Goal: Task Accomplishment & Management: Use online tool/utility

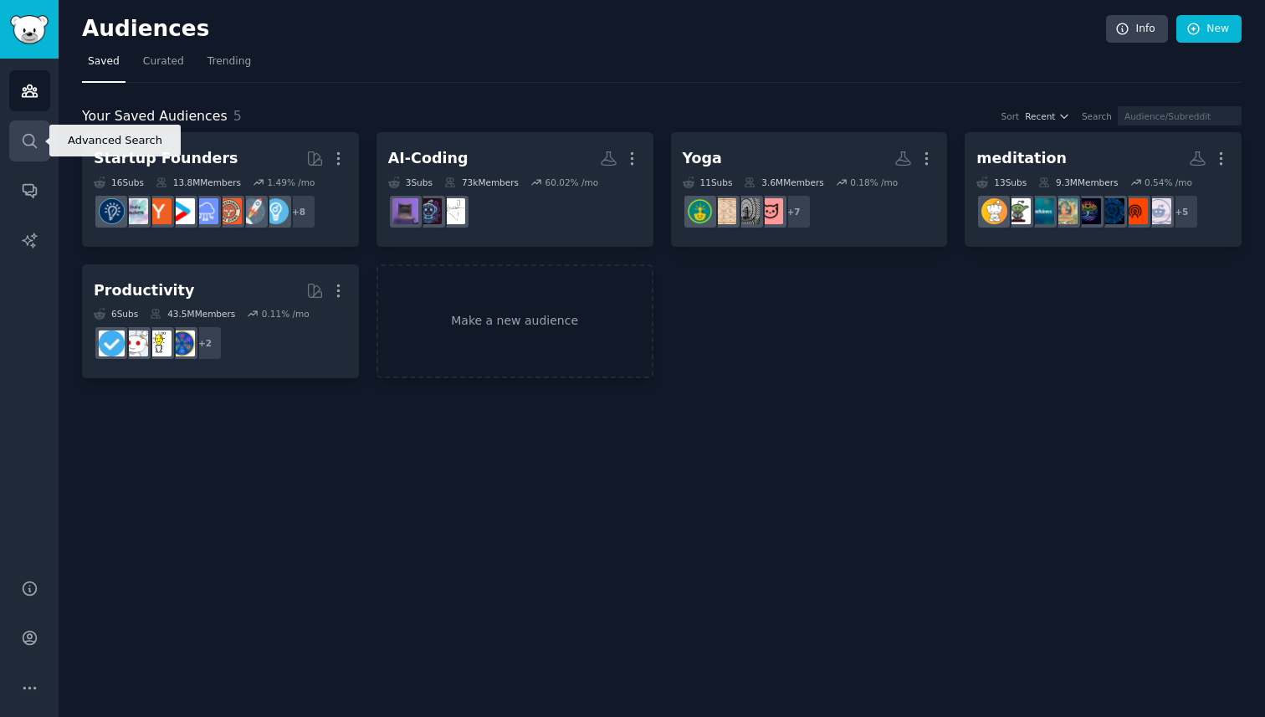
click at [17, 136] on link "Search" at bounding box center [29, 140] width 41 height 41
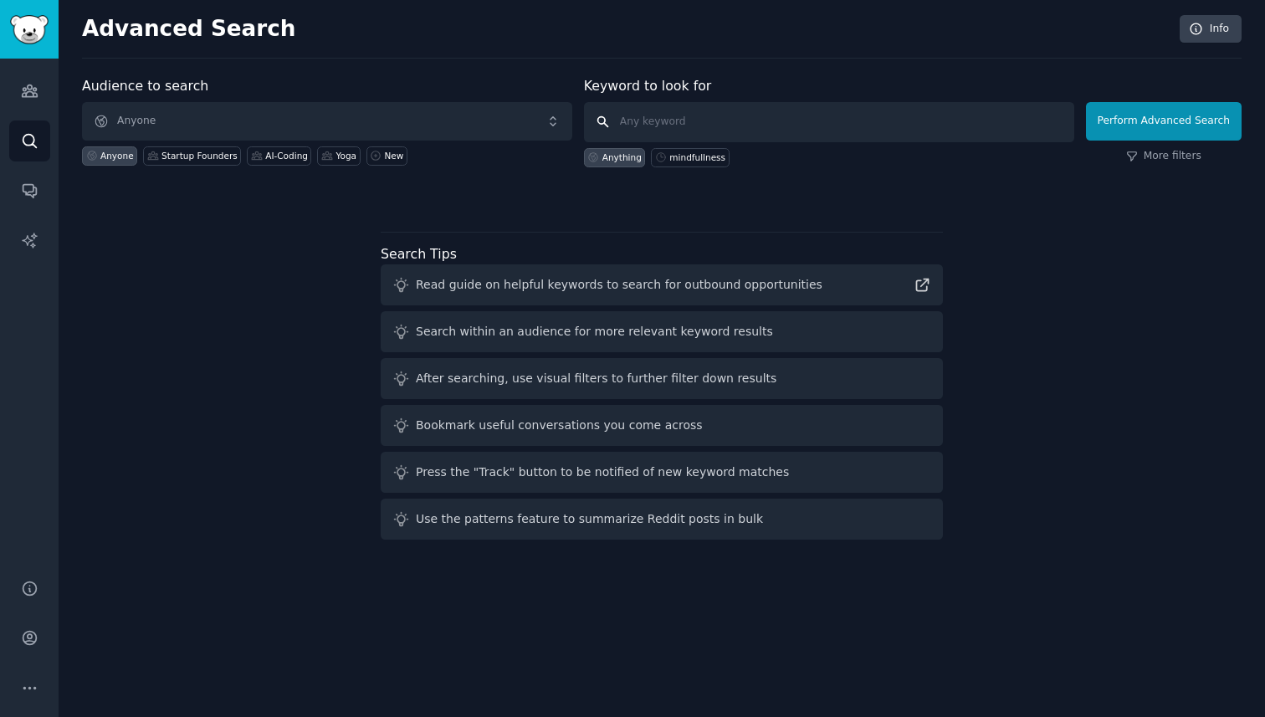
click at [716, 127] on input "text" at bounding box center [829, 122] width 490 height 40
type input ""Calm missing features""
click at [1139, 111] on button "Perform Advanced Search" at bounding box center [1164, 121] width 156 height 38
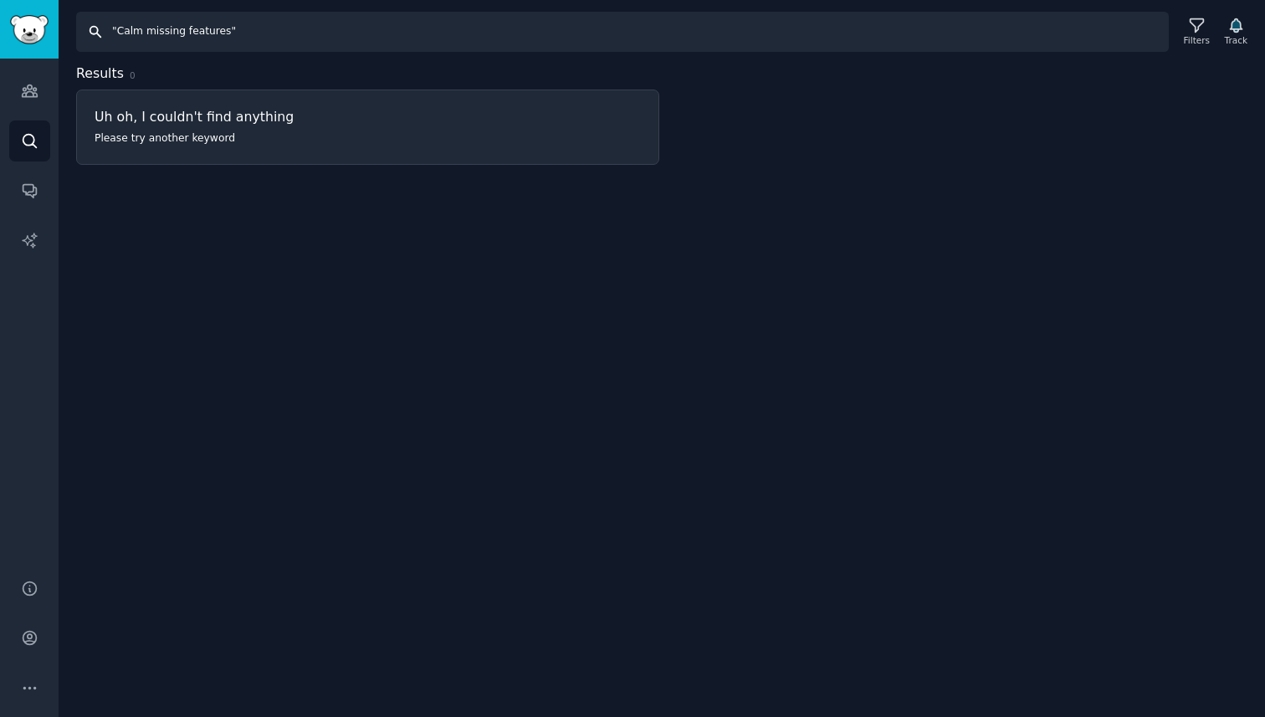
click at [308, 33] on input ""Calm missing features"" at bounding box center [622, 32] width 1093 height 40
click at [40, 136] on link "Search" at bounding box center [29, 140] width 41 height 41
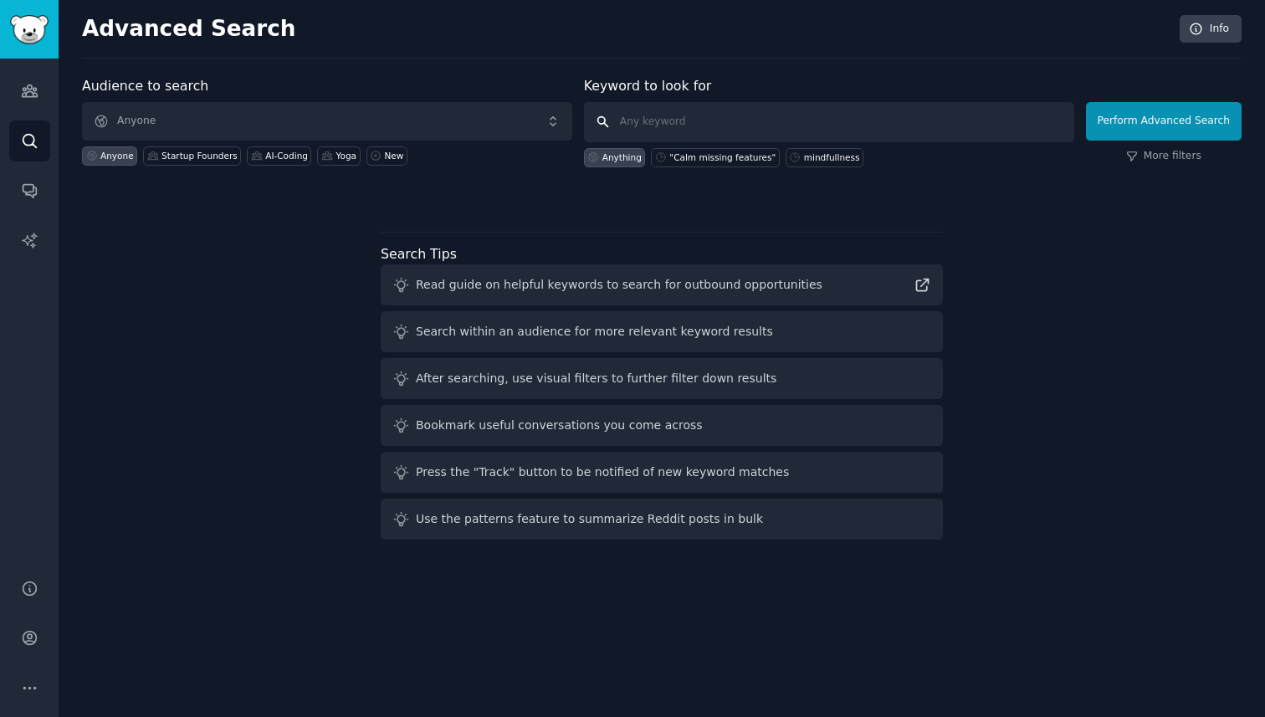
click at [616, 119] on input "text" at bounding box center [829, 122] width 490 height 40
paste input ""Calm missing features""
type input "Calm missing features"
click button "Perform Advanced Search" at bounding box center [1164, 121] width 156 height 38
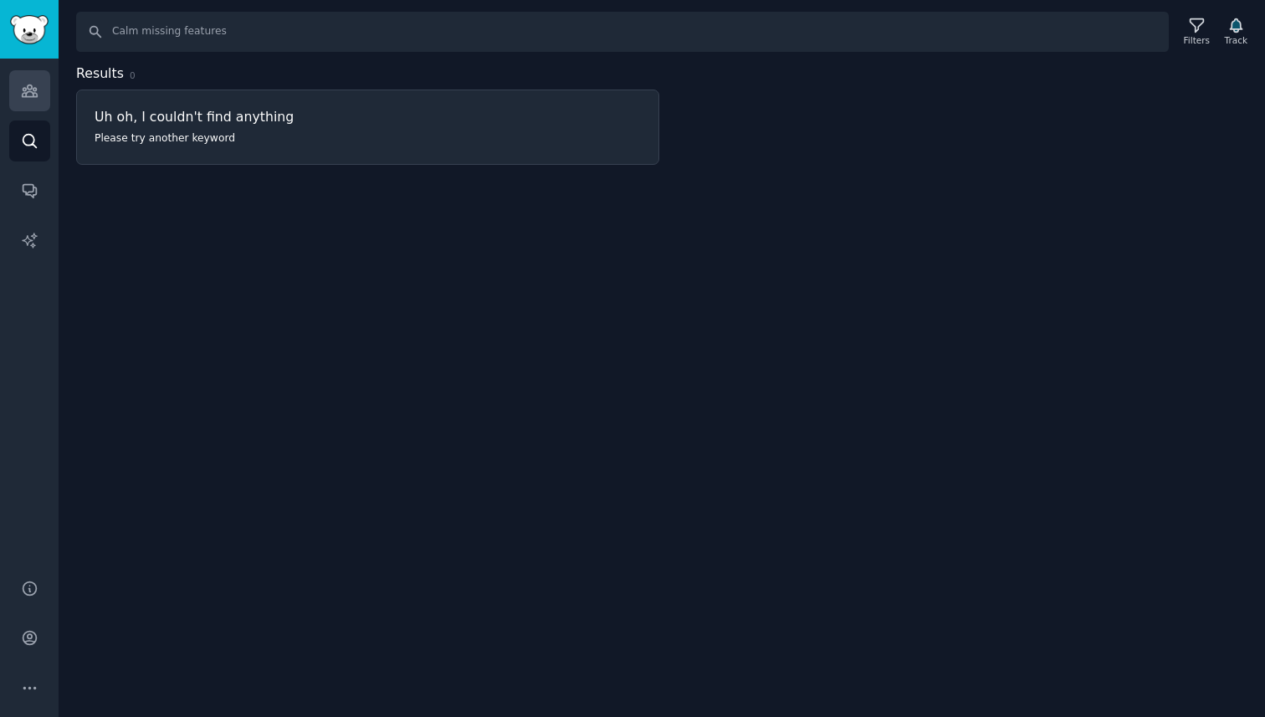
click at [30, 99] on icon "Sidebar" at bounding box center [30, 91] width 18 height 18
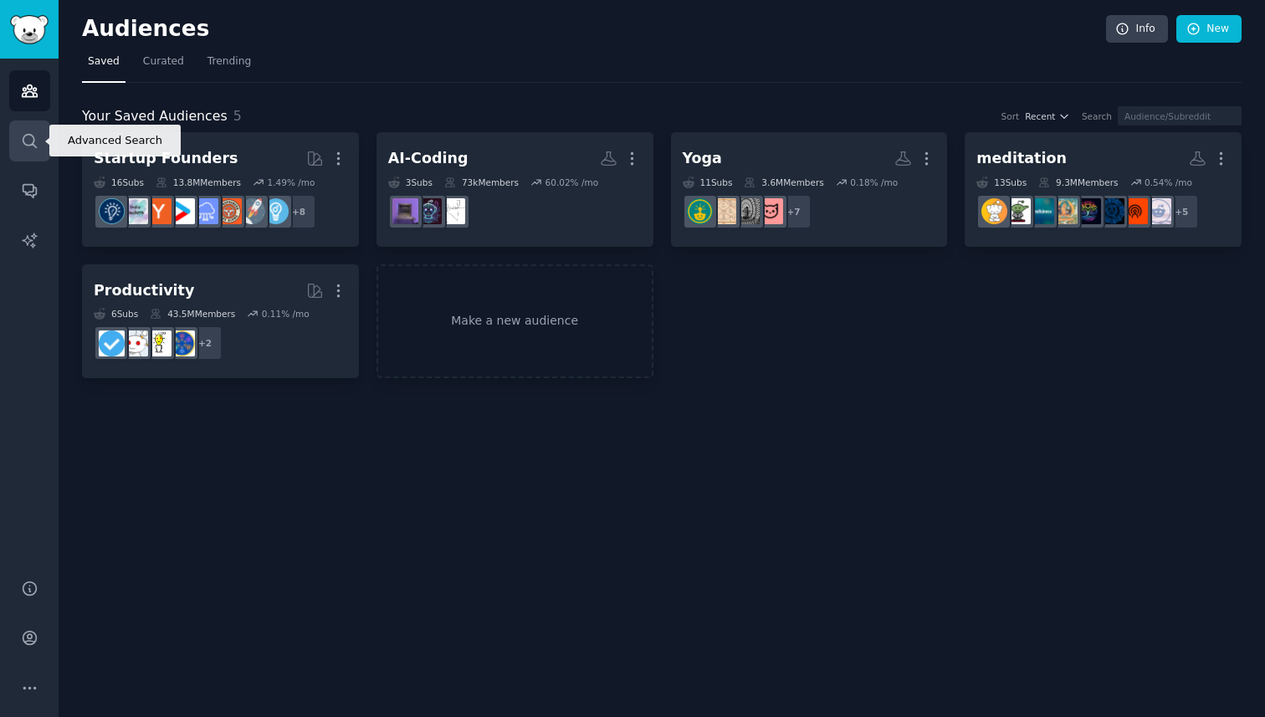
click at [25, 131] on link "Search" at bounding box center [29, 140] width 41 height 41
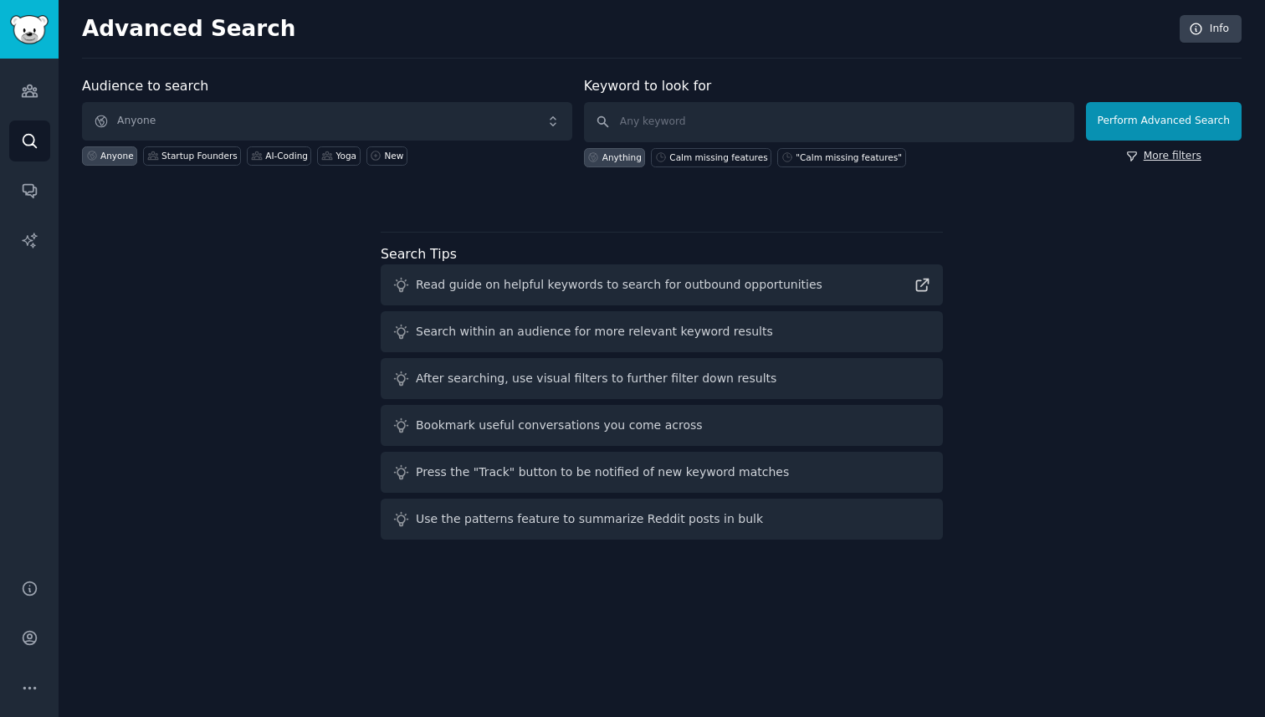
click at [1138, 161] on icon at bounding box center [1132, 157] width 12 height 12
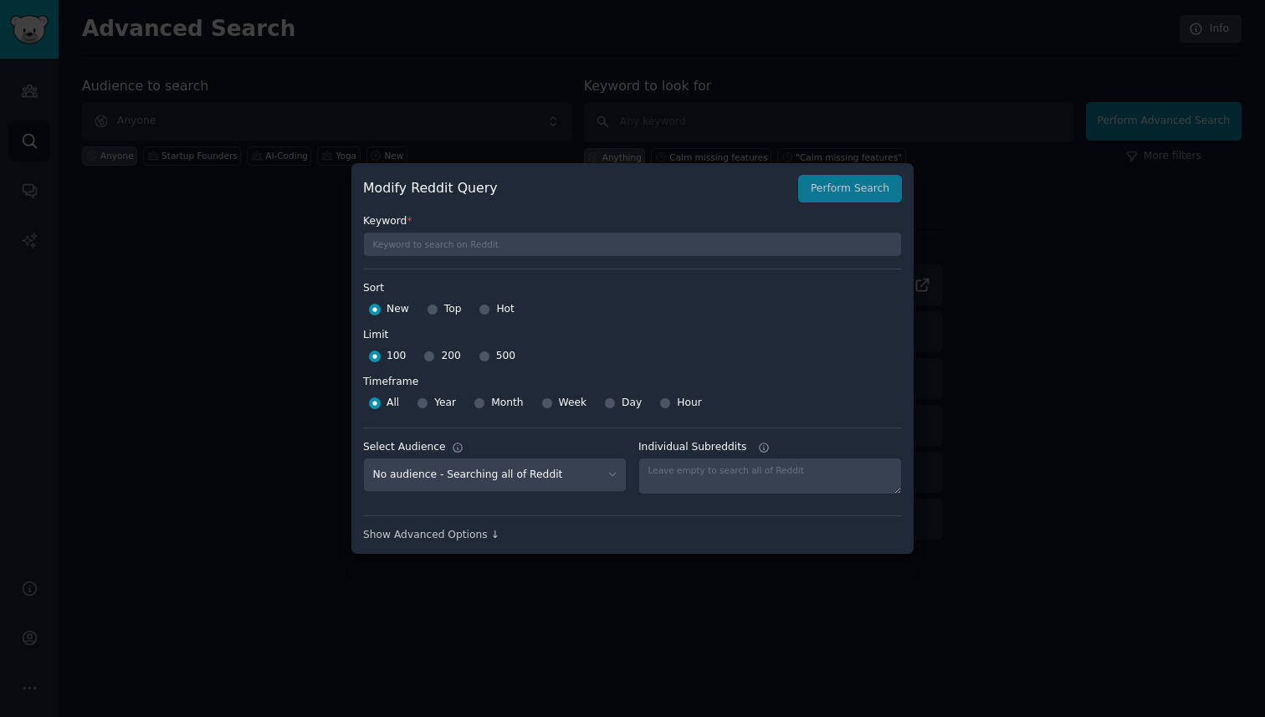
click at [1106, 242] on div at bounding box center [632, 358] width 1265 height 717
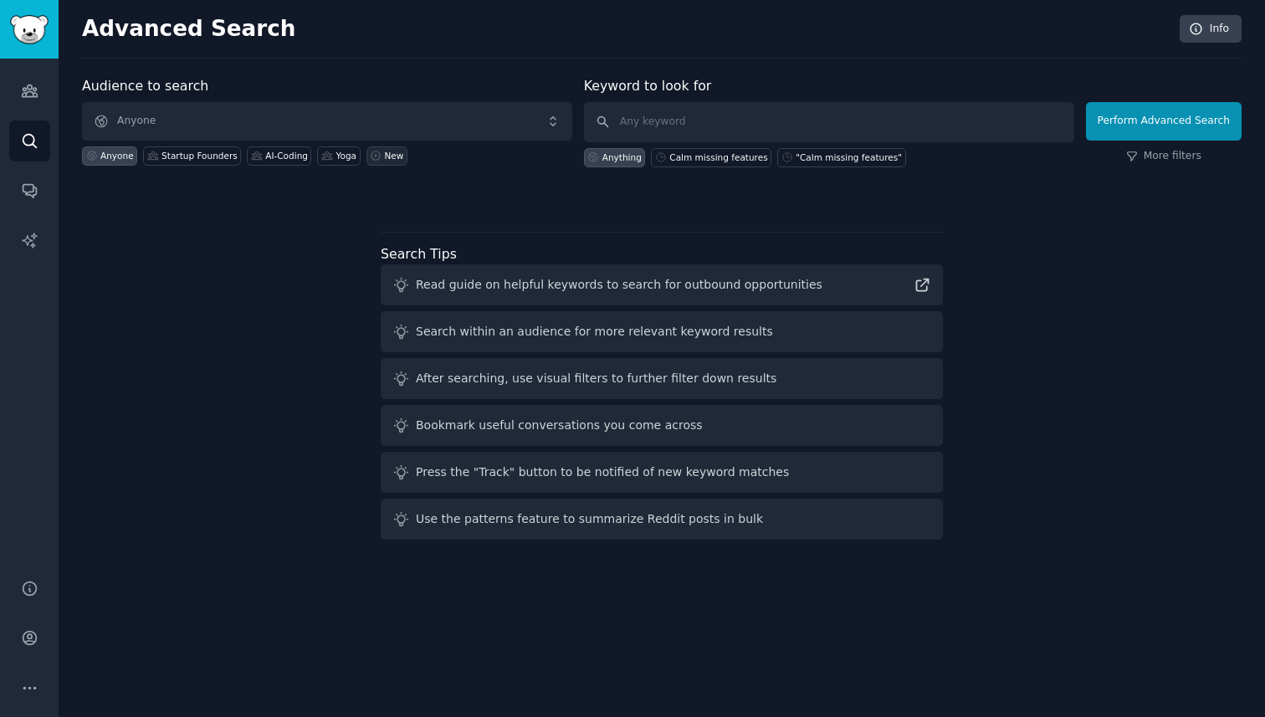
click at [392, 156] on div "New" at bounding box center [394, 156] width 19 height 12
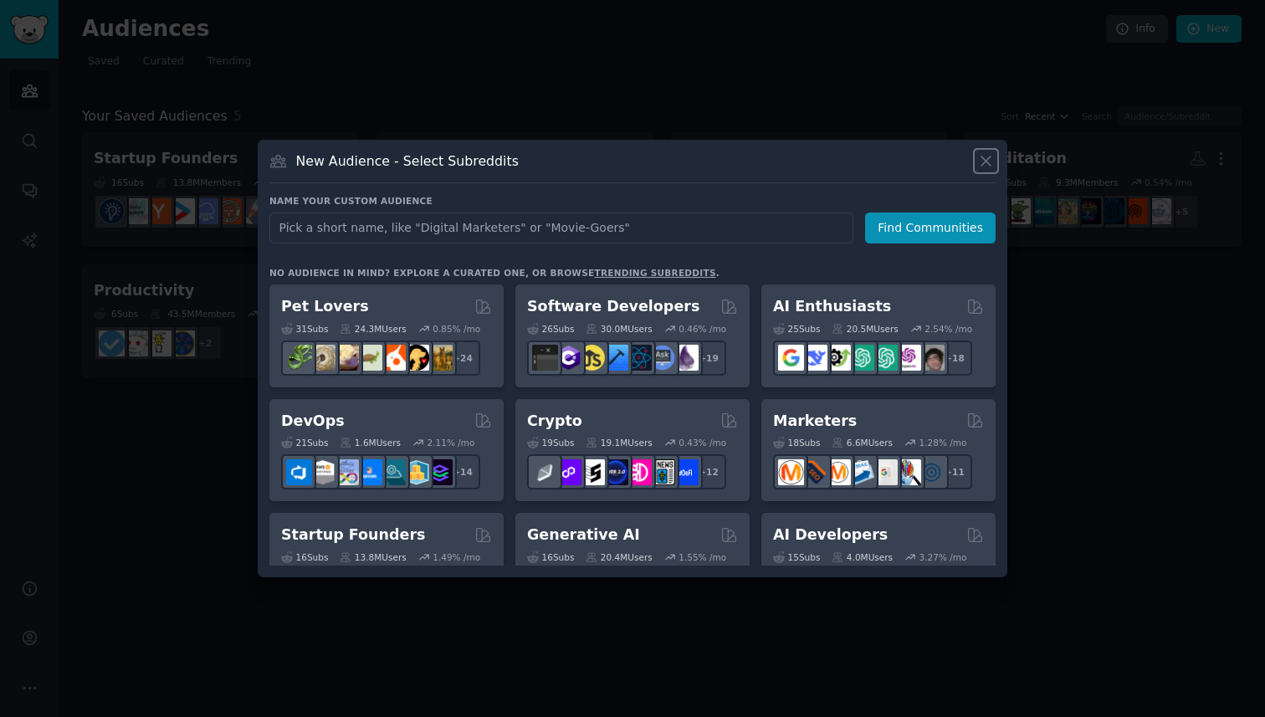
click at [981, 164] on icon at bounding box center [986, 161] width 18 height 18
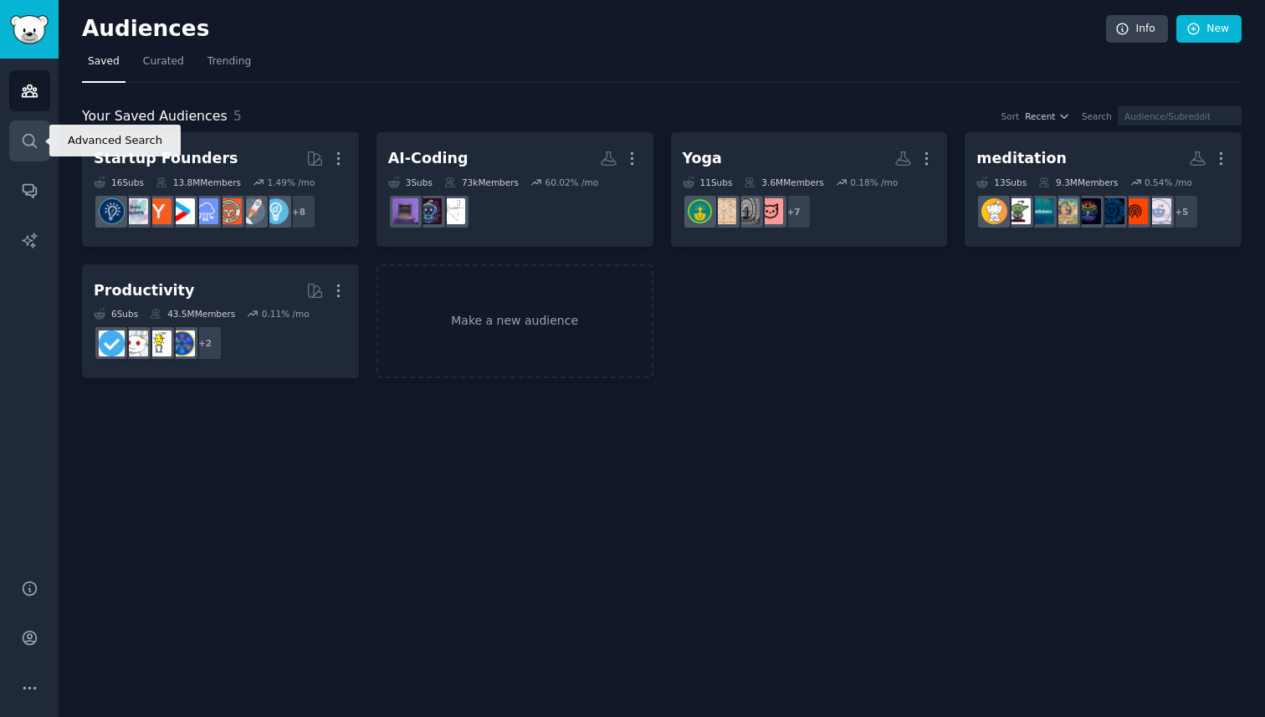
click at [29, 135] on icon "Sidebar" at bounding box center [29, 140] width 13 height 13
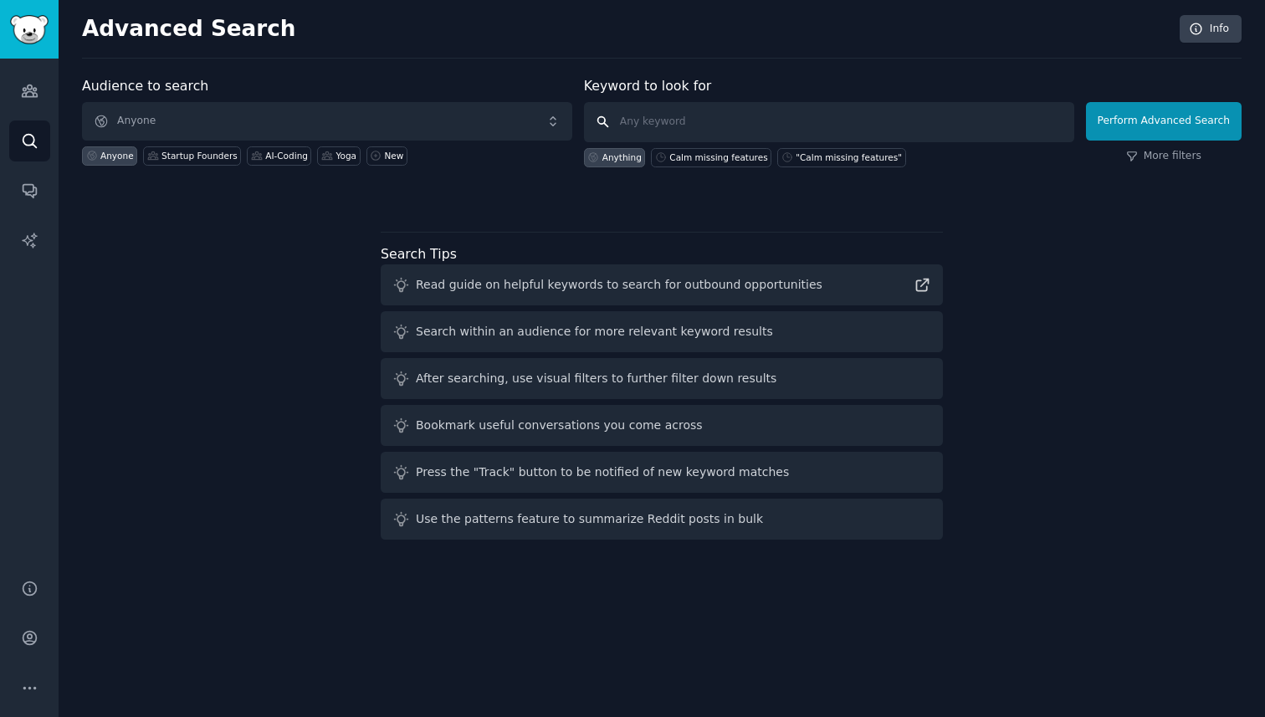
click at [651, 115] on input "text" at bounding box center [829, 122] width 490 height 40
click at [31, 192] on icon "Sidebar" at bounding box center [30, 191] width 18 height 18
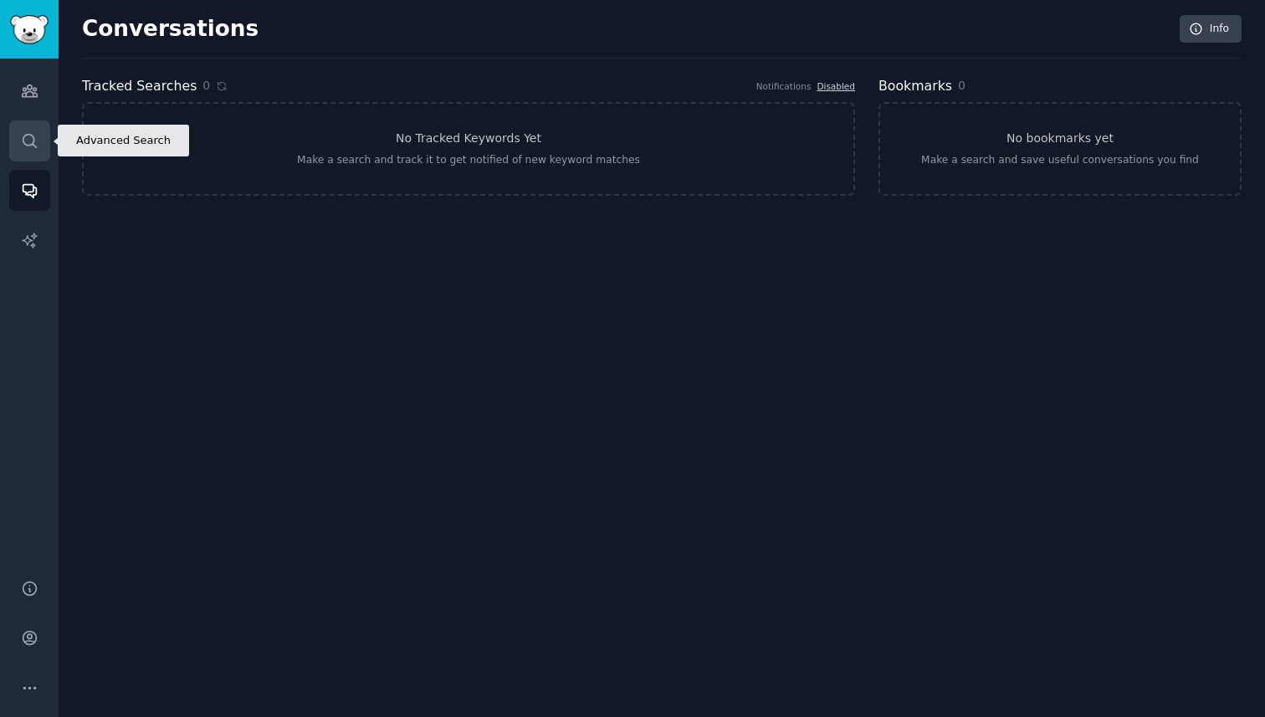
click at [25, 141] on icon "Sidebar" at bounding box center [30, 141] width 18 height 18
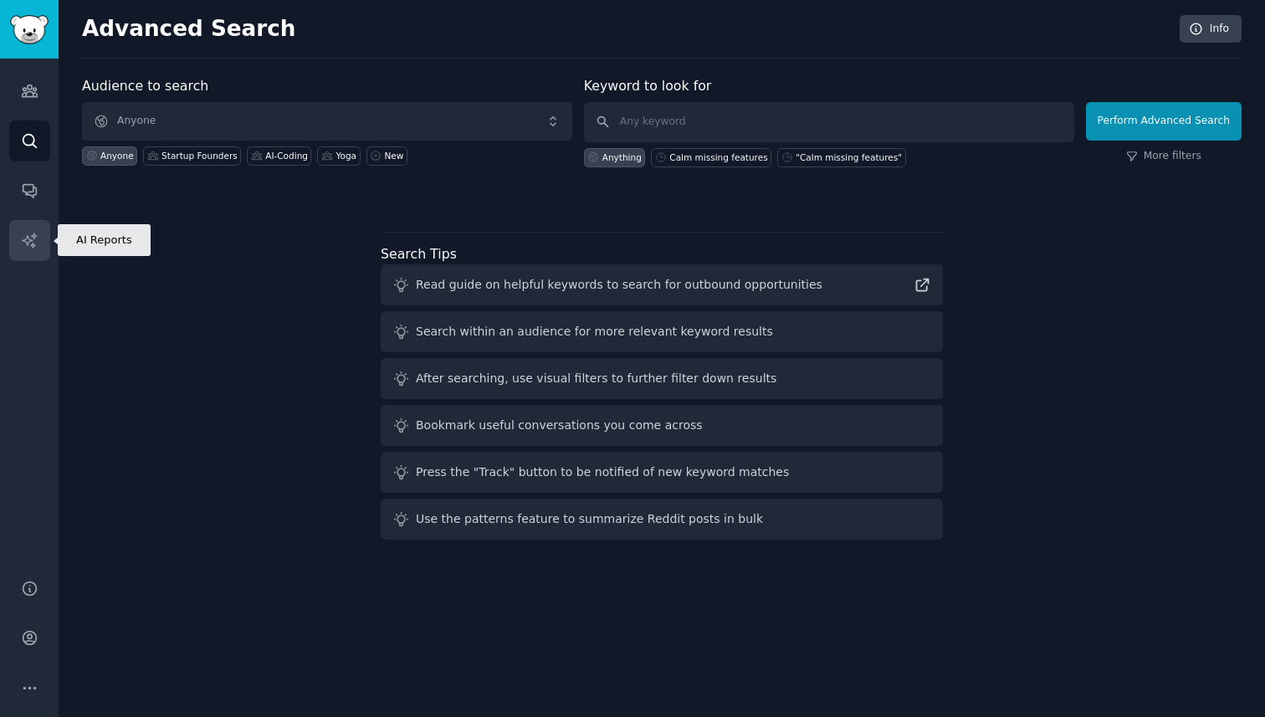
click at [32, 245] on icon "Sidebar" at bounding box center [29, 240] width 14 height 14
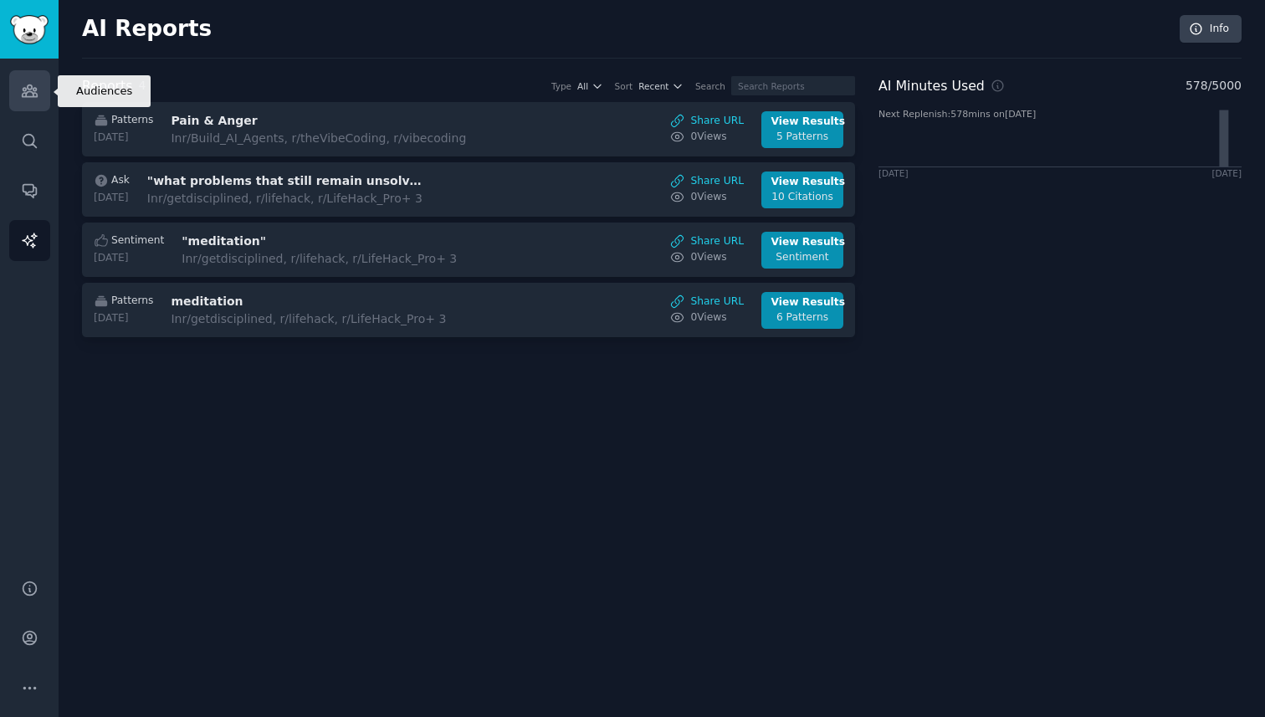
click at [27, 97] on icon "Sidebar" at bounding box center [29, 91] width 15 height 12
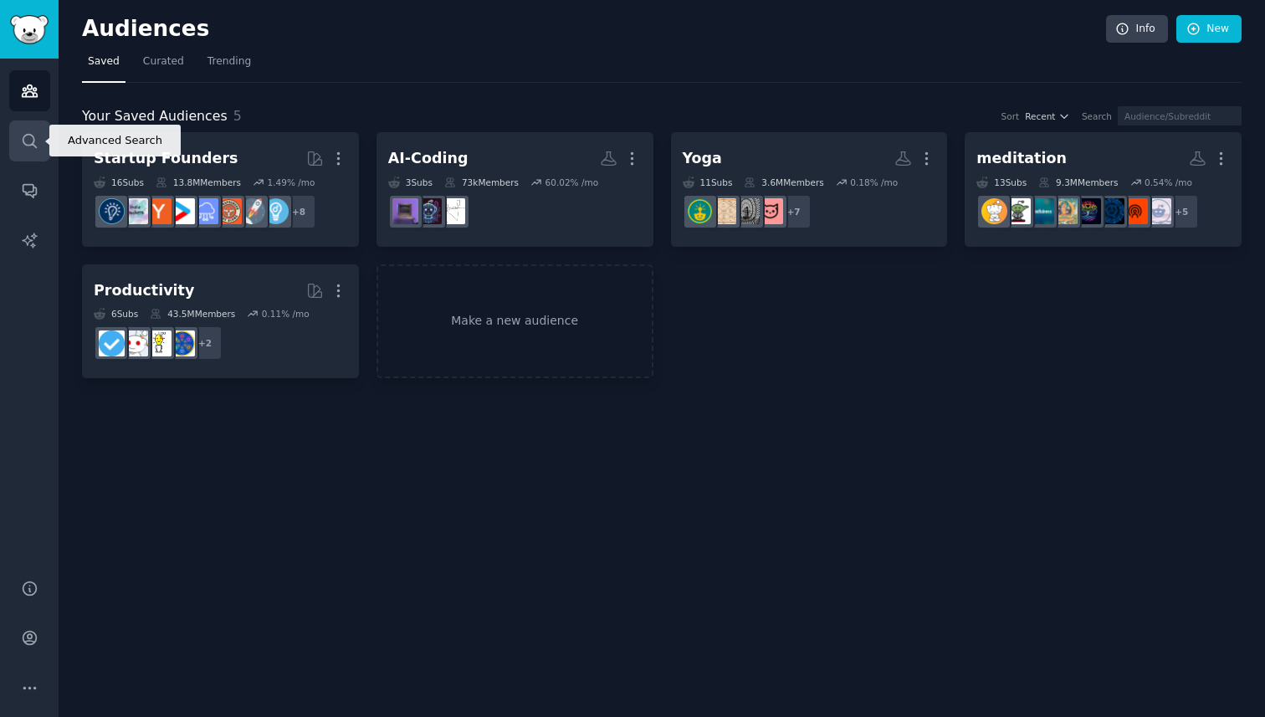
click at [24, 136] on icon "Sidebar" at bounding box center [30, 141] width 18 height 18
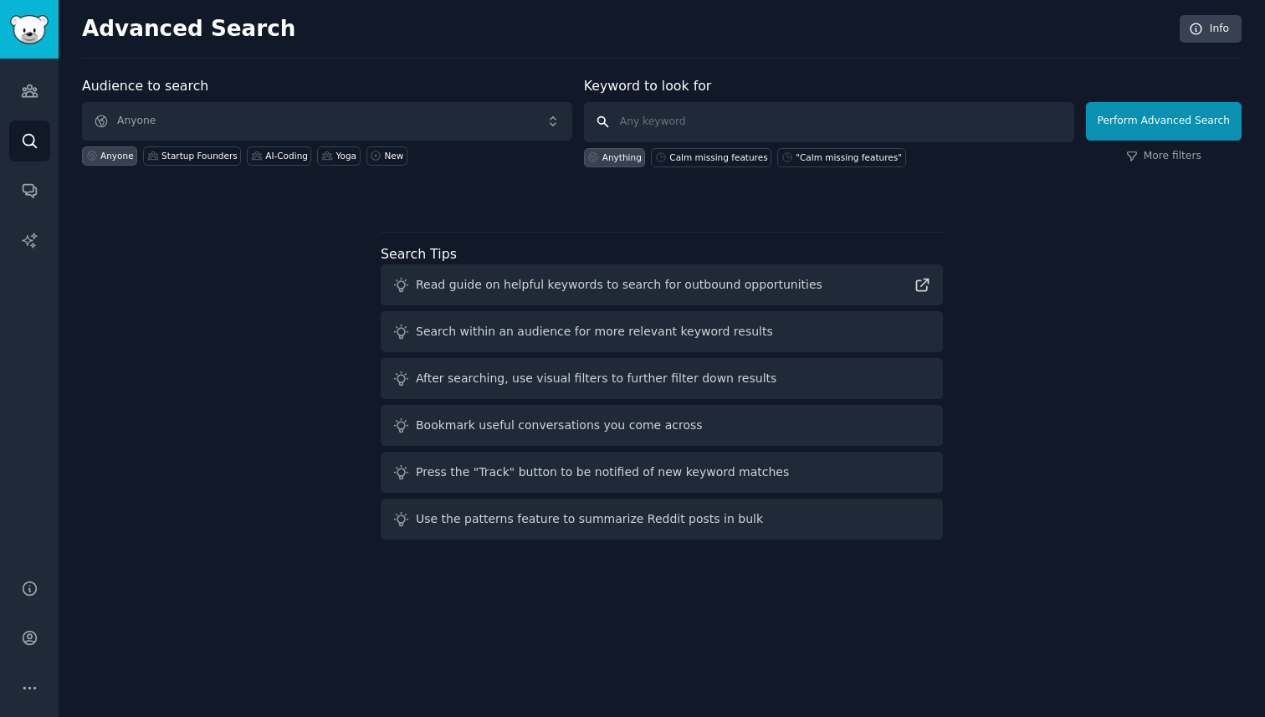
click at [649, 136] on input "text" at bounding box center [829, 122] width 490 height 40
type input "Calm"
click button "Perform Advanced Search" at bounding box center [1164, 121] width 156 height 38
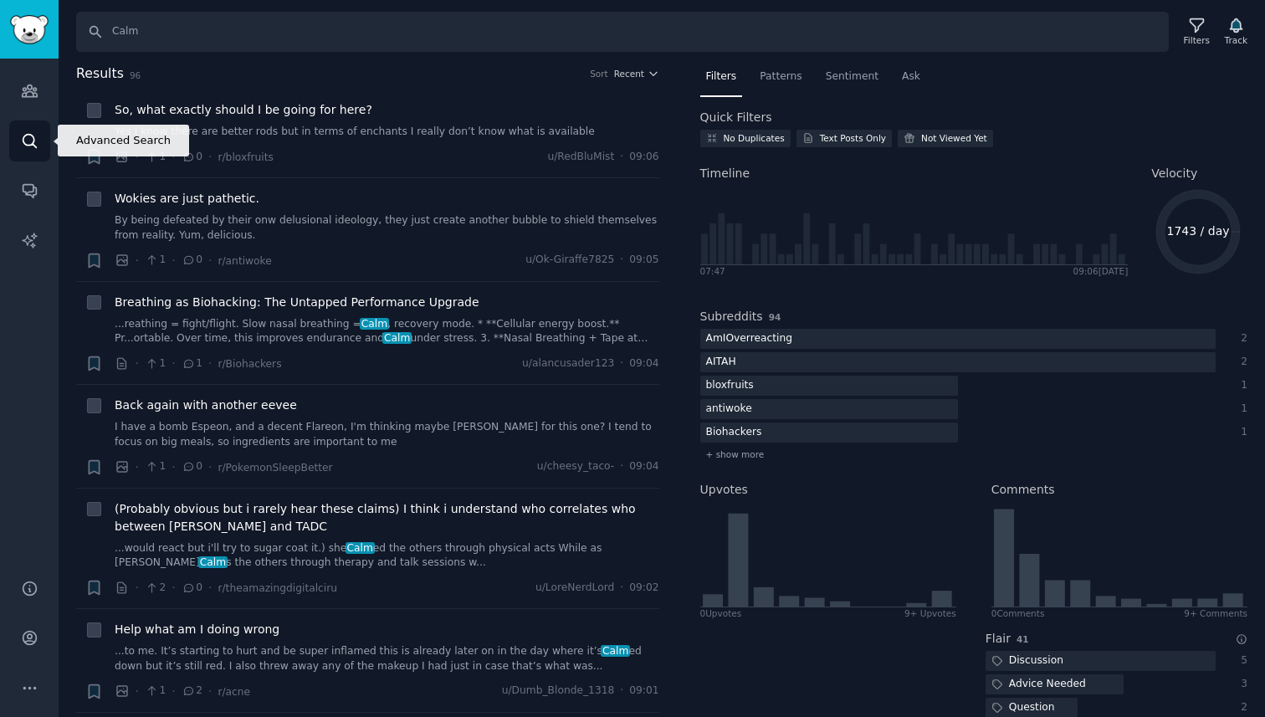
click at [23, 142] on icon "Sidebar" at bounding box center [30, 141] width 18 height 18
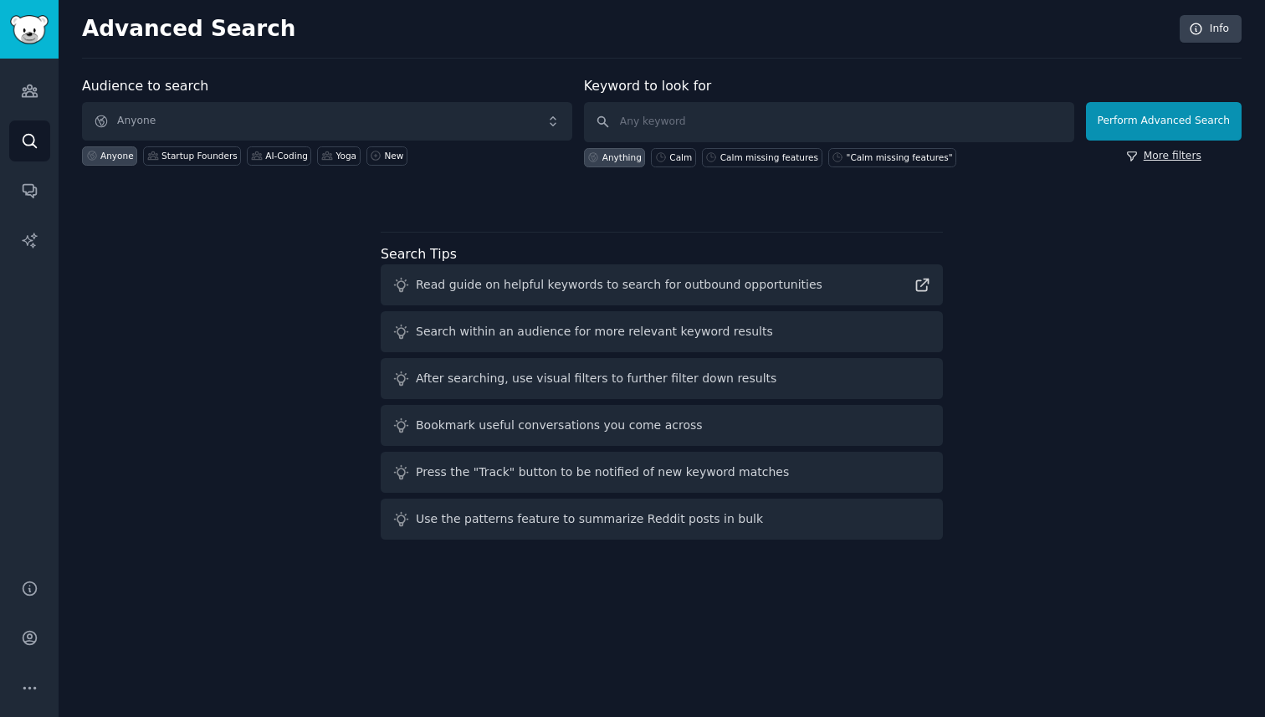
click at [1166, 154] on link "More filters" at bounding box center [1163, 156] width 75 height 15
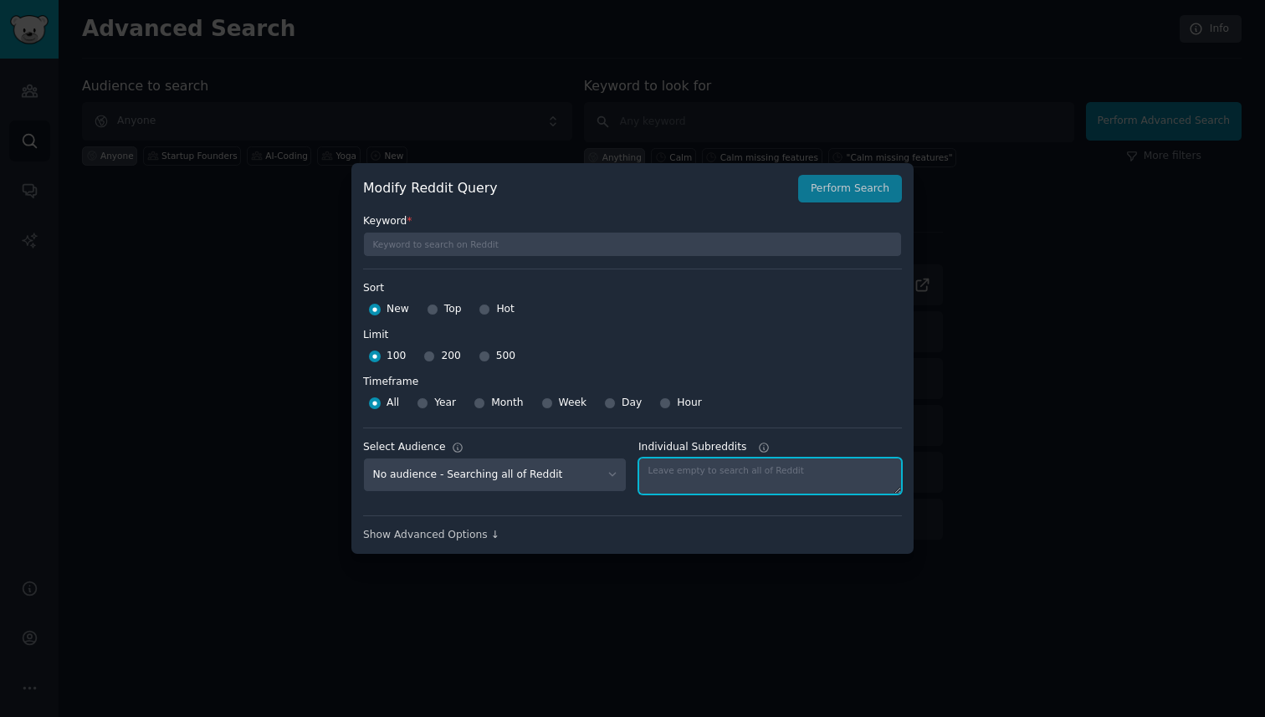
click at [705, 479] on textarea "Individual Subreddits" at bounding box center [770, 476] width 264 height 37
click at [457, 536] on div "Show Advanced Options ↓" at bounding box center [632, 535] width 539 height 15
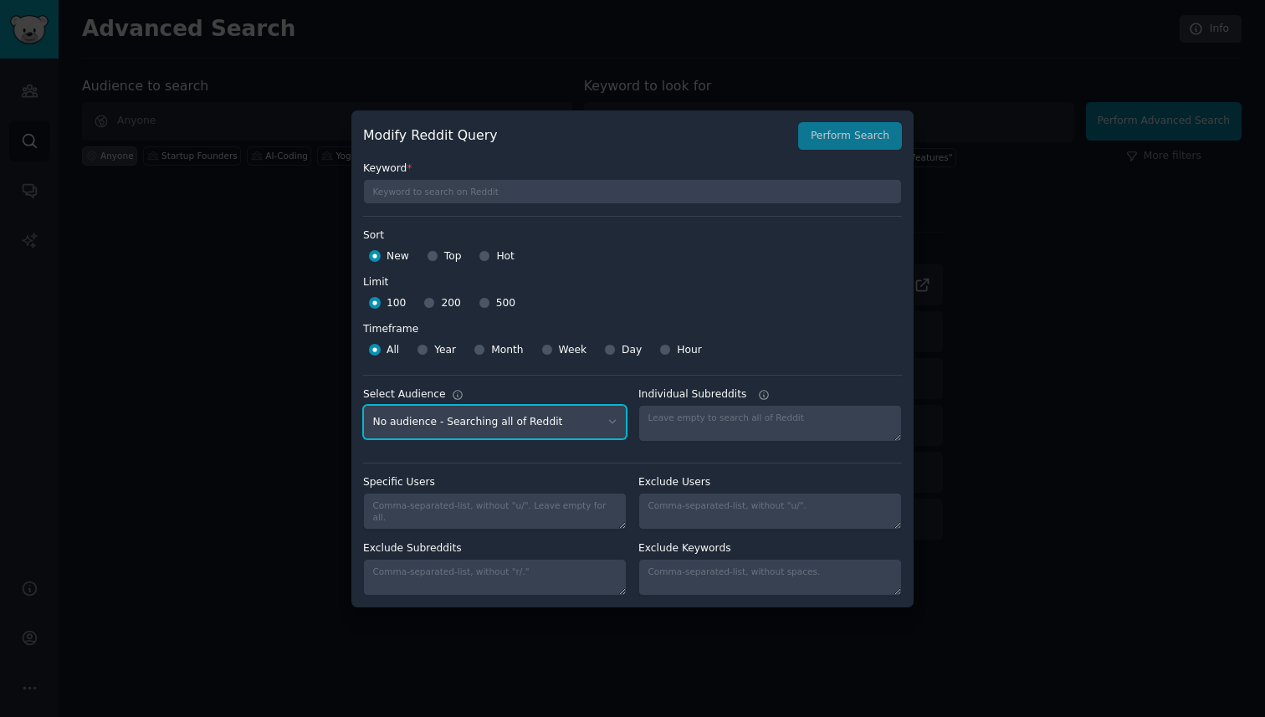
click at [561, 436] on select "No audience - Searching all of Reddit Startup Founders - 16 Subreddits Yoga - 1…" at bounding box center [495, 422] width 264 height 34
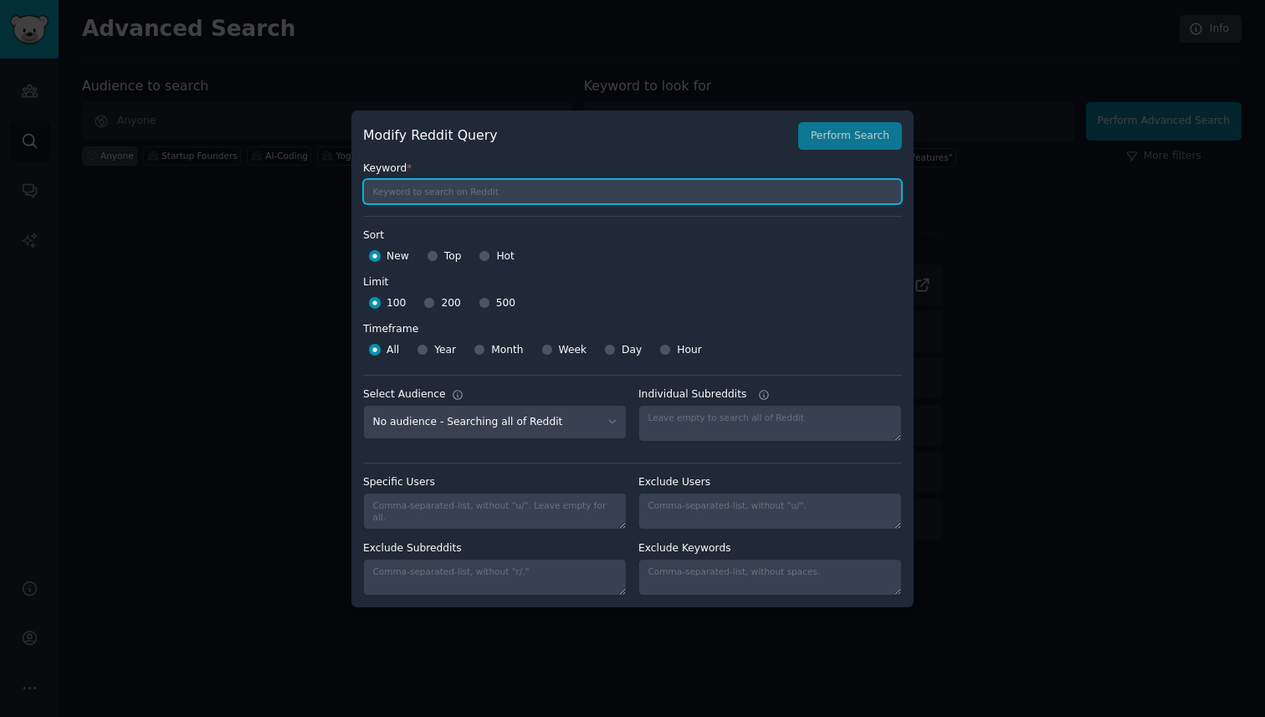
click at [515, 197] on input "text" at bounding box center [632, 191] width 539 height 25
type input "Headpsace"
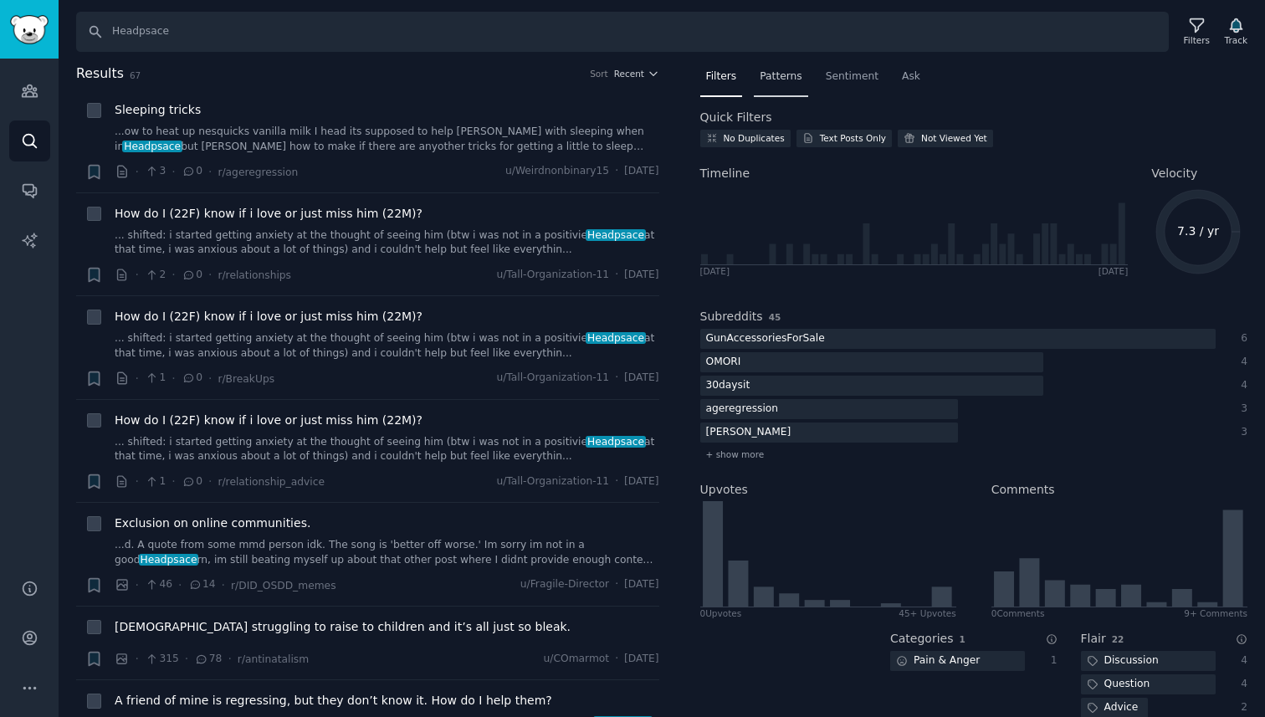
click at [772, 85] on div "Patterns" at bounding box center [781, 81] width 54 height 34
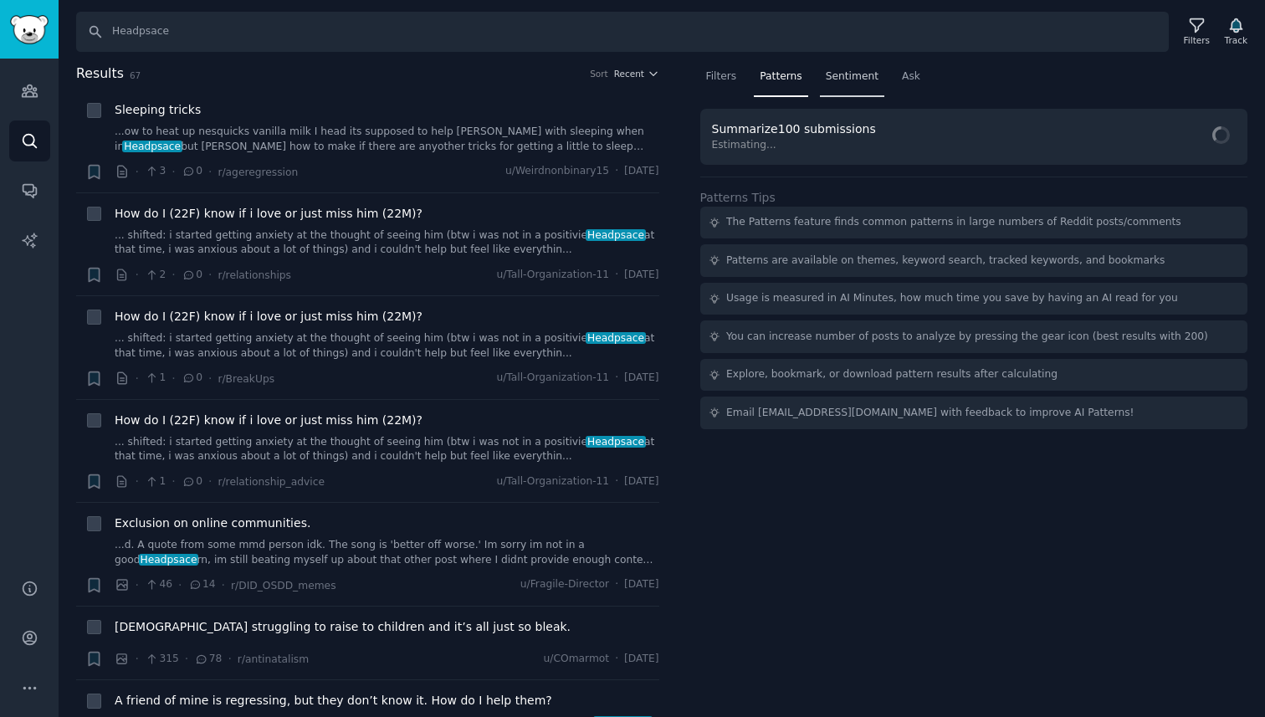
click at [843, 82] on span "Sentiment" at bounding box center [852, 76] width 53 height 15
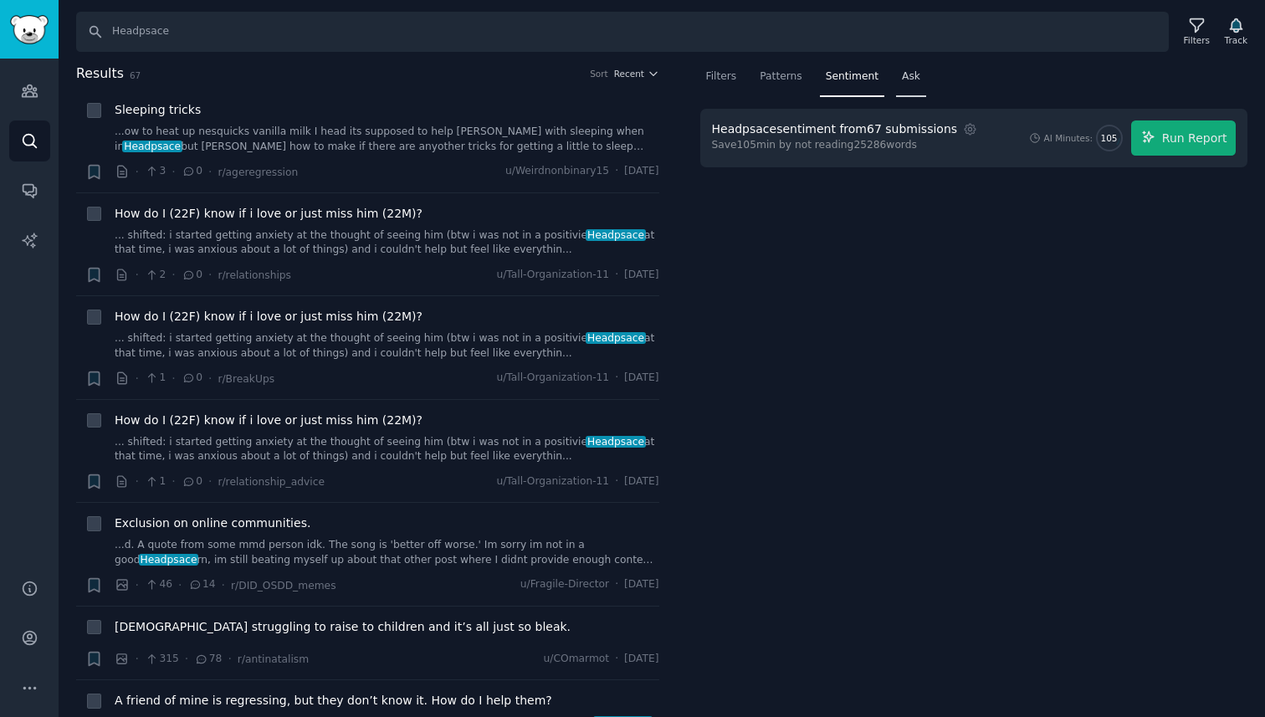
click at [905, 78] on span "Ask" at bounding box center [911, 76] width 18 height 15
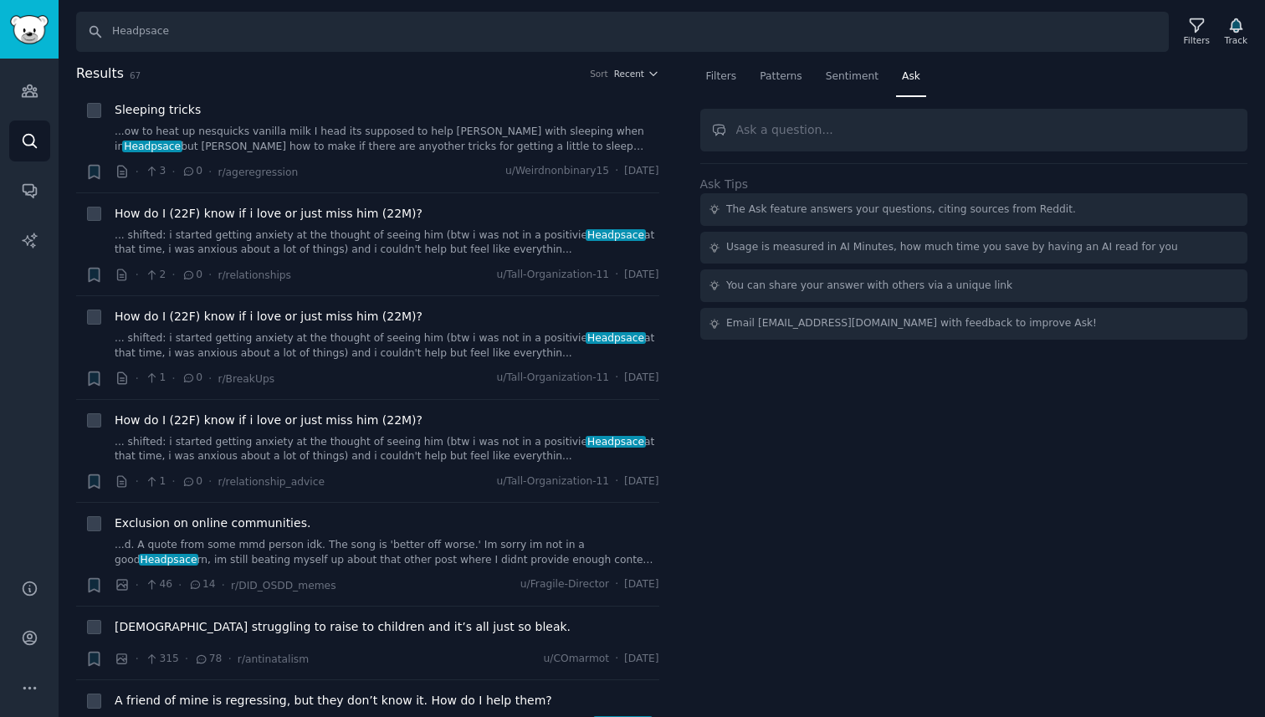
click at [772, 135] on input "text" at bounding box center [974, 130] width 548 height 43
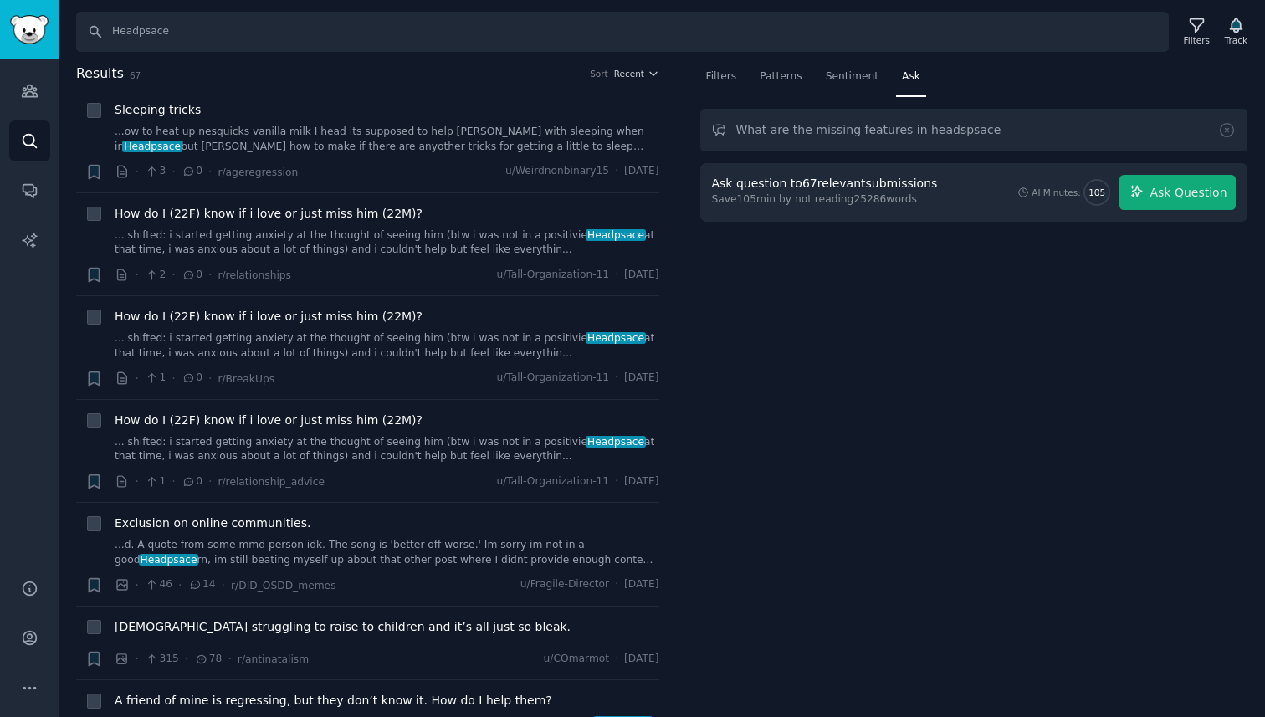
click at [950, 128] on input "What are the missing features in headspsace" at bounding box center [974, 130] width 548 height 43
click at [1042, 141] on input "What are the missing features in headspace" at bounding box center [974, 130] width 548 height 43
type input "What are the missing features in headspace"
click at [1188, 196] on span "Ask Question" at bounding box center [1188, 193] width 77 height 18
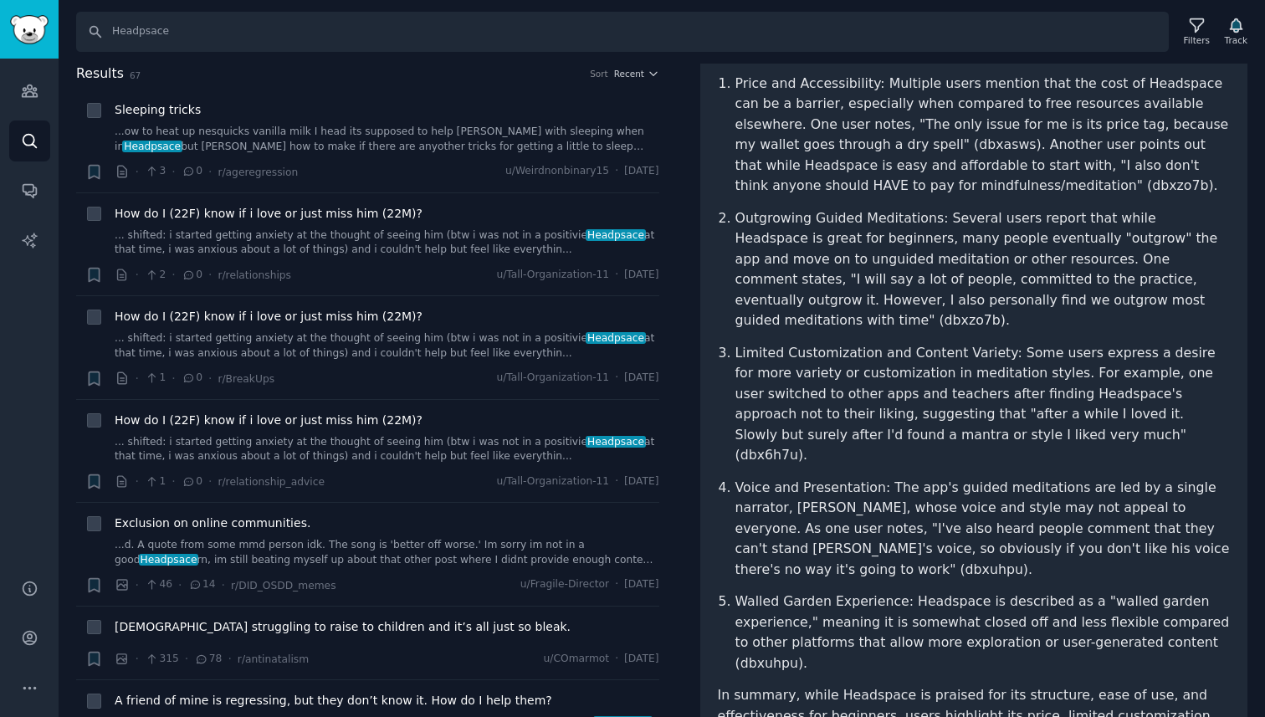
scroll to position [253, 0]
click at [835, 399] on p "Limited Customization and Content Variety: Some users express a desire for more…" at bounding box center [982, 403] width 495 height 123
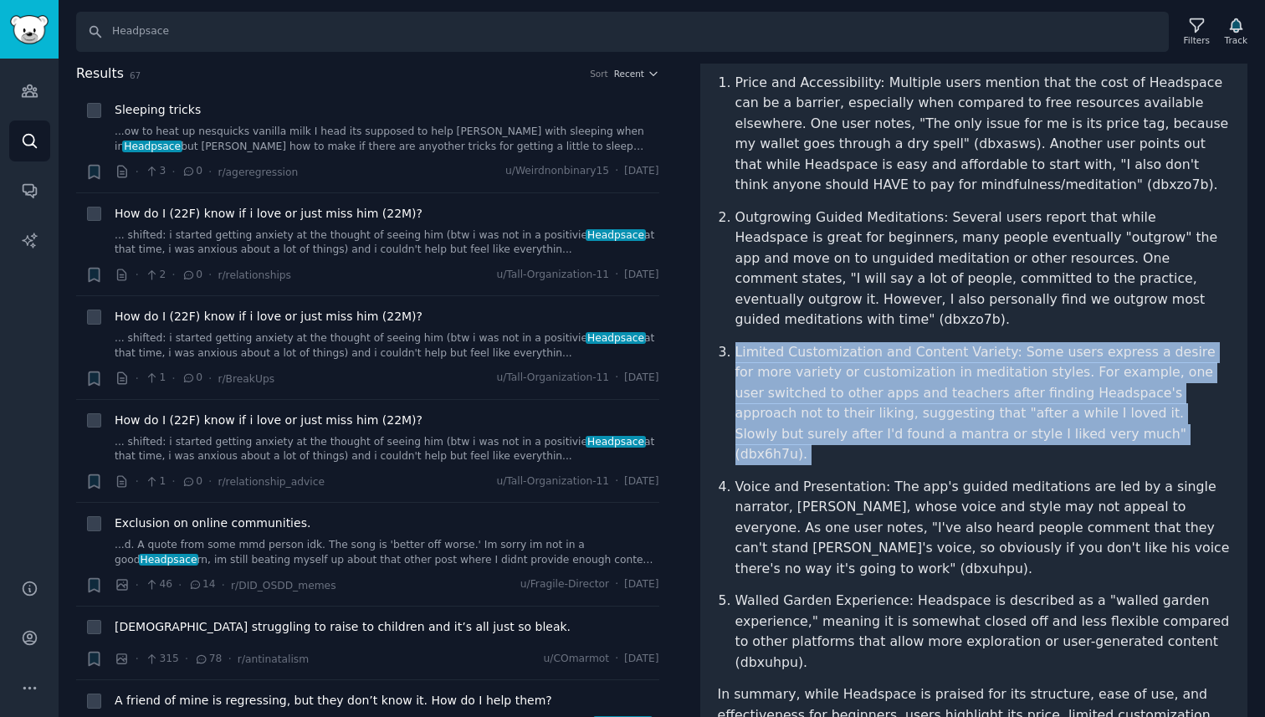
click at [835, 399] on p "Limited Customization and Content Variety: Some users express a desire for more…" at bounding box center [982, 403] width 495 height 123
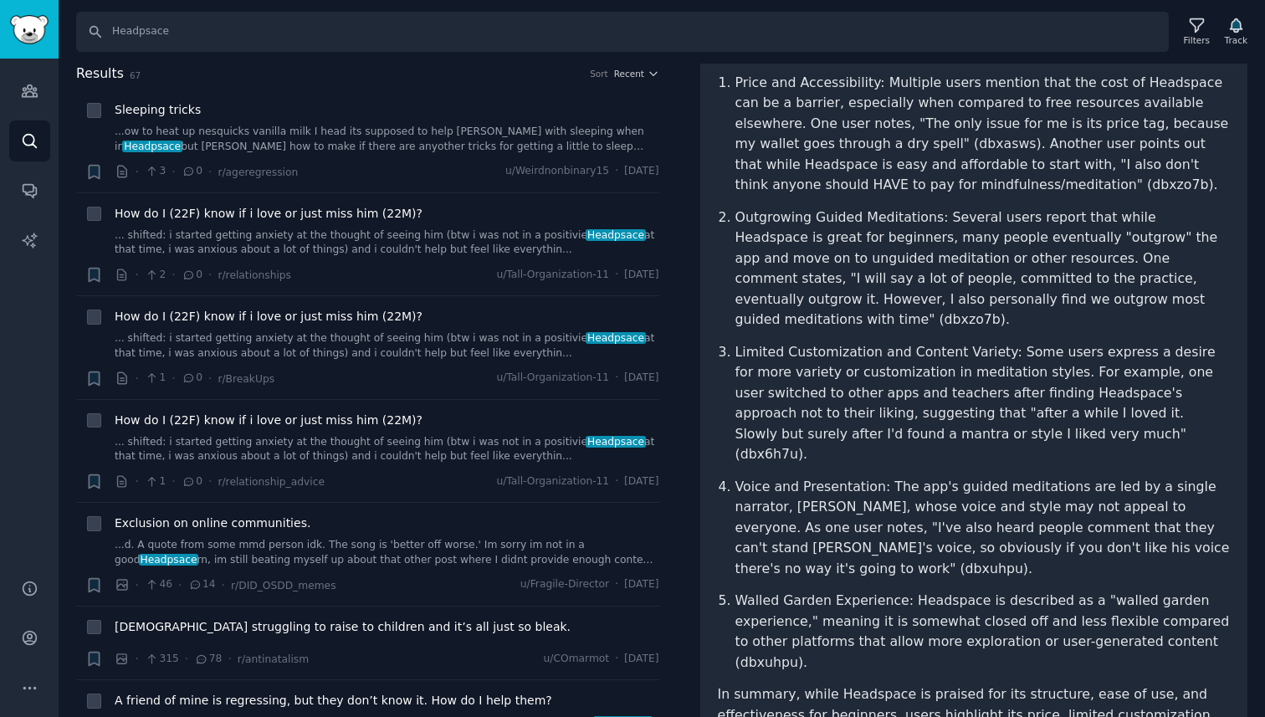
click at [835, 399] on p "Limited Customization and Content Variety: Some users express a desire for more…" at bounding box center [982, 403] width 495 height 123
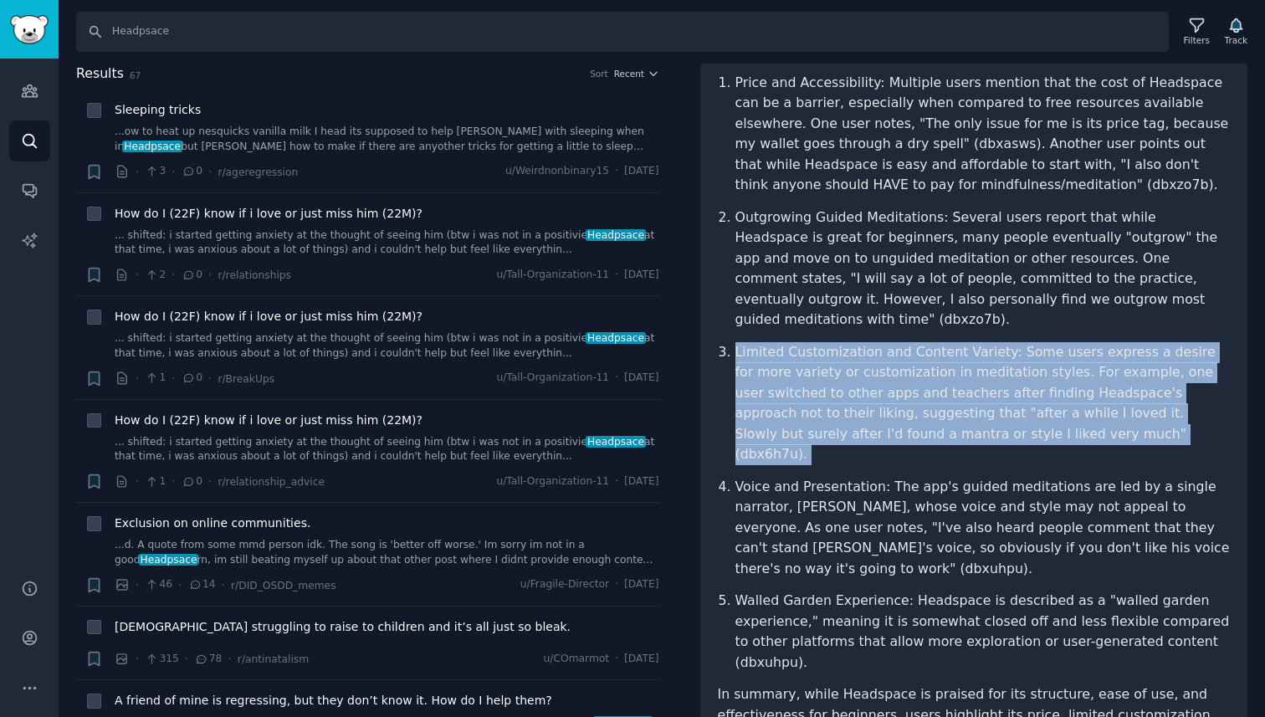
click at [835, 399] on p "Limited Customization and Content Variety: Some users express a desire for more…" at bounding box center [982, 403] width 495 height 123
click at [849, 395] on p "Limited Customization and Content Variety: Some users express a desire for more…" at bounding box center [982, 403] width 495 height 123
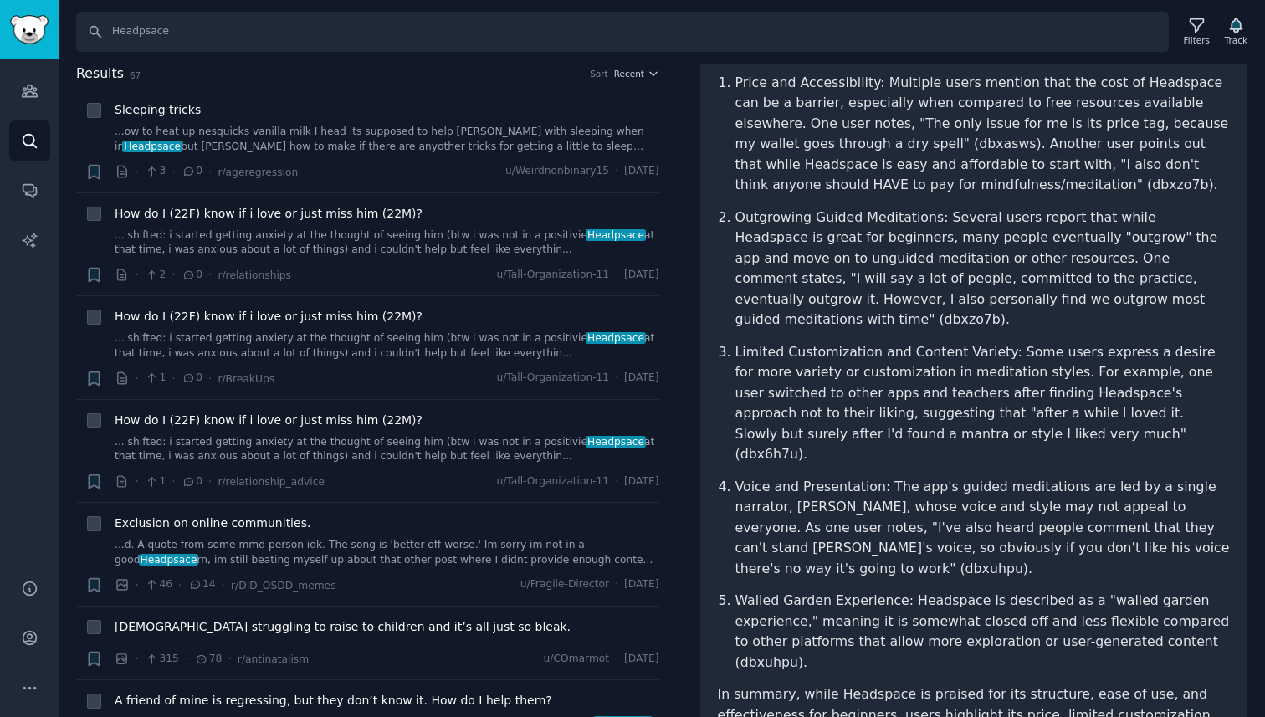
click at [849, 395] on p "Limited Customization and Content Variety: Some users express a desire for more…" at bounding box center [982, 403] width 495 height 123
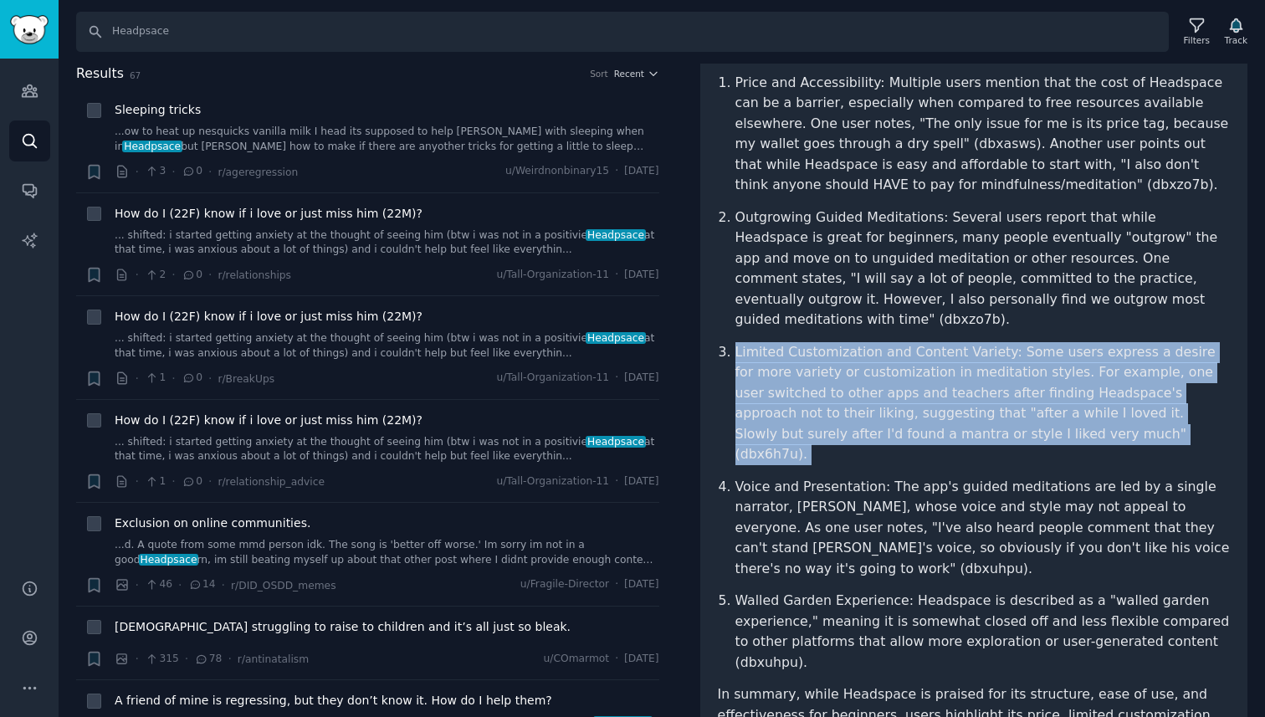
click at [849, 395] on p "Limited Customization and Content Variety: Some users express a desire for more…" at bounding box center [982, 403] width 495 height 123
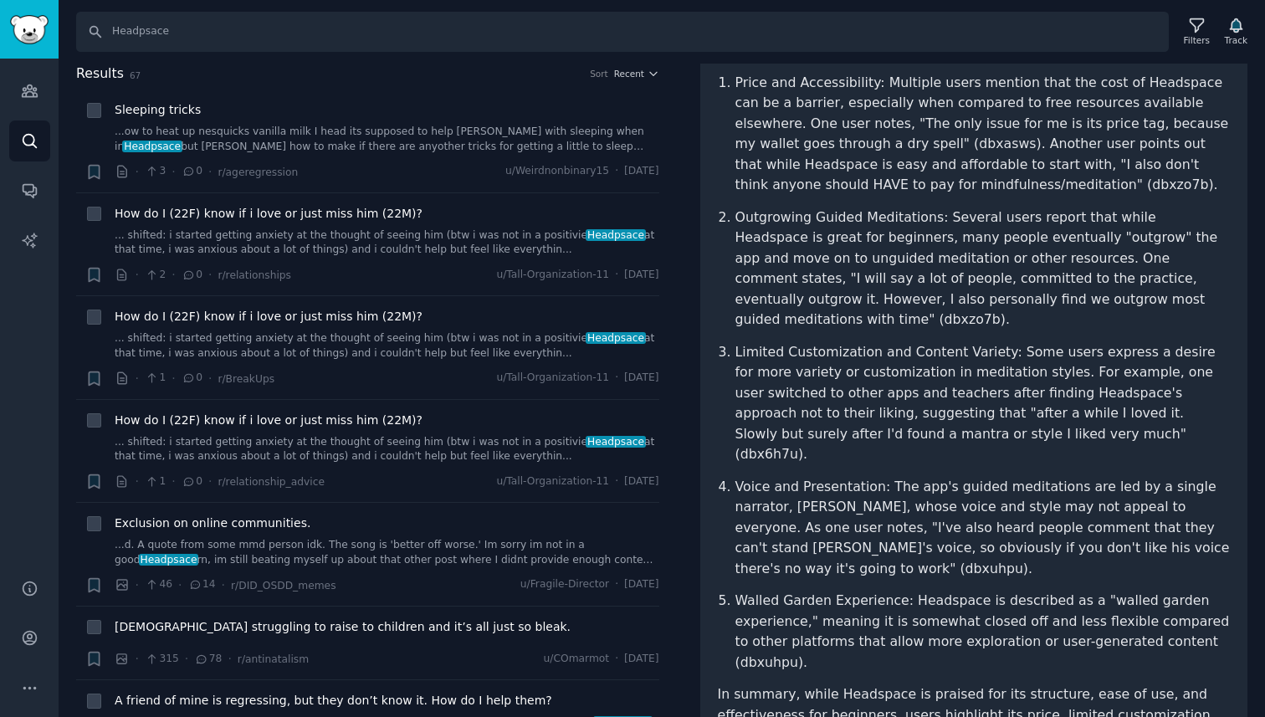
click at [849, 395] on p "Limited Customization and Content Variety: Some users express a desire for more…" at bounding box center [982, 403] width 495 height 123
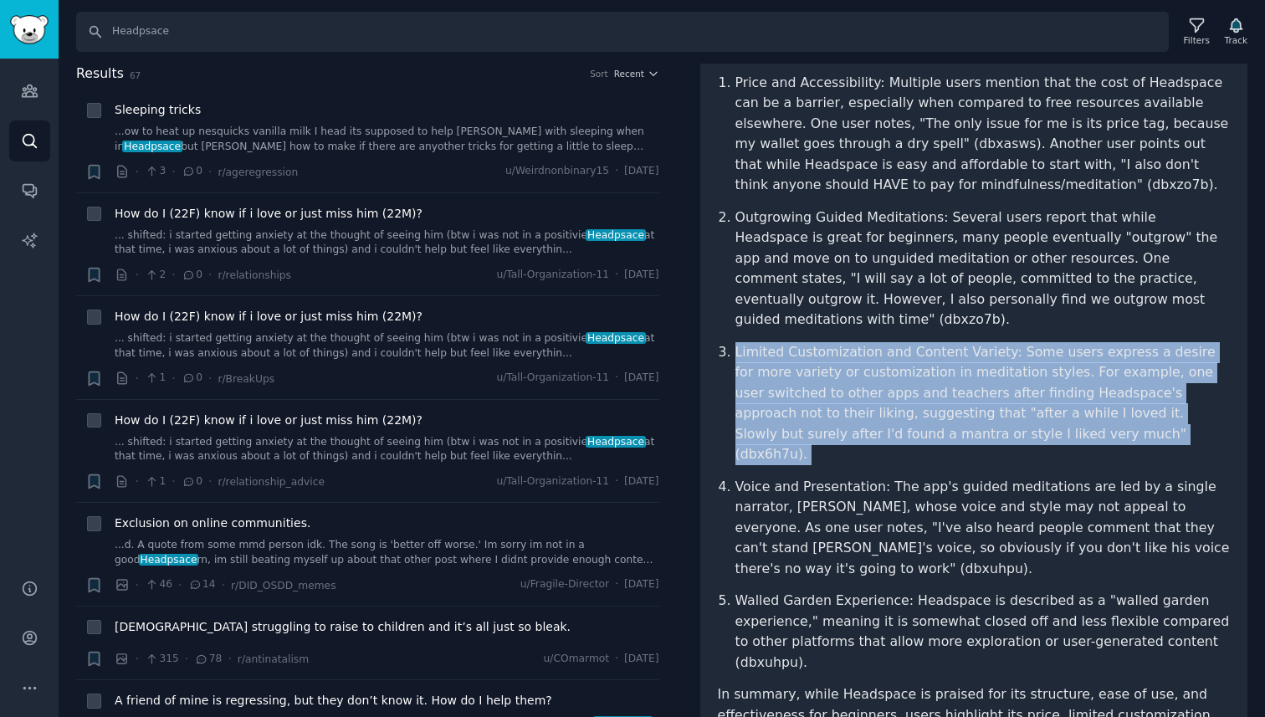
click at [849, 395] on p "Limited Customization and Content Variety: Some users express a desire for more…" at bounding box center [982, 403] width 495 height 123
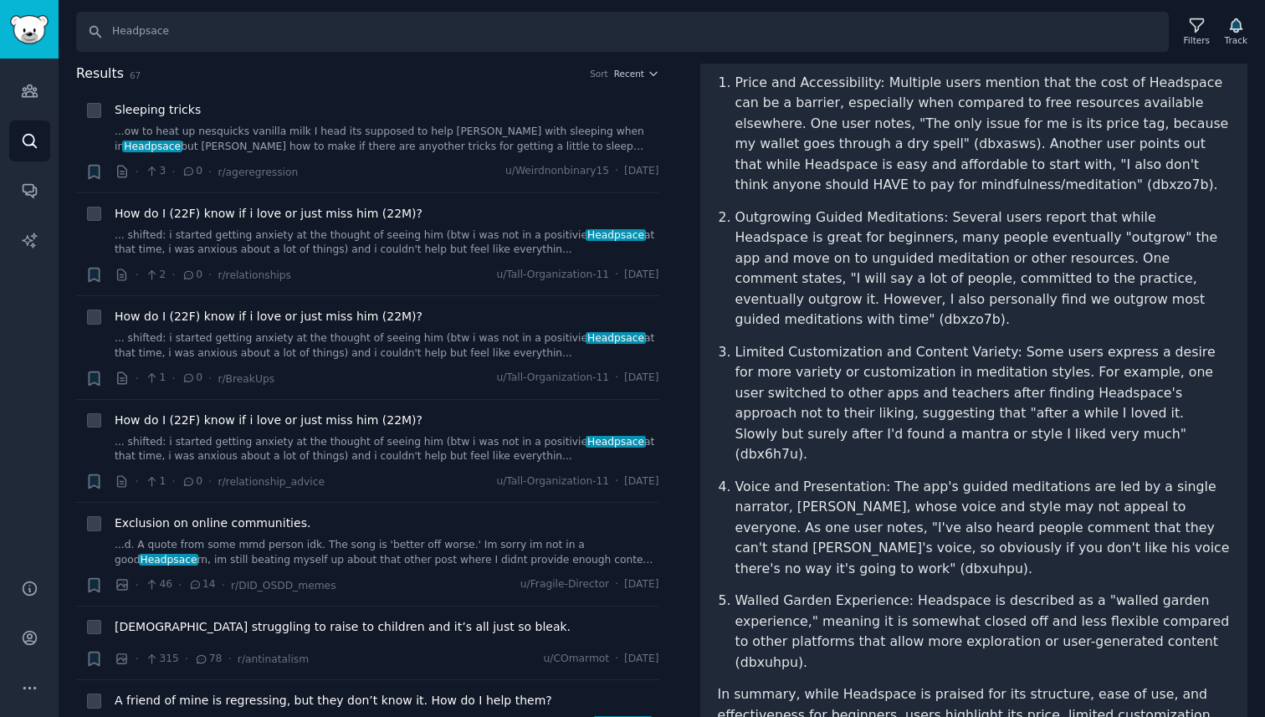
click at [849, 395] on p "Limited Customization and Content Variety: Some users express a desire for more…" at bounding box center [982, 403] width 495 height 123
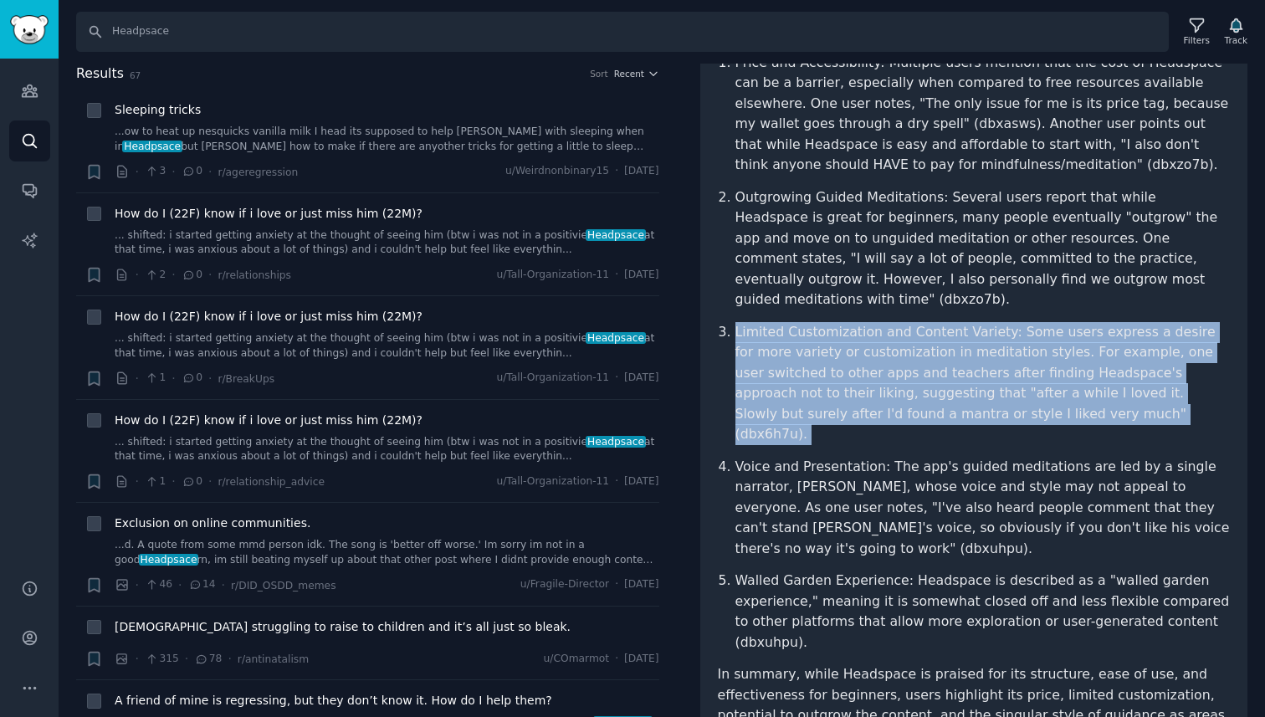
scroll to position [278, 0]
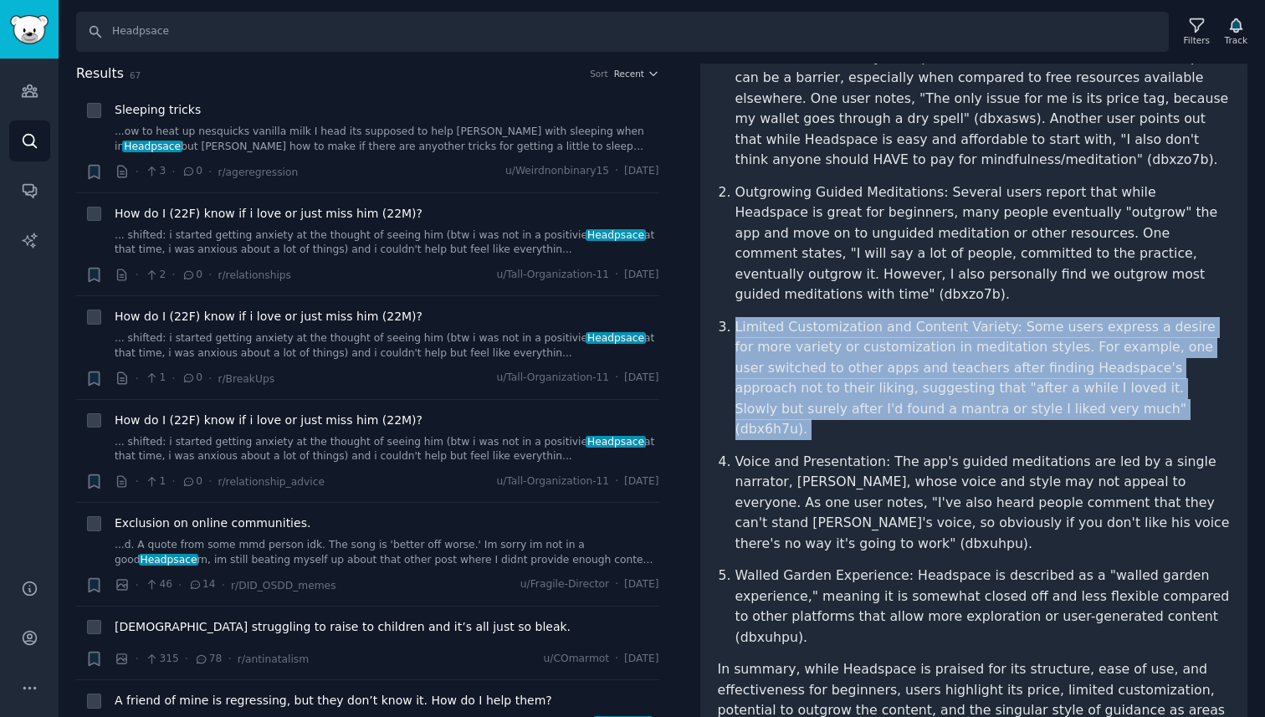
click at [843, 366] on p "Limited Customization and Content Variety: Some users express a desire for more…" at bounding box center [982, 378] width 495 height 123
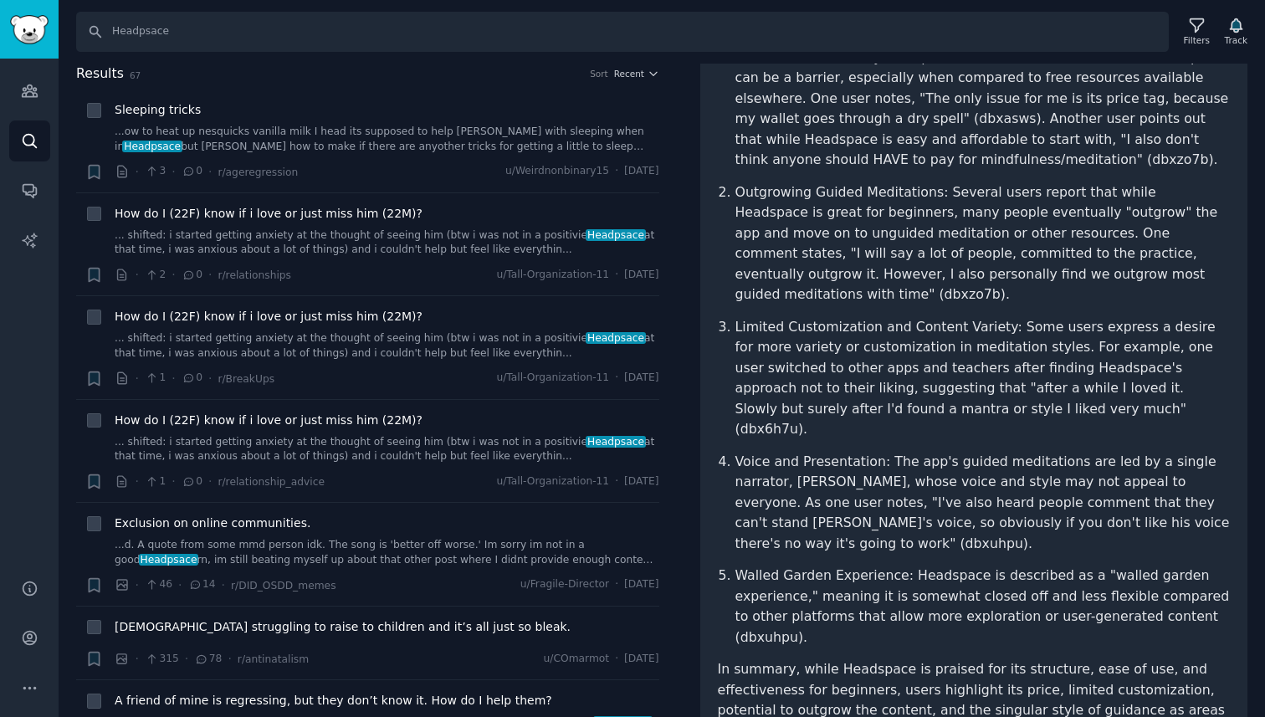
click at [843, 366] on p "Limited Customization and Content Variety: Some users express a desire for more…" at bounding box center [982, 378] width 495 height 123
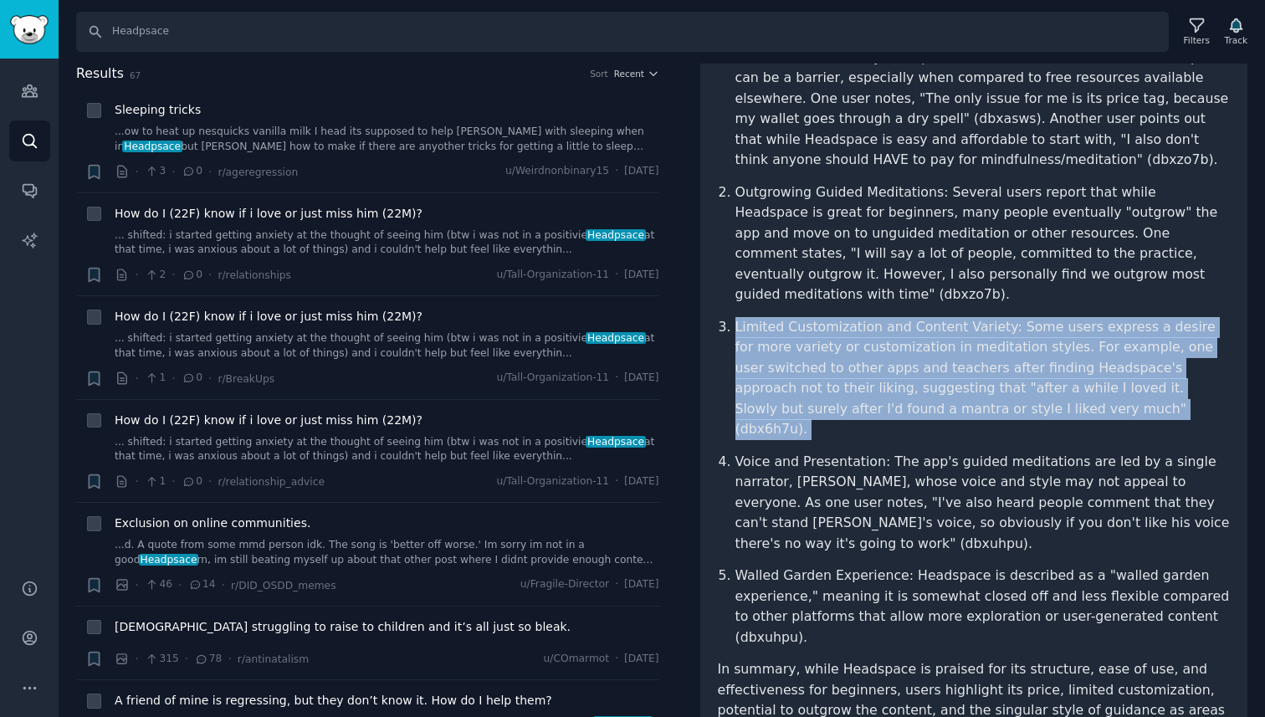
click at [843, 366] on p "Limited Customization and Content Variety: Some users express a desire for more…" at bounding box center [982, 378] width 495 height 123
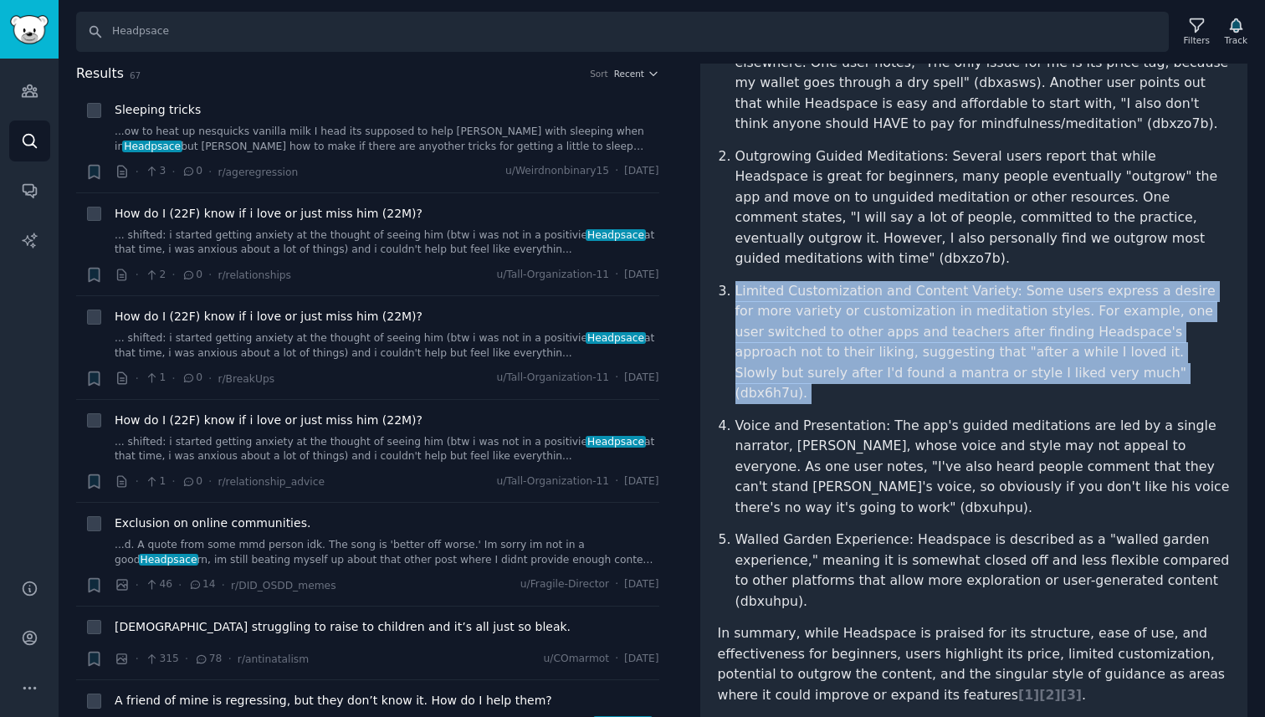
scroll to position [315, 0]
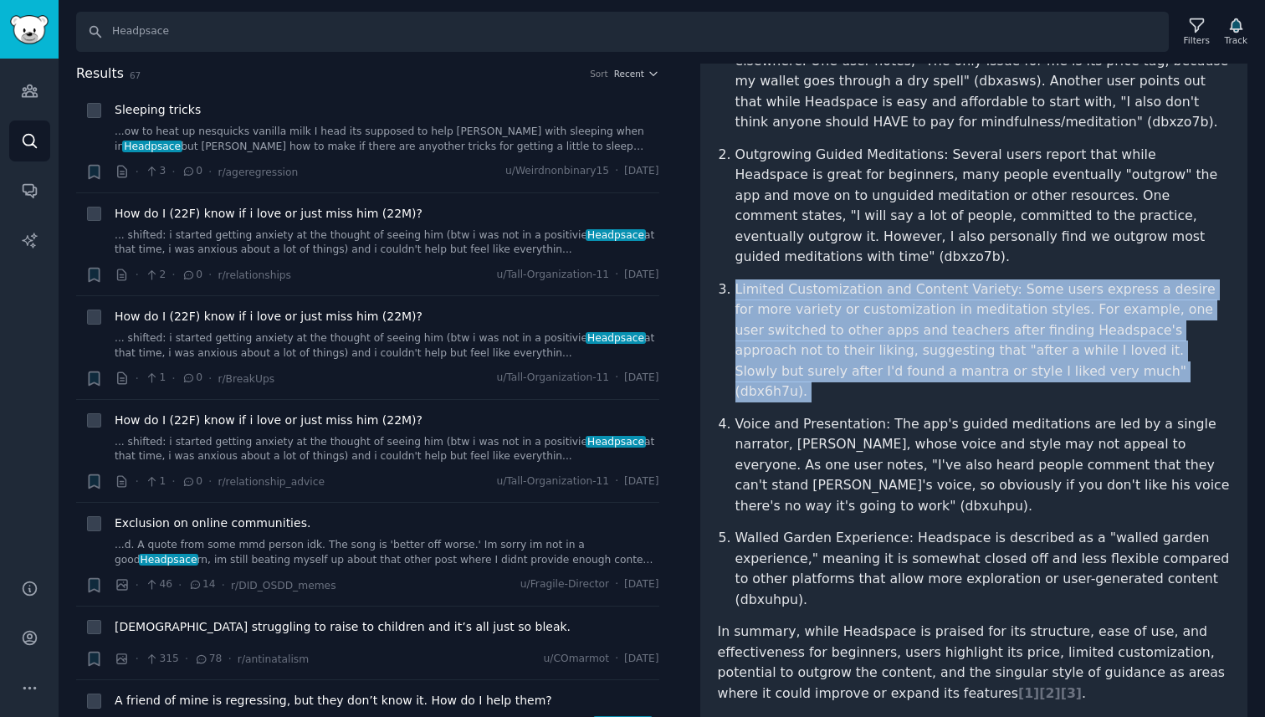
click at [834, 414] on p "Voice and Presentation: The app's guided meditations are led by a single narrat…" at bounding box center [982, 465] width 495 height 103
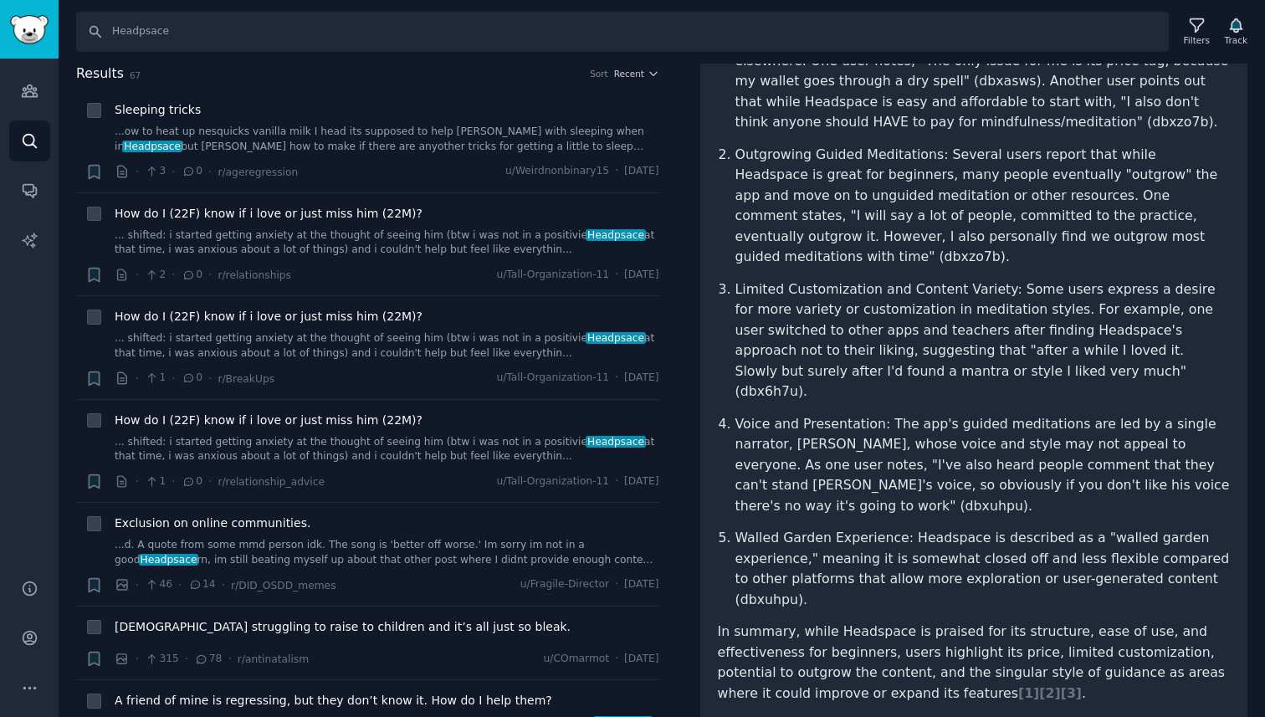
click at [834, 414] on p "Voice and Presentation: The app's guided meditations are led by a single narrat…" at bounding box center [982, 465] width 495 height 103
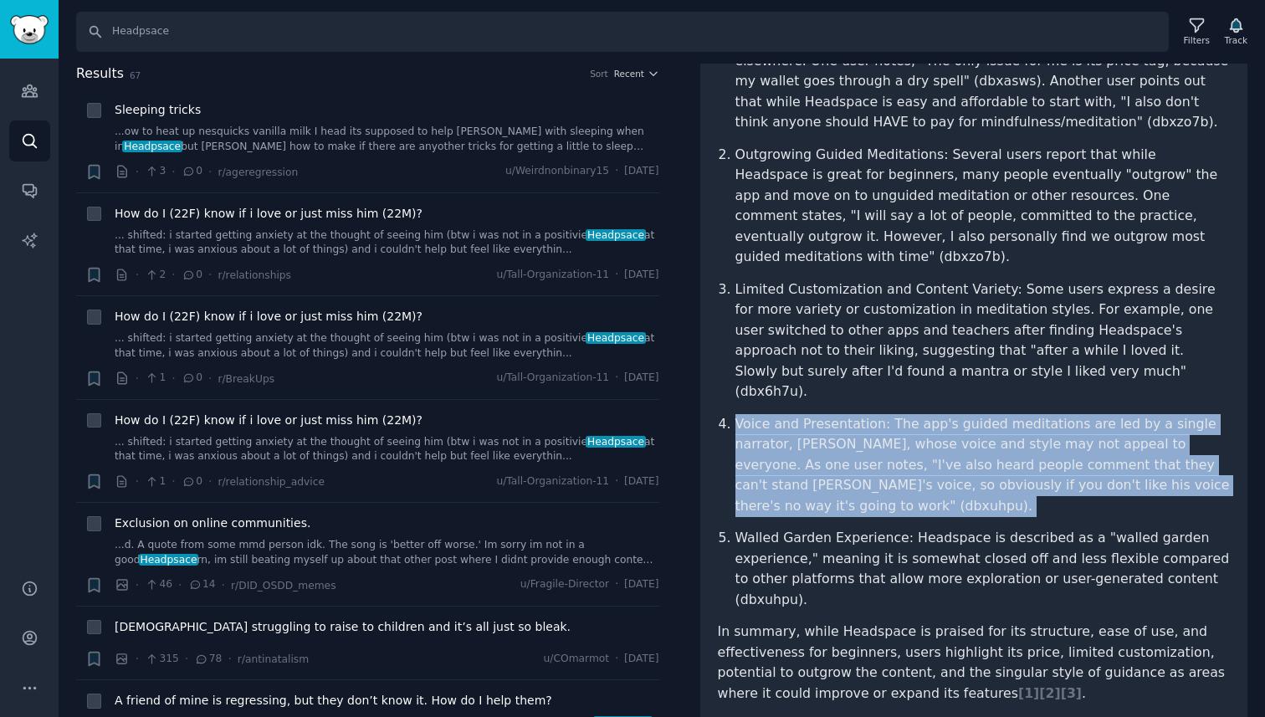
click at [834, 414] on p "Voice and Presentation: The app's guided meditations are led by a single narrat…" at bounding box center [982, 465] width 495 height 103
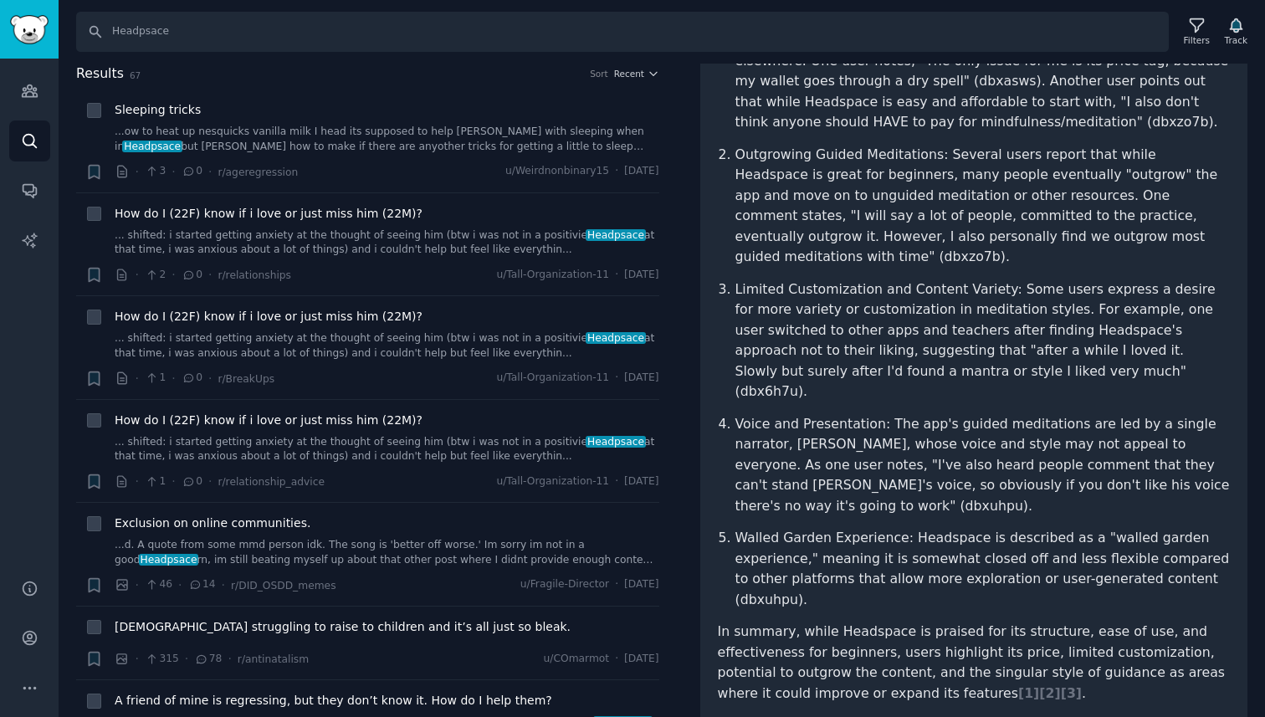
click at [834, 414] on p "Voice and Presentation: The app's guided meditations are led by a single narrat…" at bounding box center [982, 465] width 495 height 103
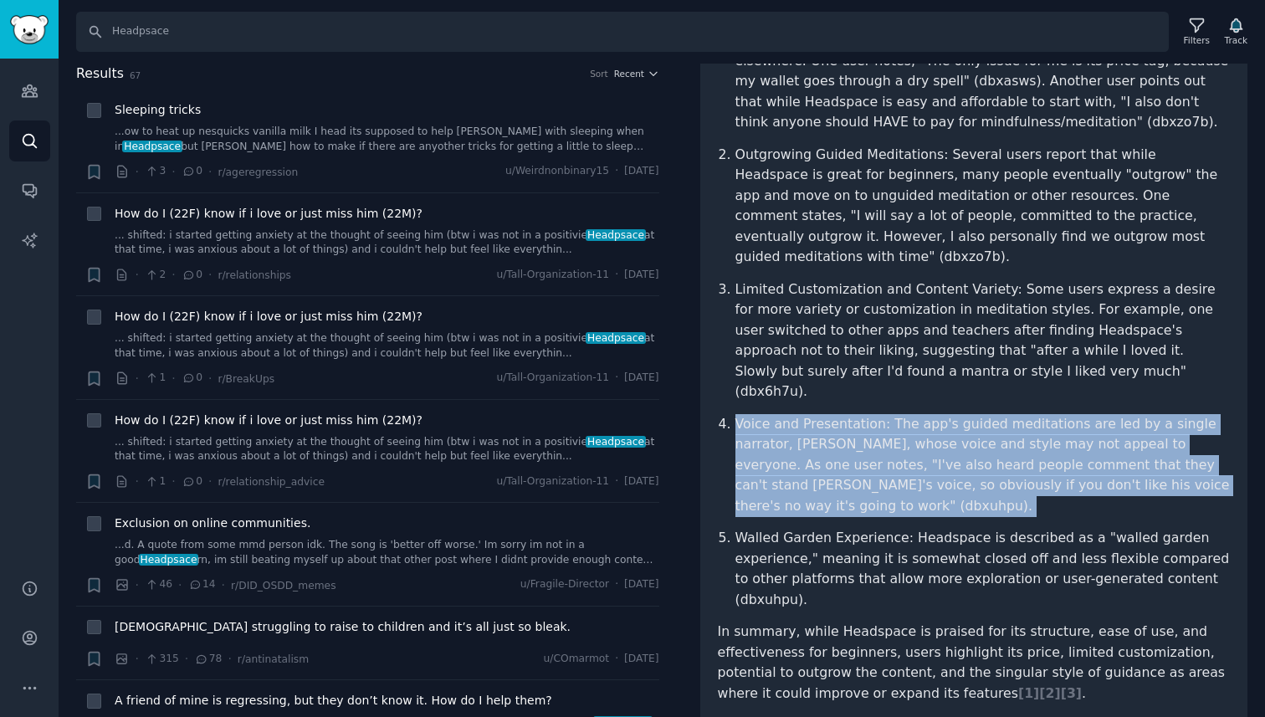
click at [834, 414] on p "Voice and Presentation: The app's guided meditations are led by a single narrat…" at bounding box center [982, 465] width 495 height 103
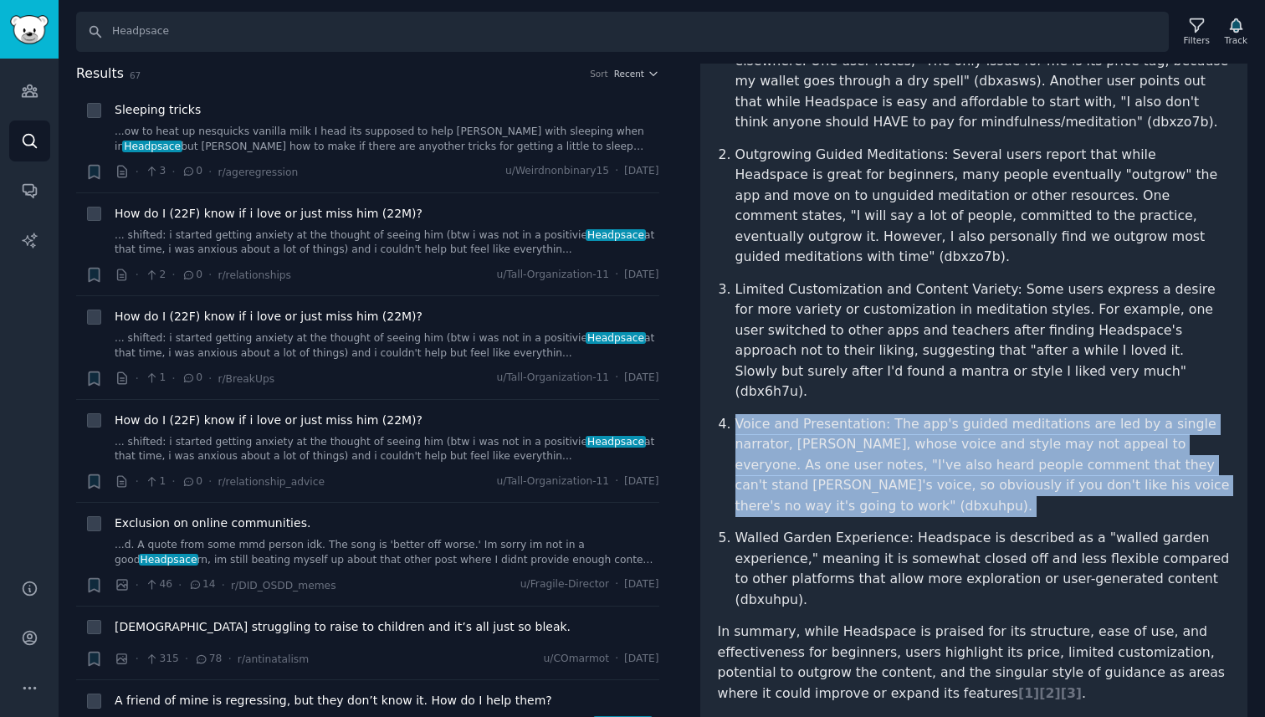
click at [834, 414] on p "Voice and Presentation: The app's guided meditations are led by a single narrat…" at bounding box center [982, 465] width 495 height 103
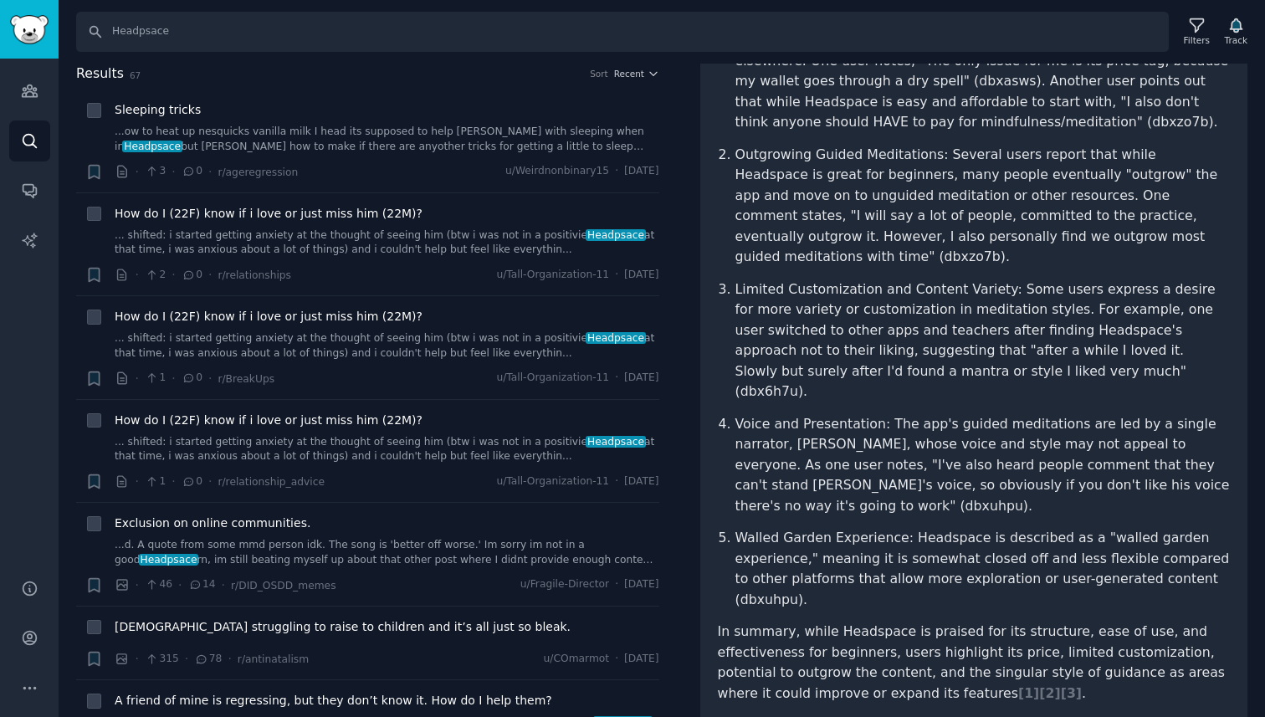
click at [834, 414] on p "Voice and Presentation: The app's guided meditations are led by a single narrat…" at bounding box center [982, 465] width 495 height 103
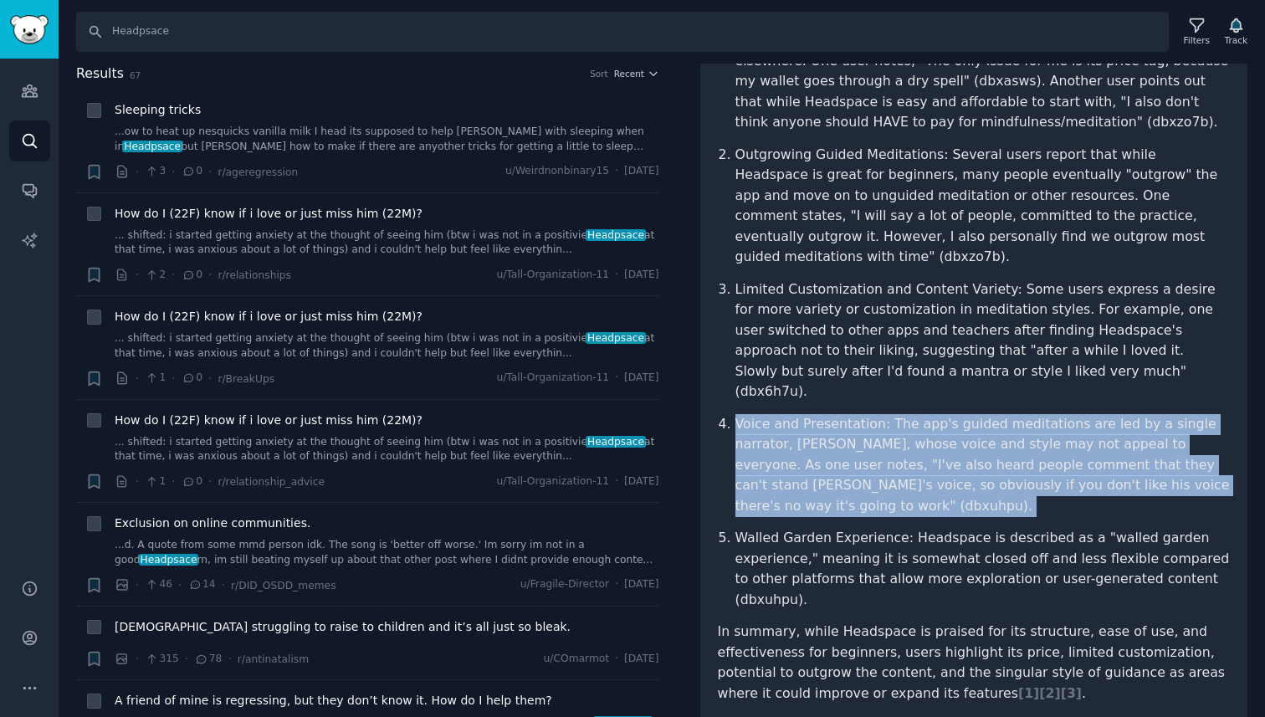
click at [834, 414] on p "Voice and Presentation: The app's guided meditations are led by a single narrat…" at bounding box center [982, 465] width 495 height 103
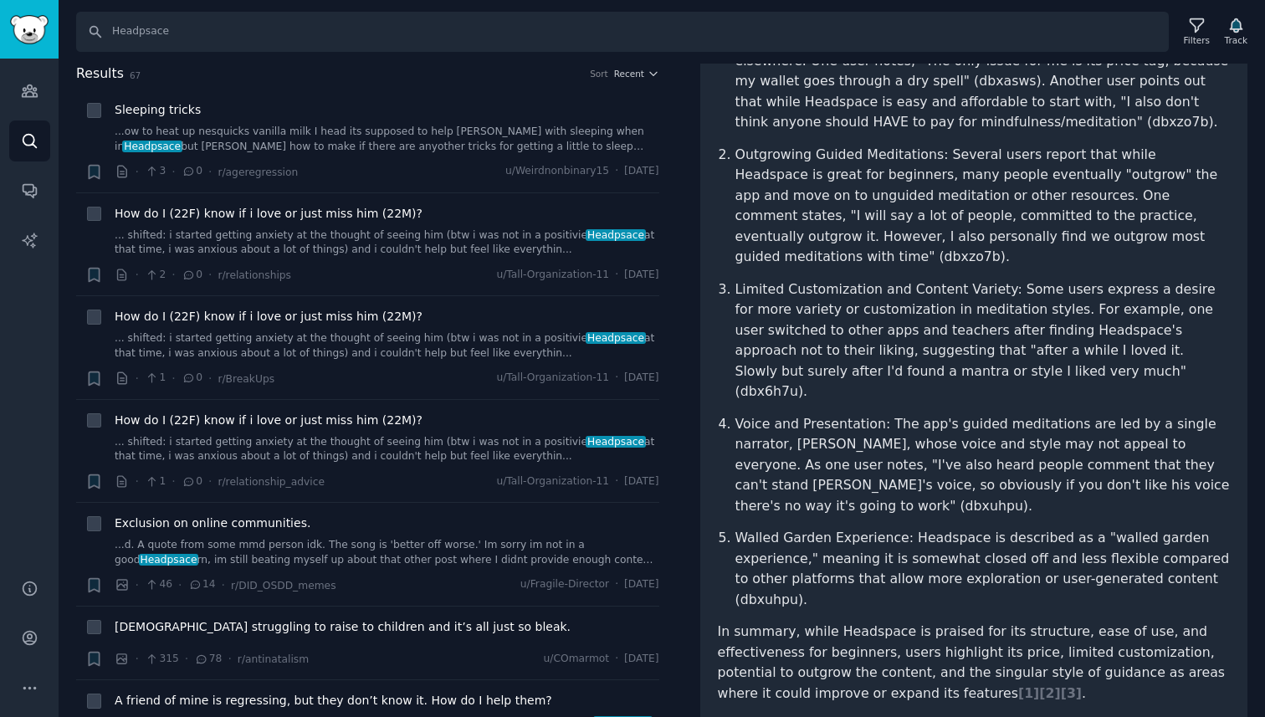
click at [834, 414] on p "Voice and Presentation: The app's guided meditations are led by a single narrat…" at bounding box center [982, 465] width 495 height 103
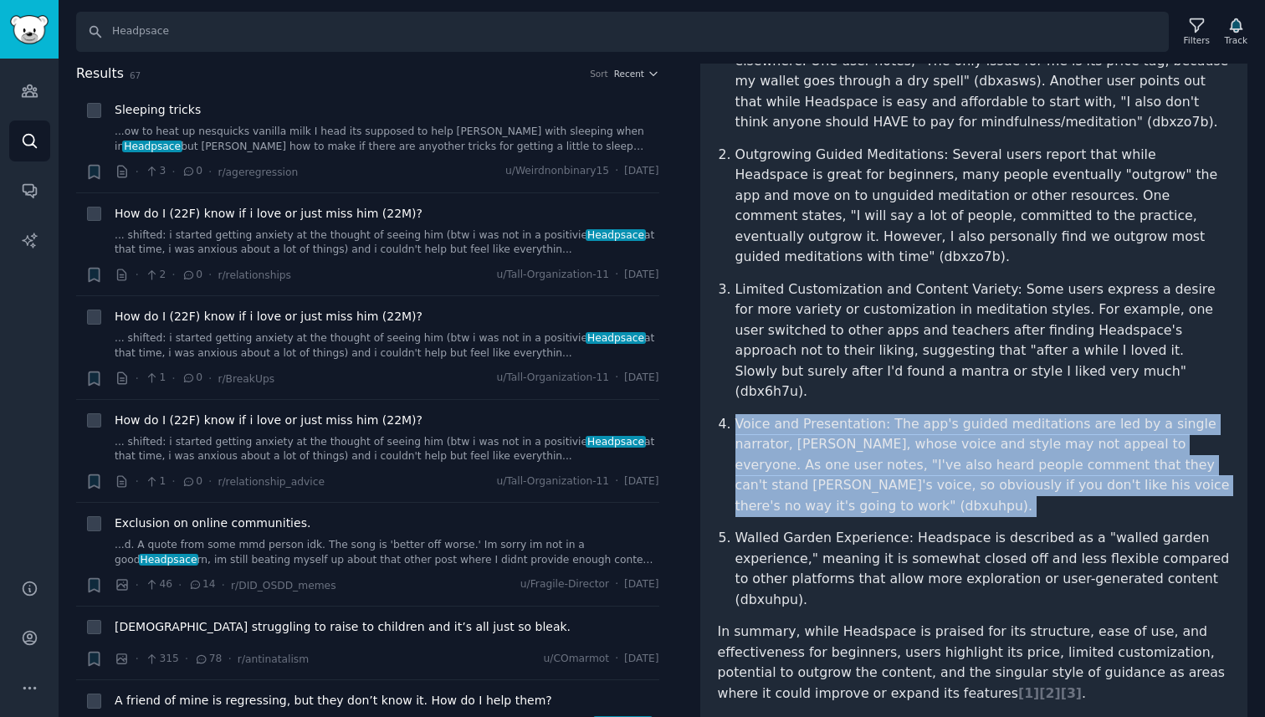
click at [834, 414] on p "Voice and Presentation: The app's guided meditations are led by a single narrat…" at bounding box center [982, 465] width 495 height 103
click at [874, 414] on p "Voice and Presentation: The app's guided meditations are led by a single narrat…" at bounding box center [982, 465] width 495 height 103
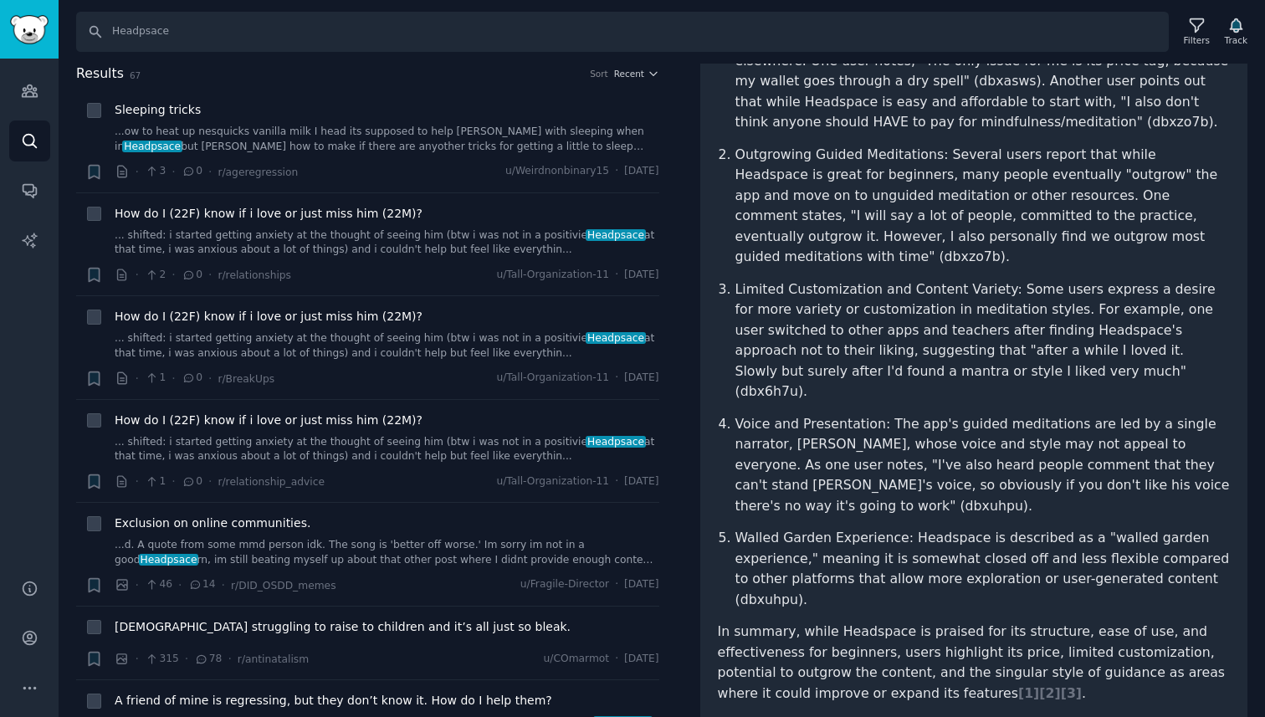
click at [874, 414] on p "Voice and Presentation: The app's guided meditations are led by a single narrat…" at bounding box center [982, 465] width 495 height 103
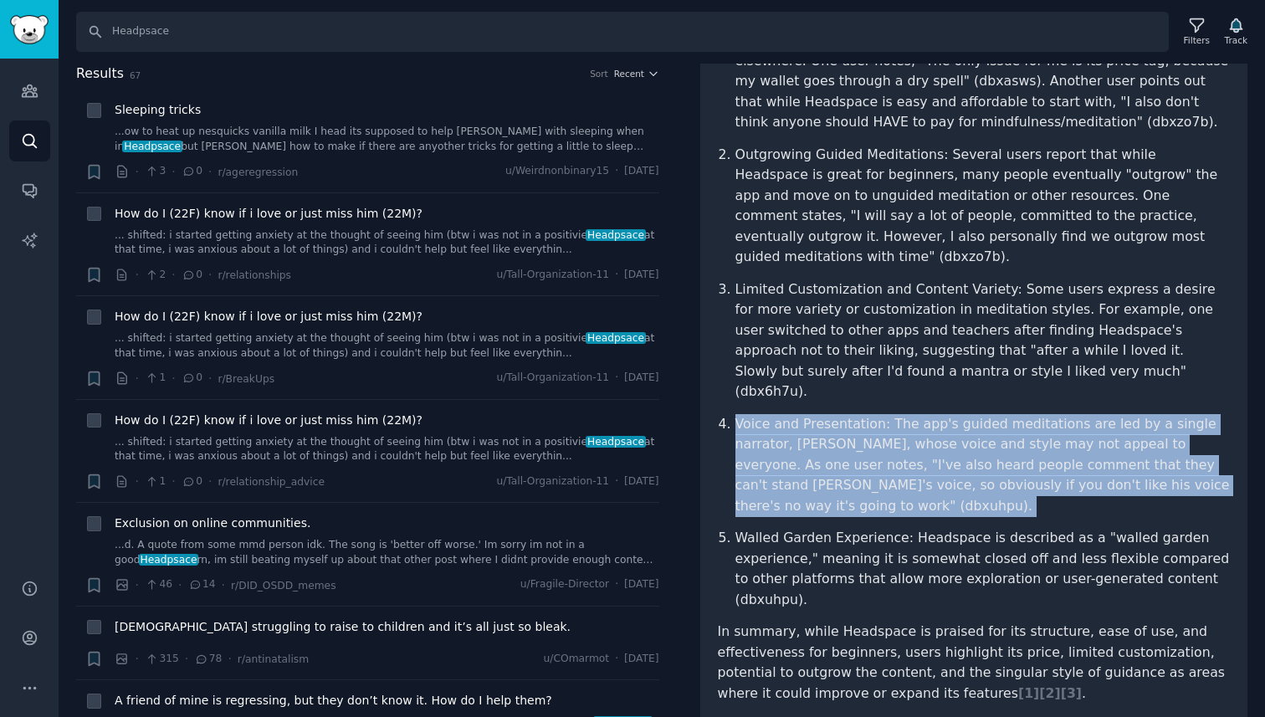
click at [874, 414] on p "Voice and Presentation: The app's guided meditations are led by a single narrat…" at bounding box center [982, 465] width 495 height 103
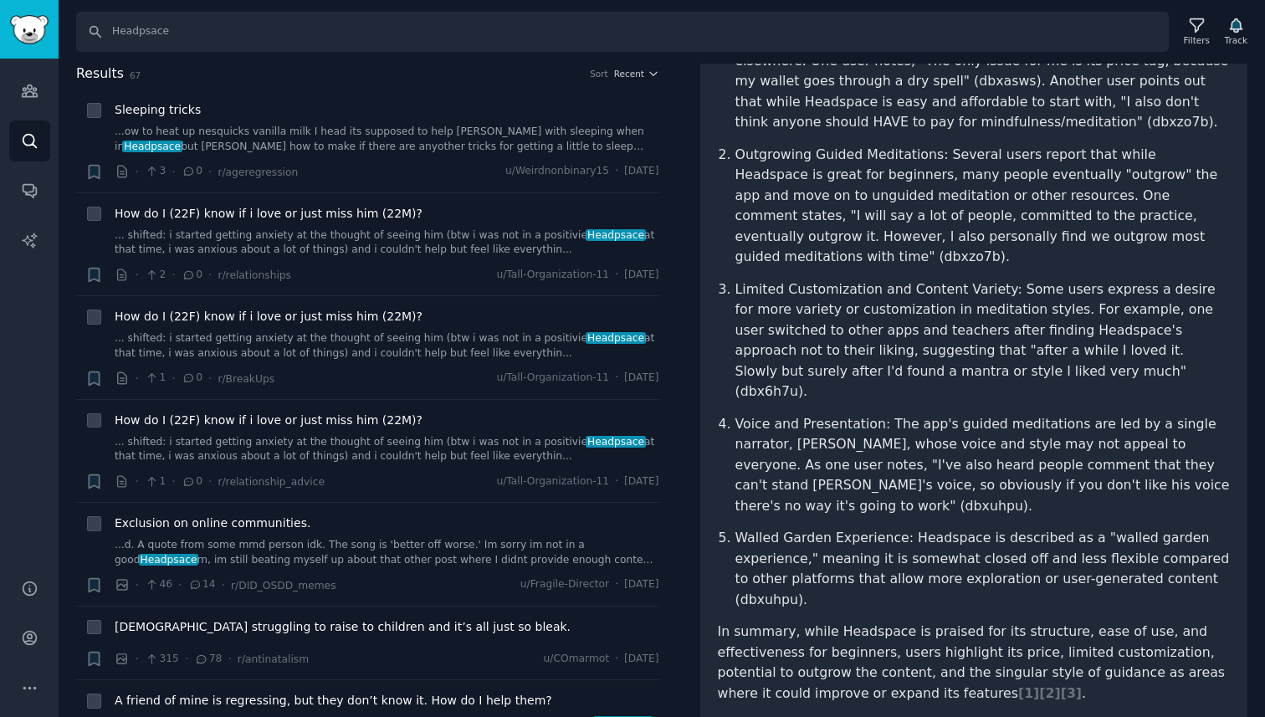
click at [874, 414] on p "Voice and Presentation: The app's guided meditations are led by a single narrat…" at bounding box center [982, 465] width 495 height 103
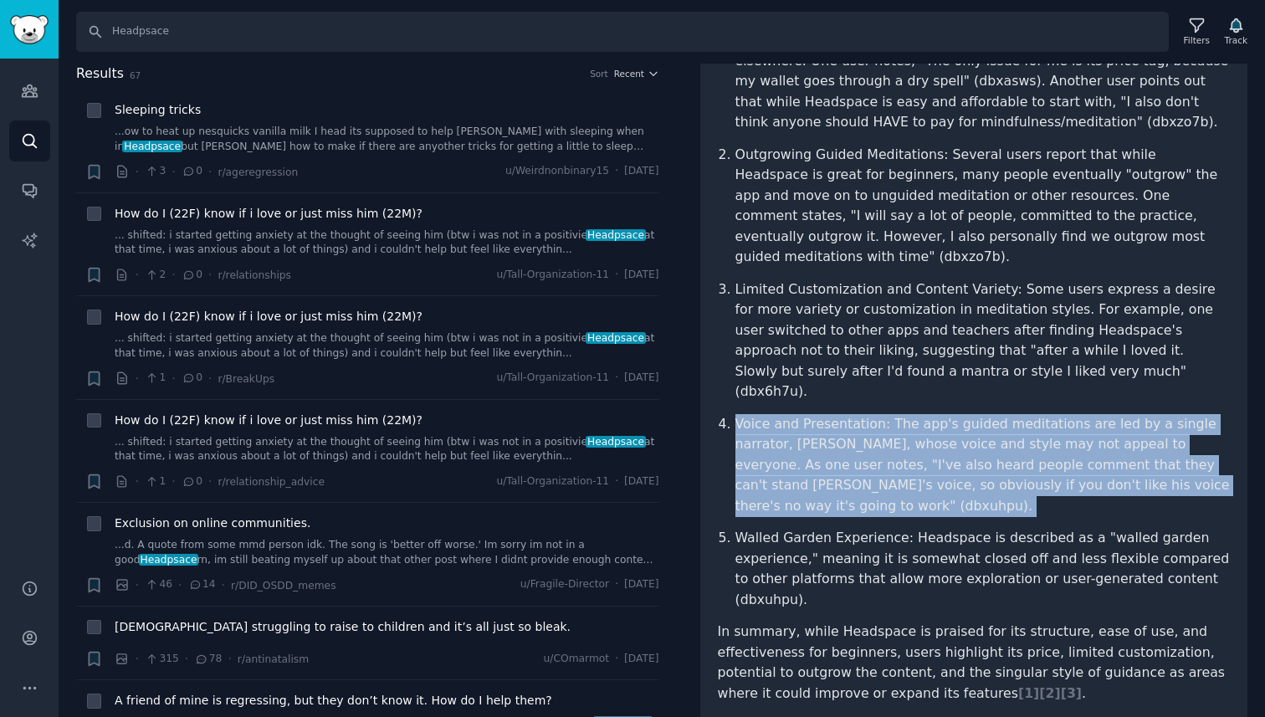
click at [874, 414] on p "Voice and Presentation: The app's guided meditations are led by a single narrat…" at bounding box center [982, 465] width 495 height 103
click at [904, 414] on p "Voice and Presentation: The app's guided meditations are led by a single narrat…" at bounding box center [982, 465] width 495 height 103
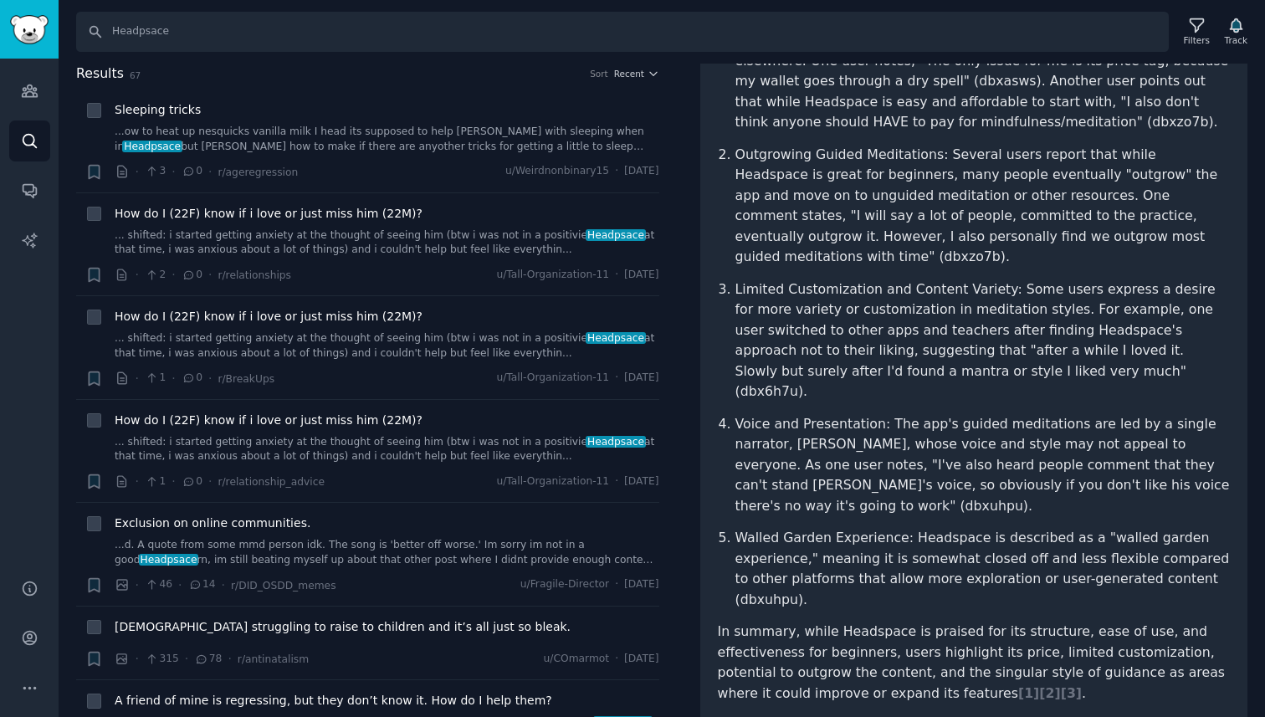
click at [904, 414] on p "Voice and Presentation: The app's guided meditations are led by a single narrat…" at bounding box center [982, 465] width 495 height 103
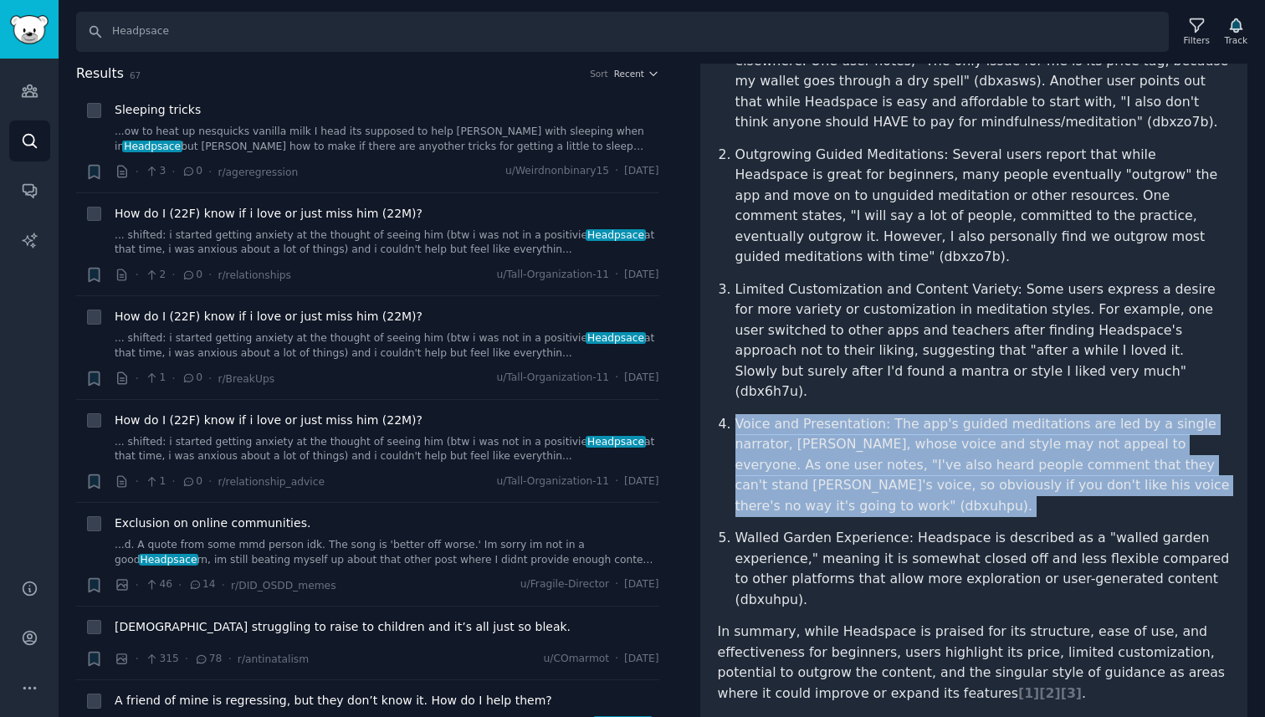
click at [940, 414] on p "Voice and Presentation: The app's guided meditations are led by a single narrat…" at bounding box center [982, 465] width 495 height 103
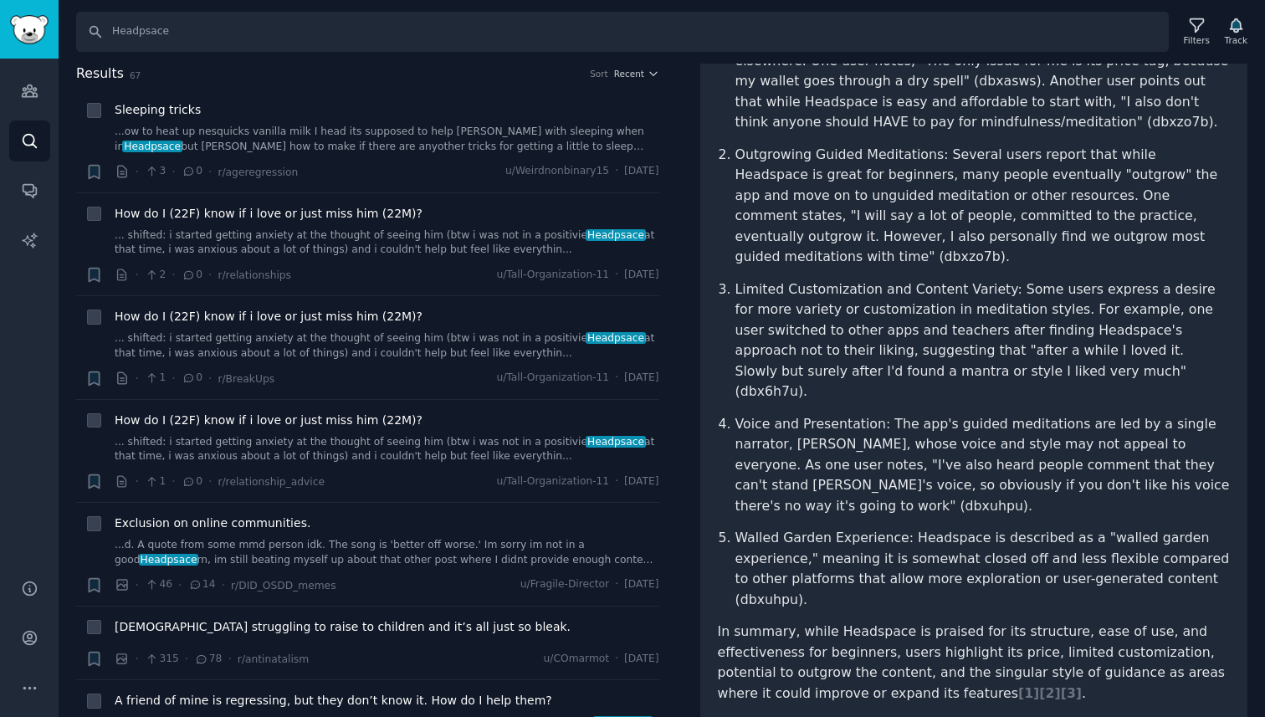
click at [940, 414] on p "Voice and Presentation: The app's guided meditations are led by a single narrat…" at bounding box center [982, 465] width 495 height 103
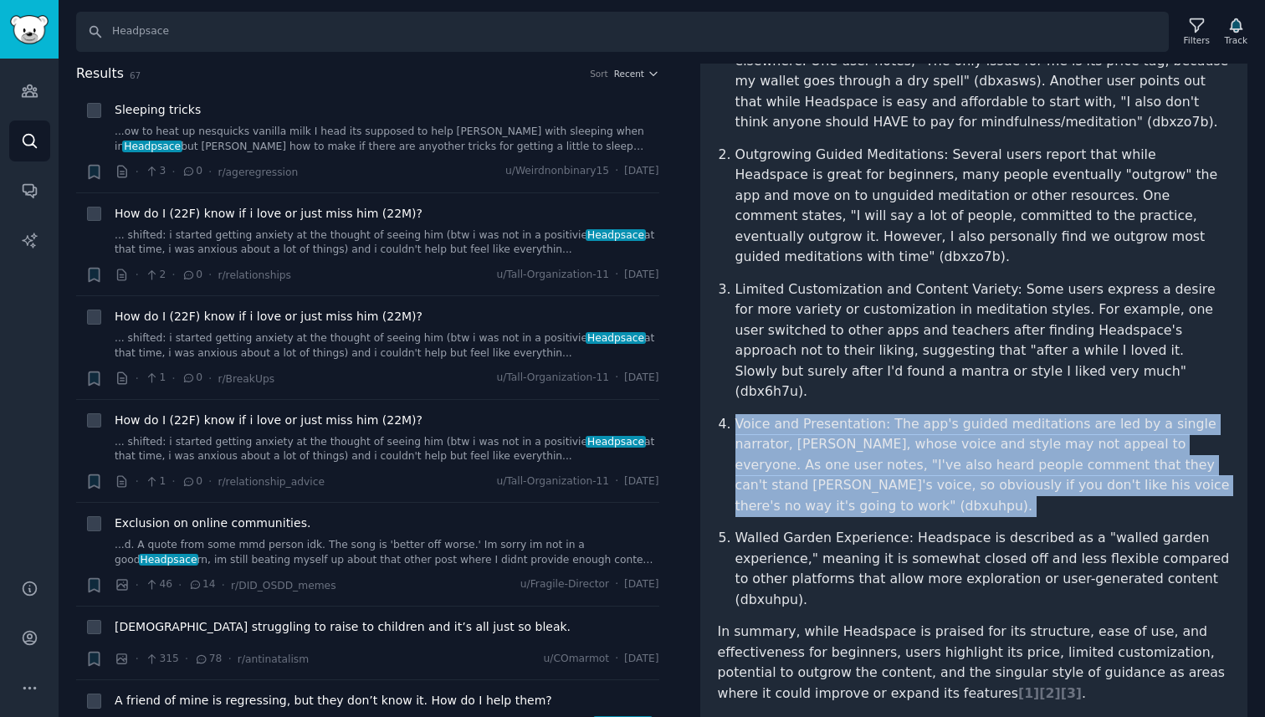
click at [940, 414] on p "Voice and Presentation: The app's guided meditations are led by a single narrat…" at bounding box center [982, 465] width 495 height 103
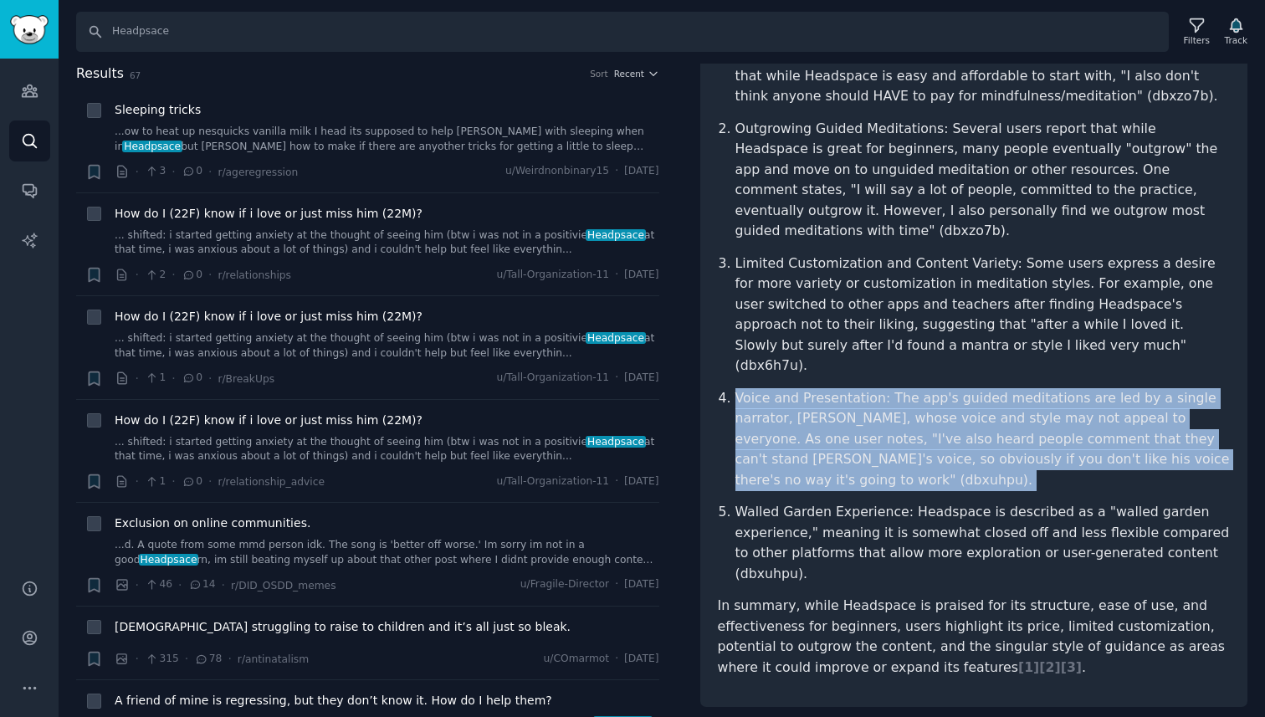
click at [940, 409] on p "Voice and Presentation: The app's guided meditations are led by a single narrat…" at bounding box center [982, 439] width 495 height 103
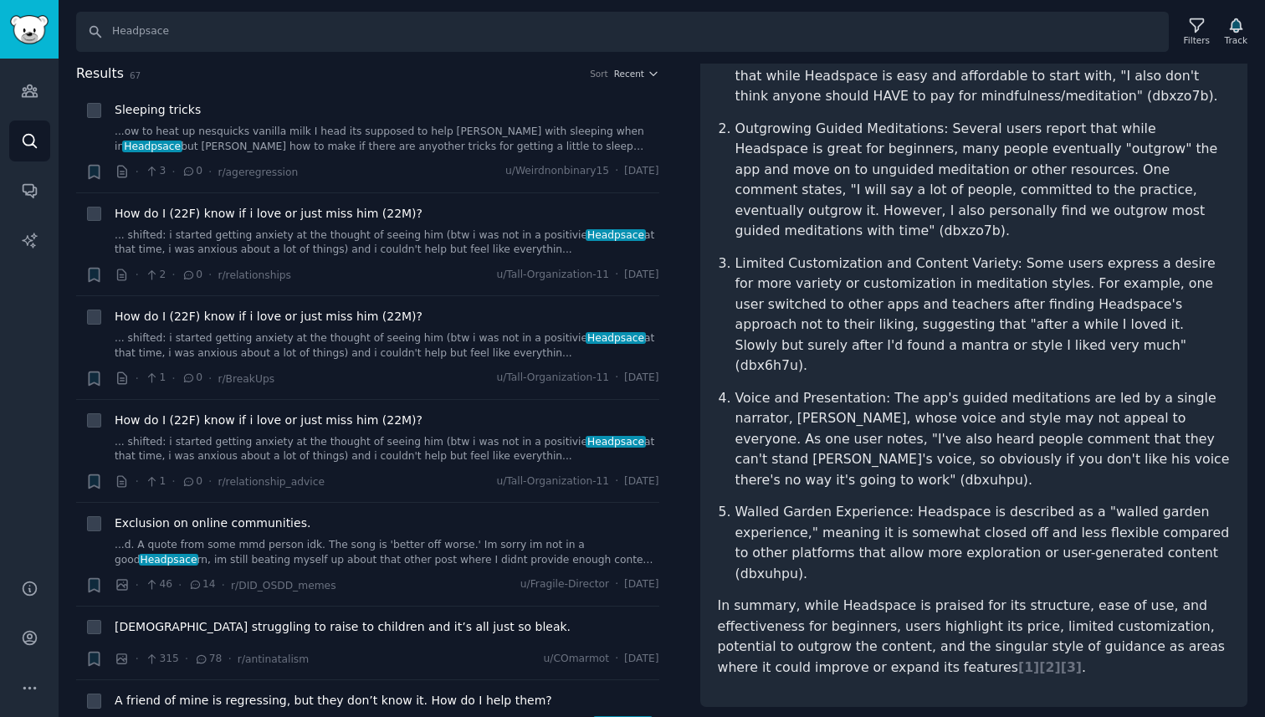
click at [940, 409] on p "Voice and Presentation: The app's guided meditations are led by a single narrat…" at bounding box center [982, 439] width 495 height 103
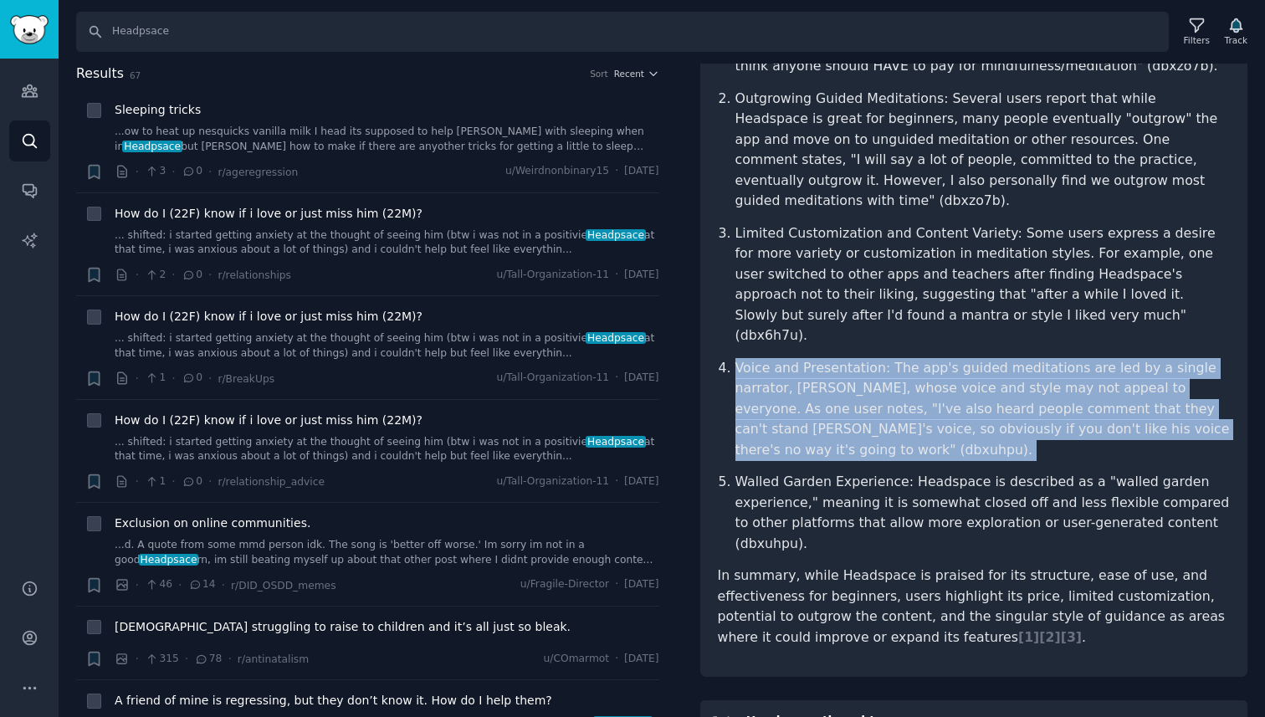
scroll to position [373, 0]
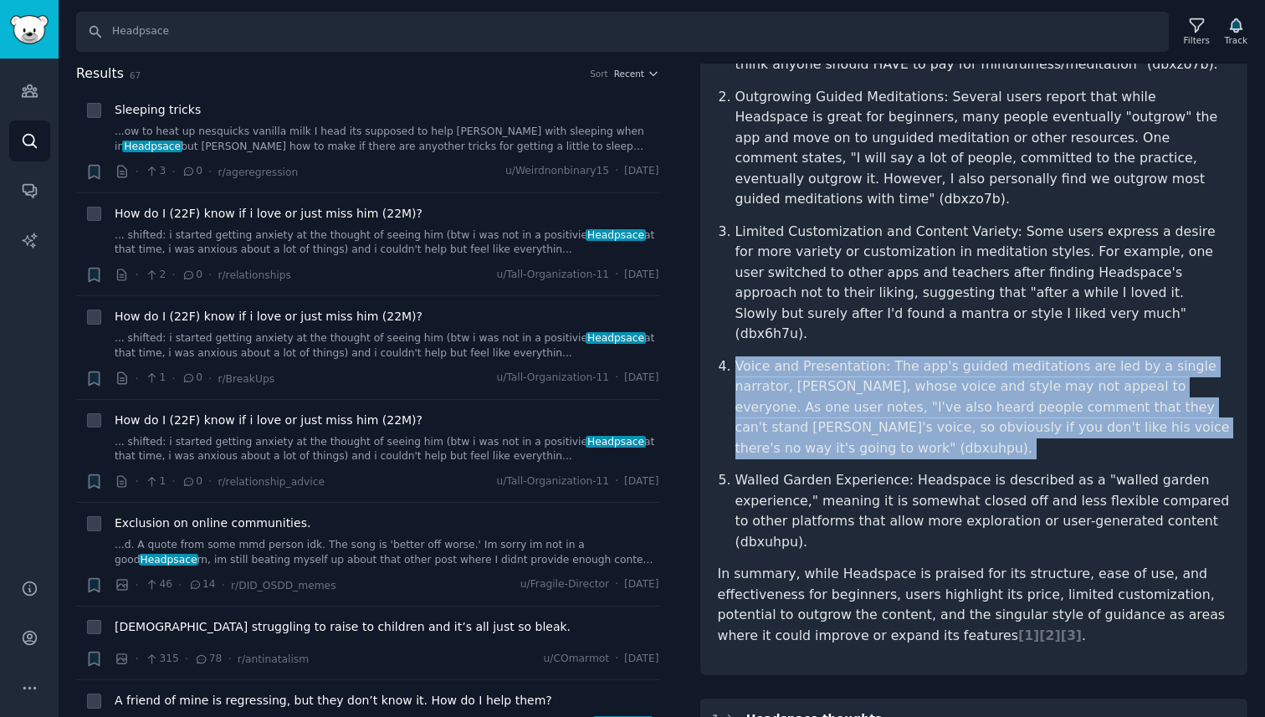
click at [940, 470] on p "Walled Garden Experience: Headspace is described as a "walled garden experience…" at bounding box center [982, 511] width 495 height 82
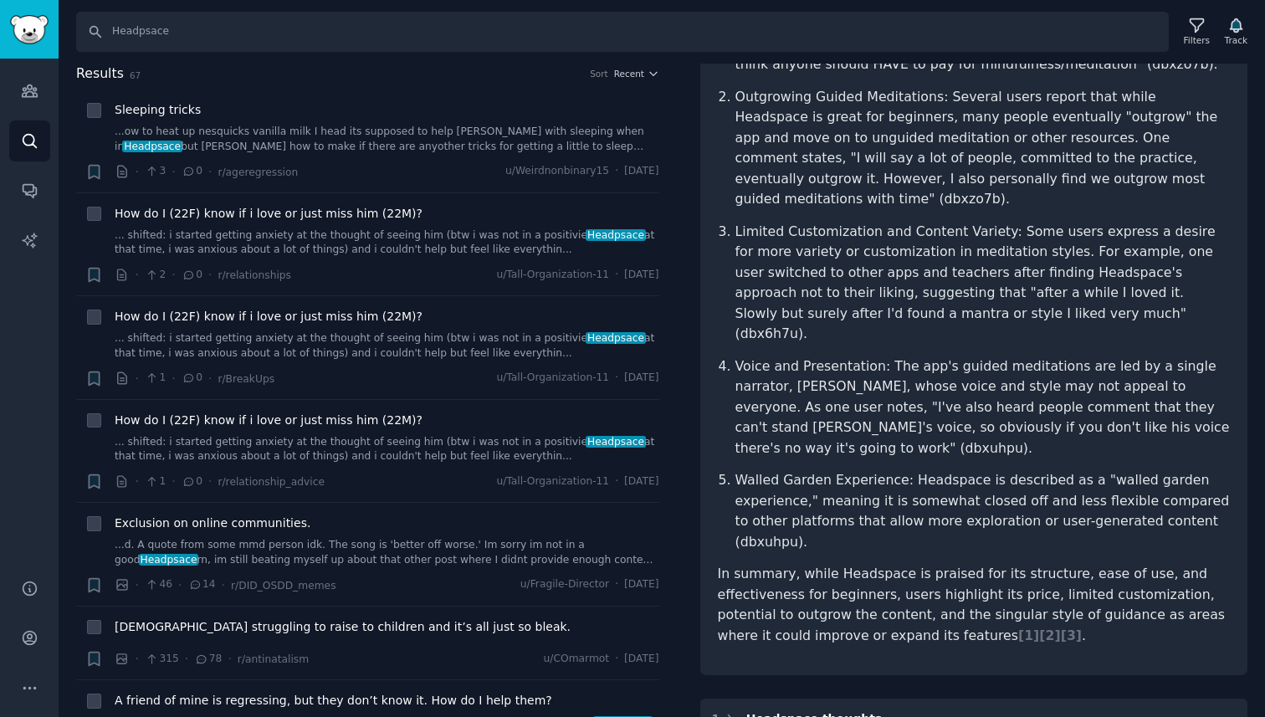
click at [940, 470] on p "Walled Garden Experience: Headspace is described as a "walled garden experience…" at bounding box center [982, 511] width 495 height 82
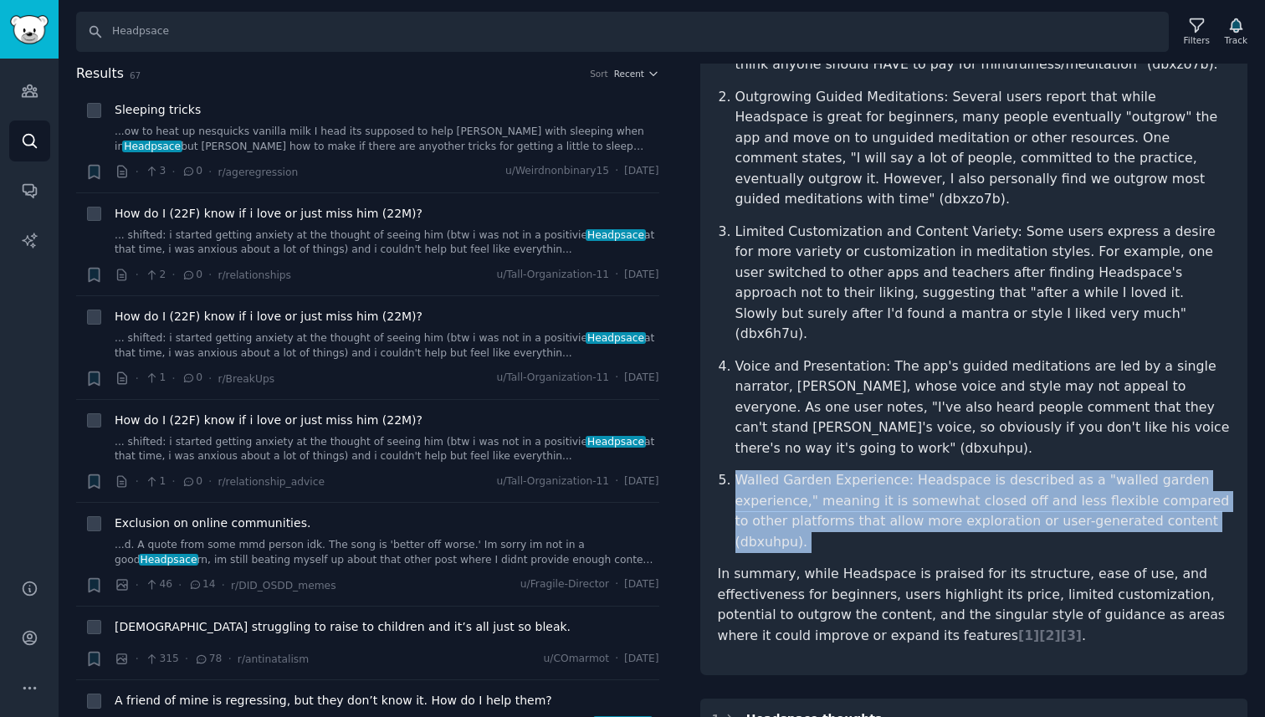
click at [926, 364] on p "Voice and Presentation: The app's guided meditations are led by a single narrat…" at bounding box center [982, 407] width 495 height 103
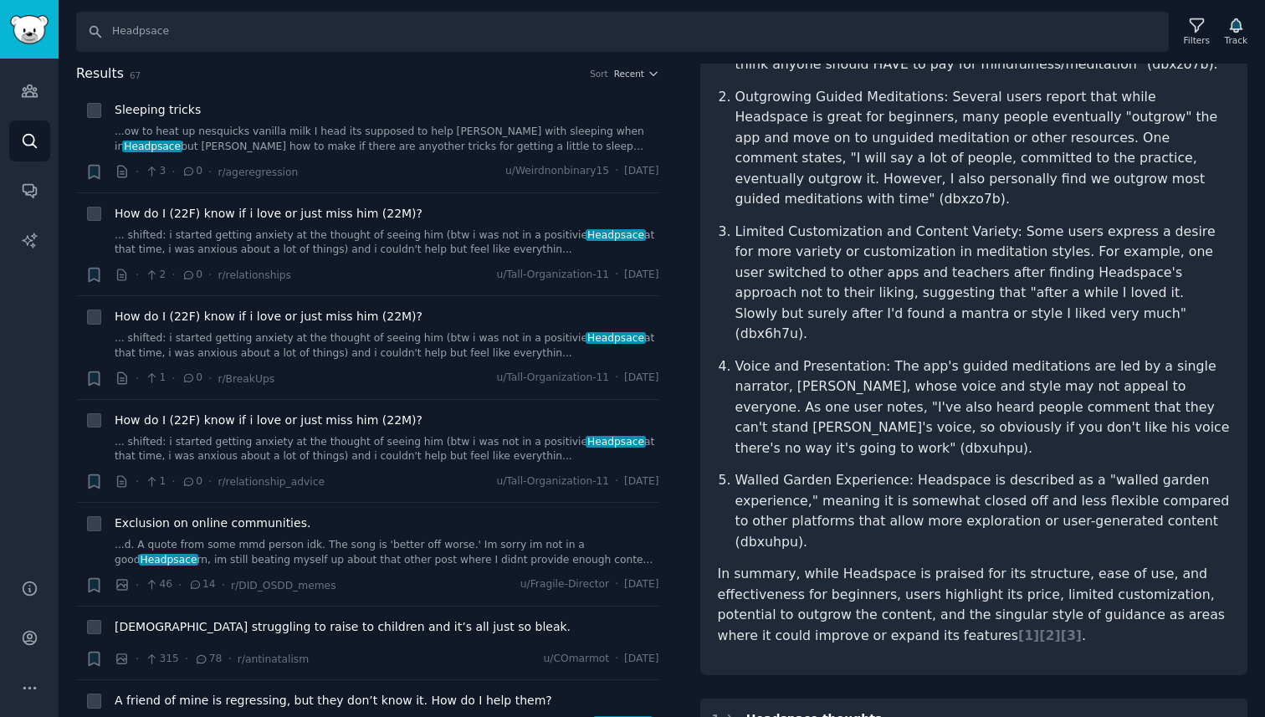
click at [926, 364] on p "Voice and Presentation: The app's guided meditations are led by a single narrat…" at bounding box center [982, 407] width 495 height 103
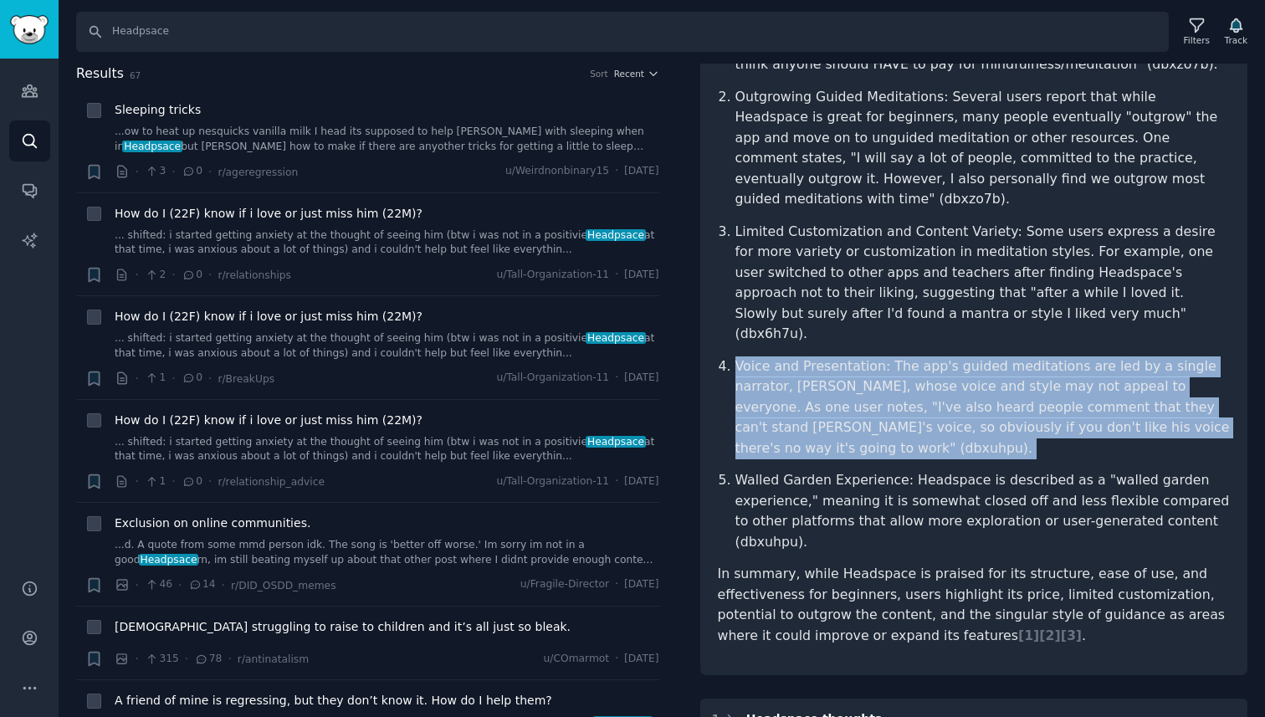
click at [926, 364] on p "Voice and Presentation: The app's guided meditations are led by a single narrat…" at bounding box center [982, 407] width 495 height 103
click at [902, 356] on p "Voice and Presentation: The app's guided meditations are led by a single narrat…" at bounding box center [982, 407] width 495 height 103
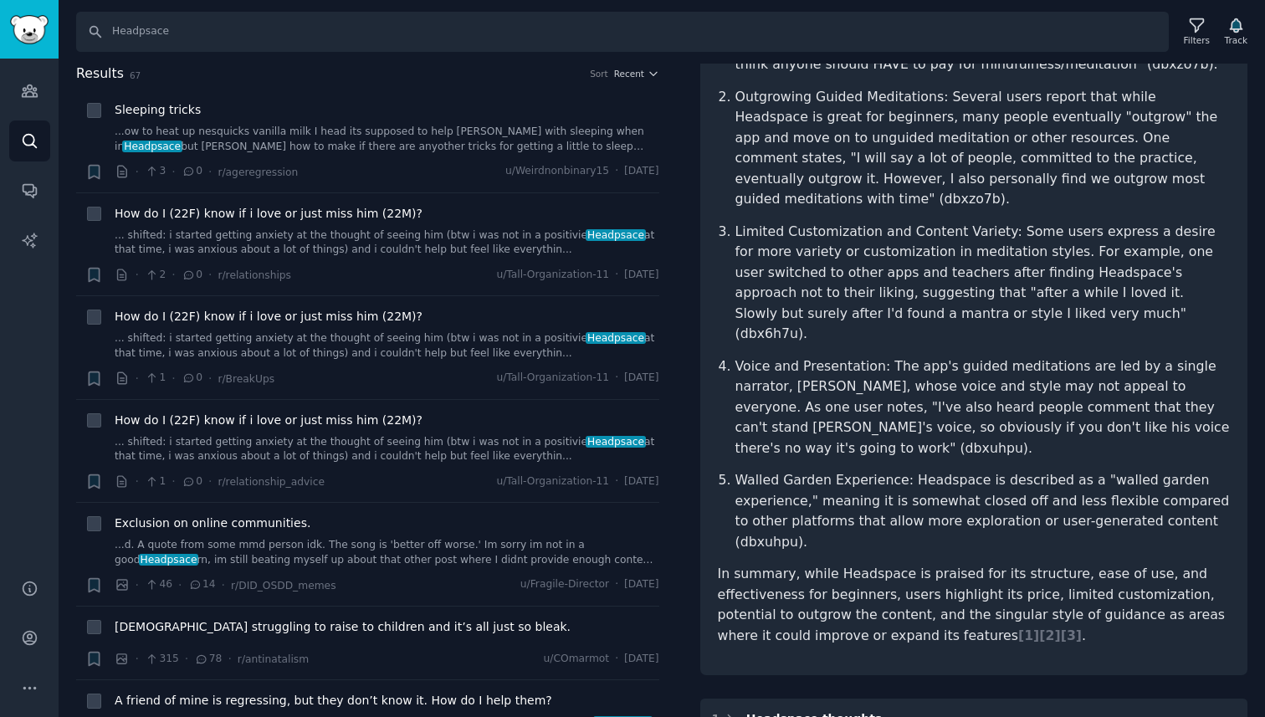
click at [902, 356] on p "Voice and Presentation: The app's guided meditations are led by a single narrat…" at bounding box center [982, 407] width 495 height 103
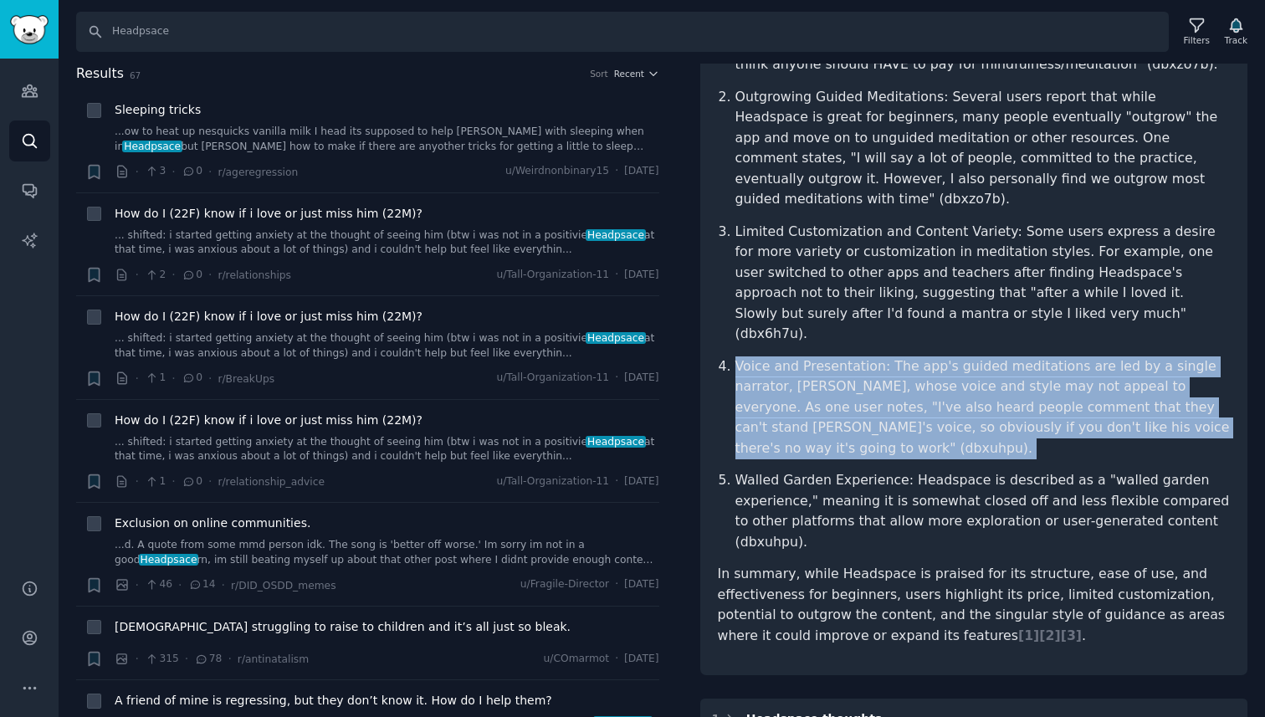
click at [928, 356] on p "Voice and Presentation: The app's guided meditations are led by a single narrat…" at bounding box center [982, 407] width 495 height 103
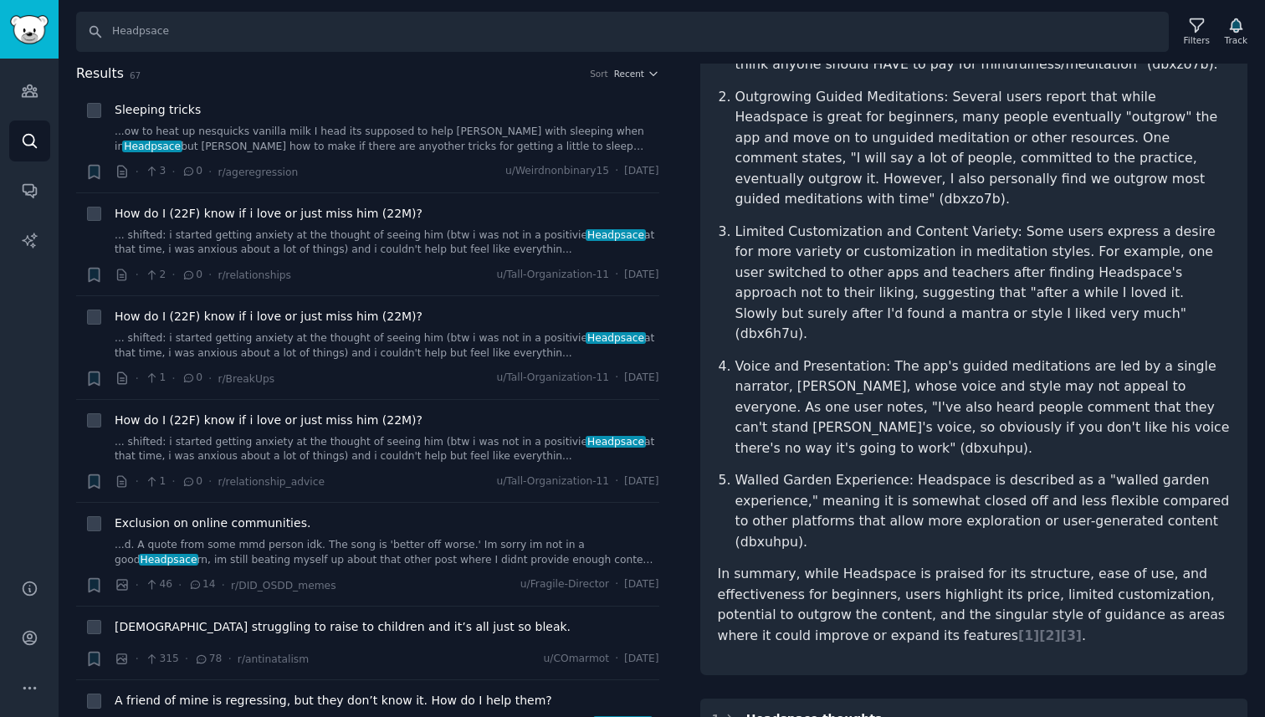
click at [928, 356] on p "Voice and Presentation: The app's guided meditations are led by a single narrat…" at bounding box center [982, 407] width 495 height 103
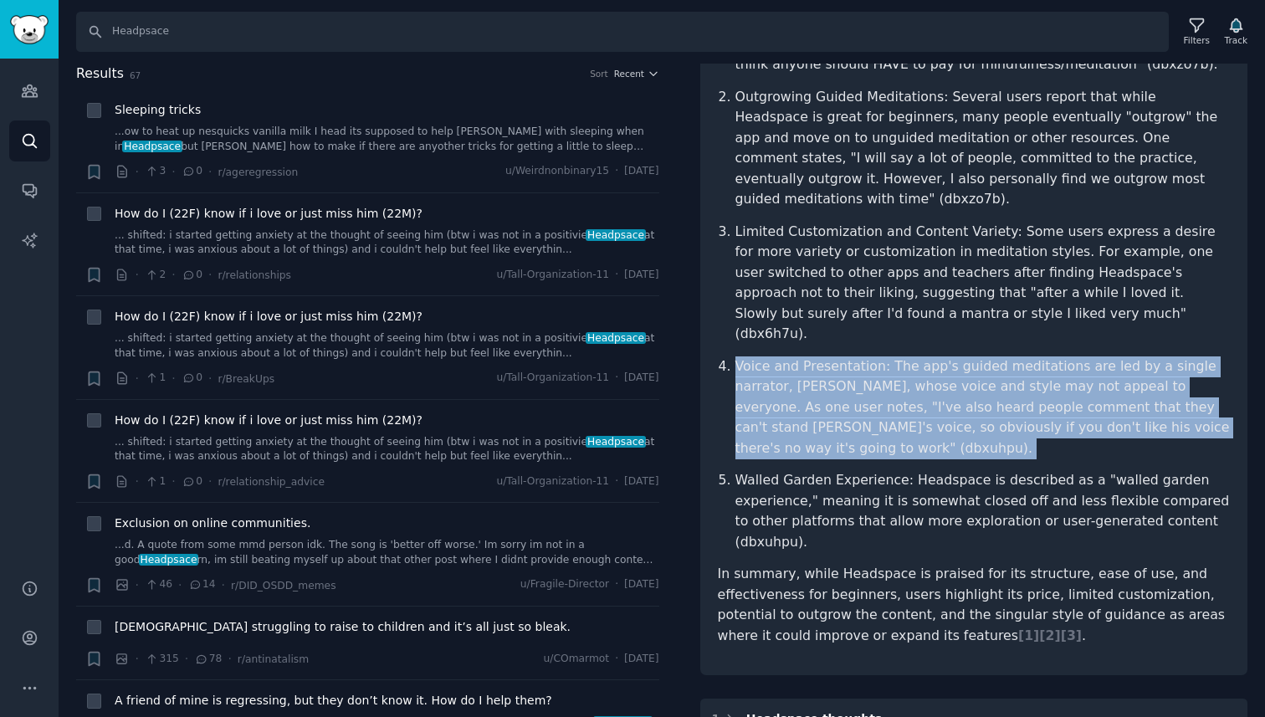
click at [943, 356] on p "Voice and Presentation: The app's guided meditations are led by a single narrat…" at bounding box center [982, 407] width 495 height 103
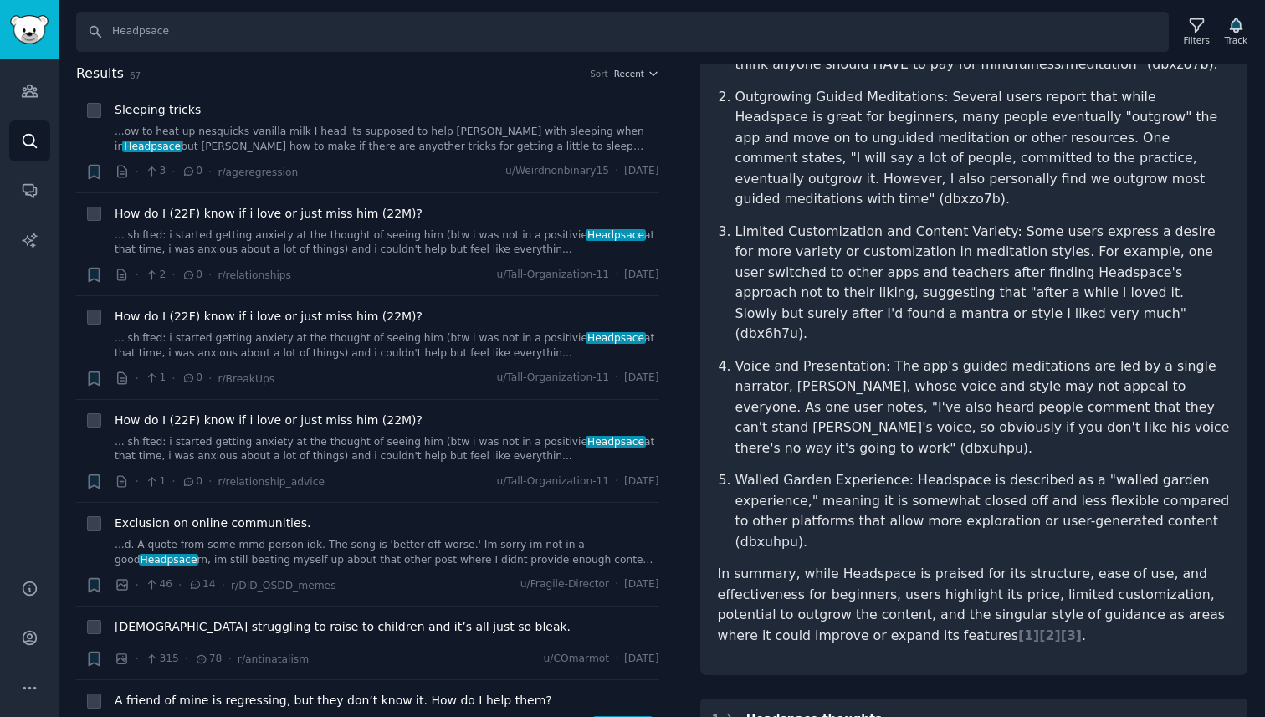
click at [943, 356] on p "Voice and Presentation: The app's guided meditations are led by a single narrat…" at bounding box center [982, 407] width 495 height 103
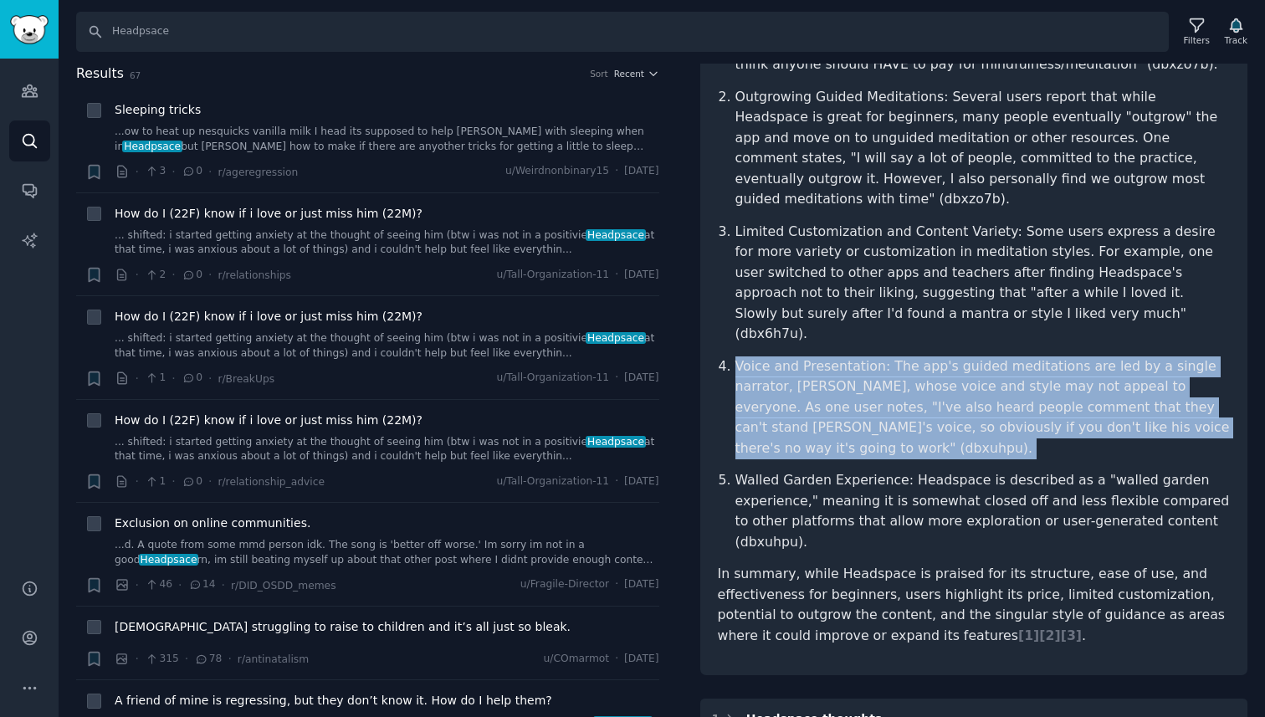
click at [943, 356] on p "Voice and Presentation: The app's guided meditations are led by a single narrat…" at bounding box center [982, 407] width 495 height 103
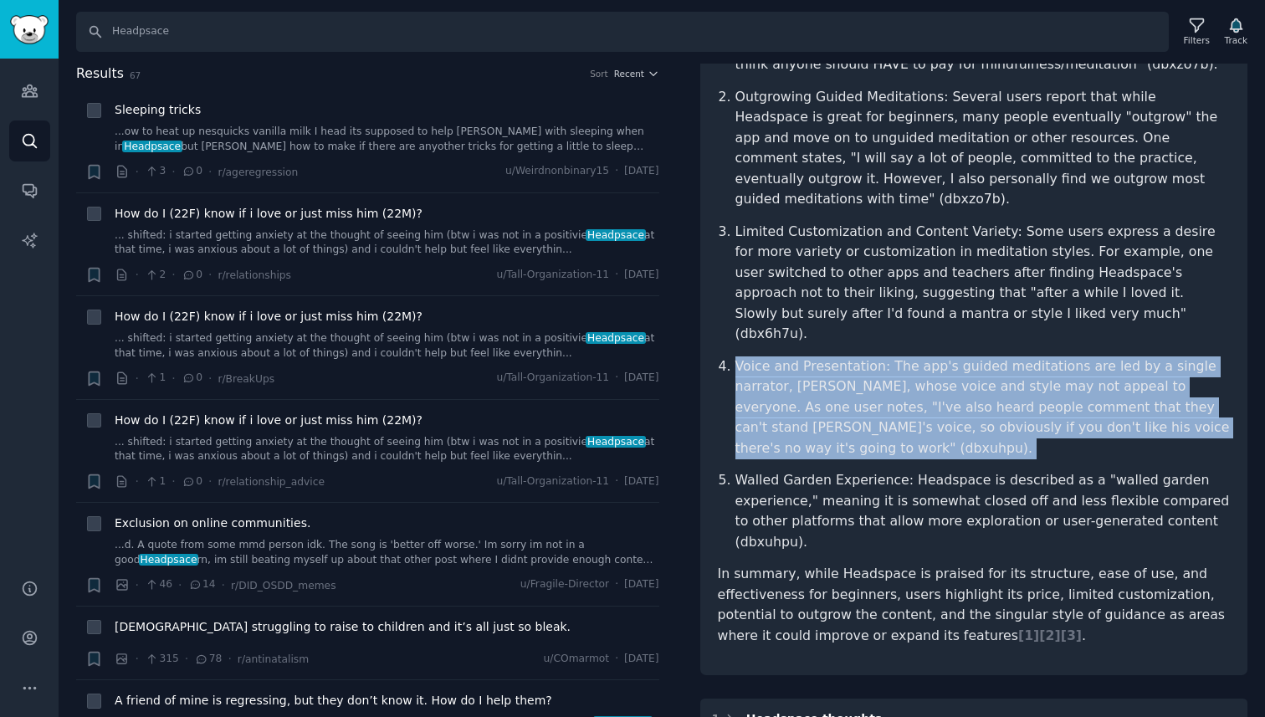
click at [943, 356] on p "Voice and Presentation: The app's guided meditations are led by a single narrat…" at bounding box center [982, 407] width 495 height 103
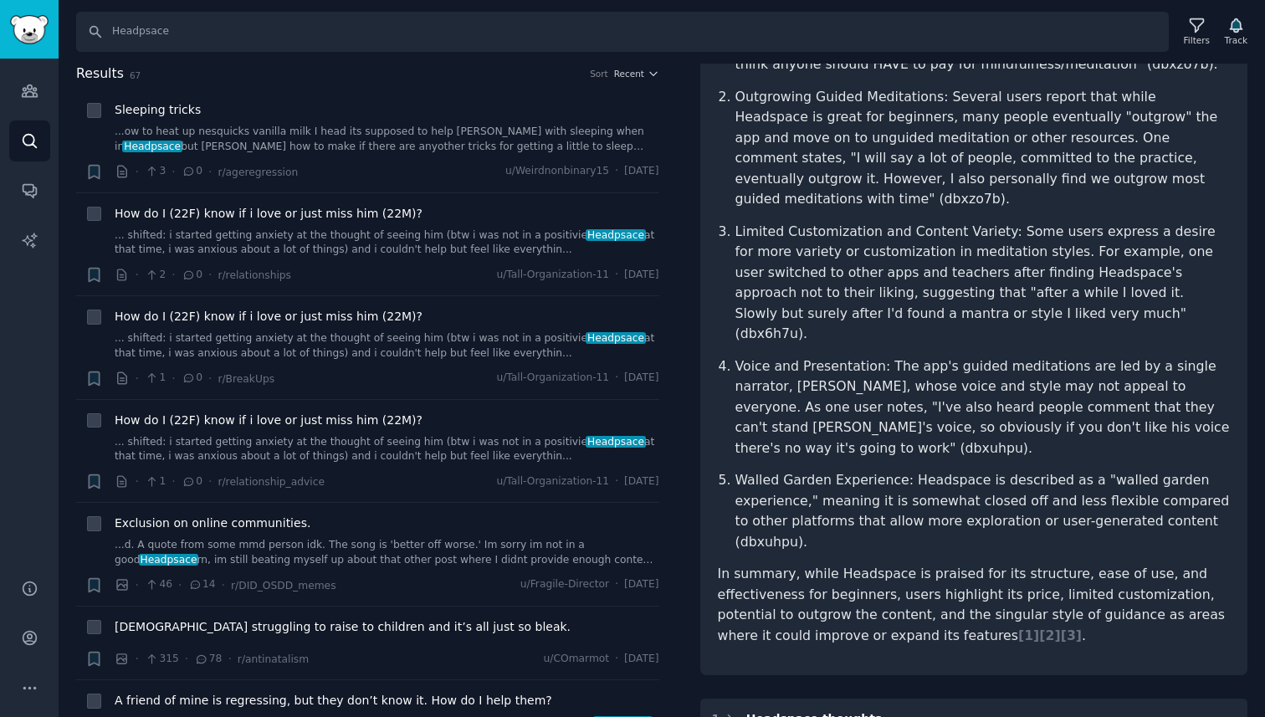
click at [943, 356] on p "Voice and Presentation: The app's guided meditations are led by a single narrat…" at bounding box center [982, 407] width 495 height 103
click at [899, 470] on p "Walled Garden Experience: Headspace is described as a "walled garden experience…" at bounding box center [982, 511] width 495 height 82
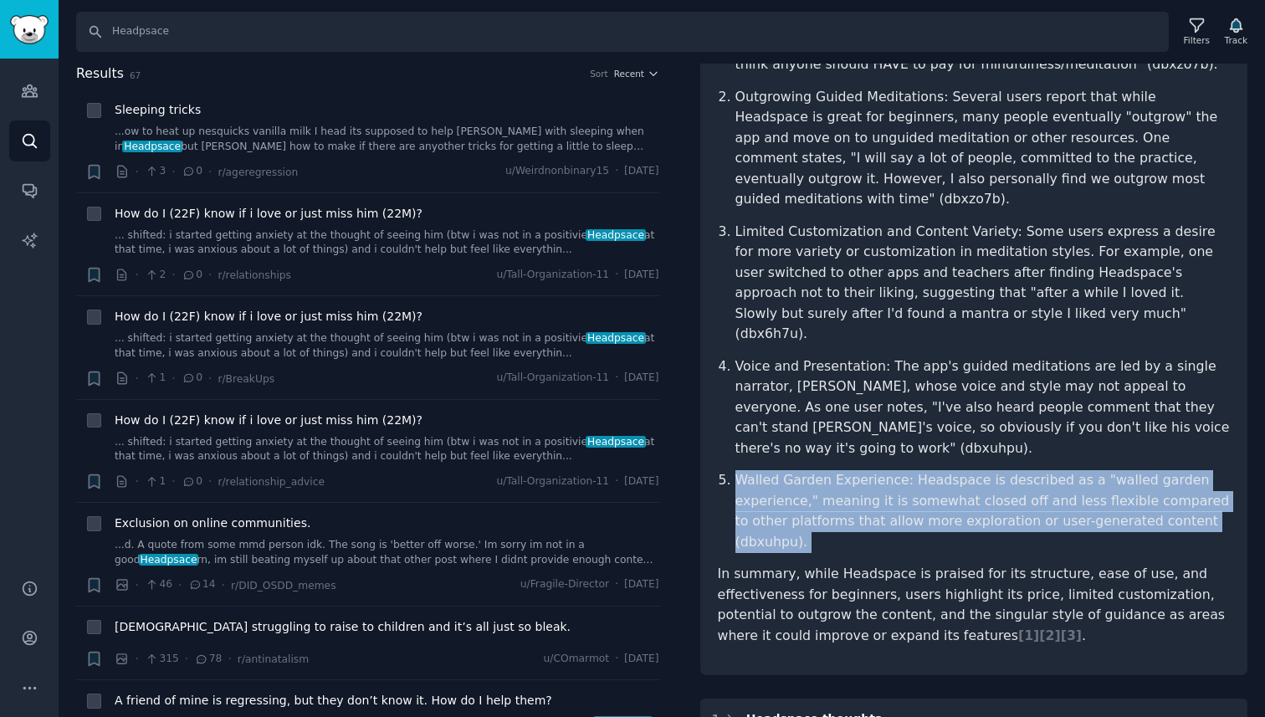
click at [847, 470] on p "Walled Garden Experience: Headspace is described as a "walled garden experience…" at bounding box center [982, 511] width 495 height 82
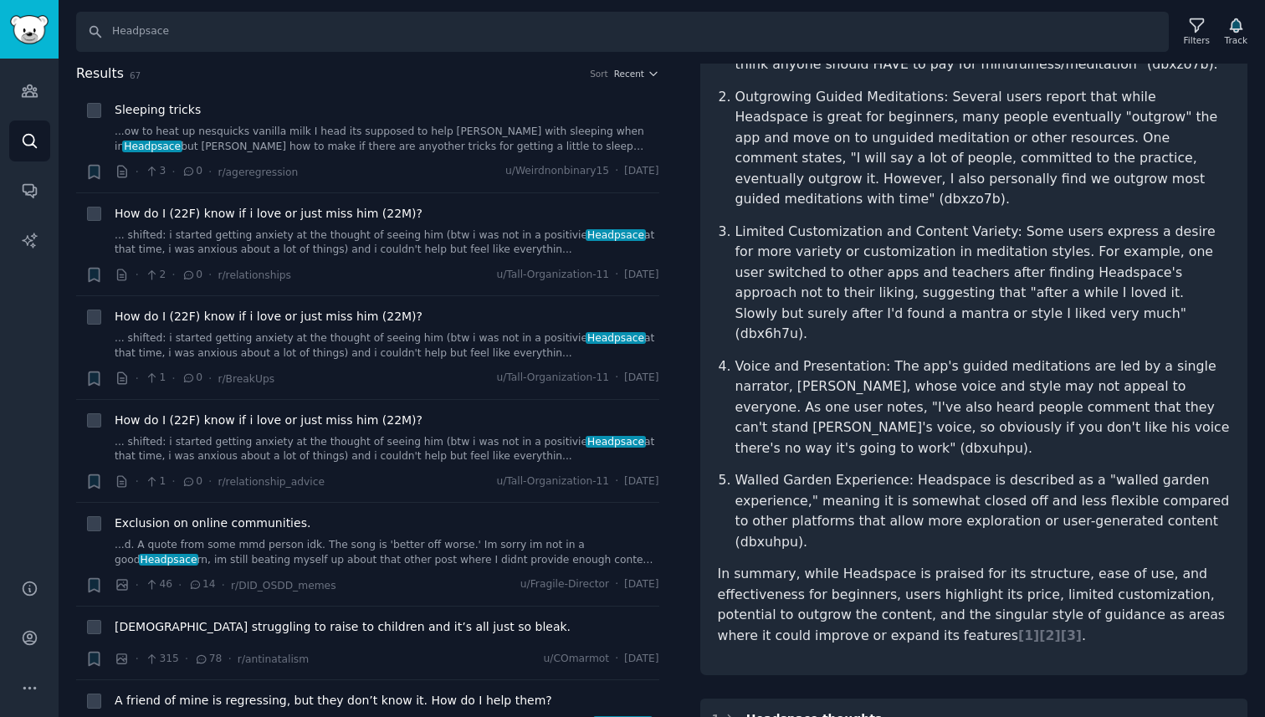
click at [847, 470] on p "Walled Garden Experience: Headspace is described as a "walled garden experience…" at bounding box center [982, 511] width 495 height 82
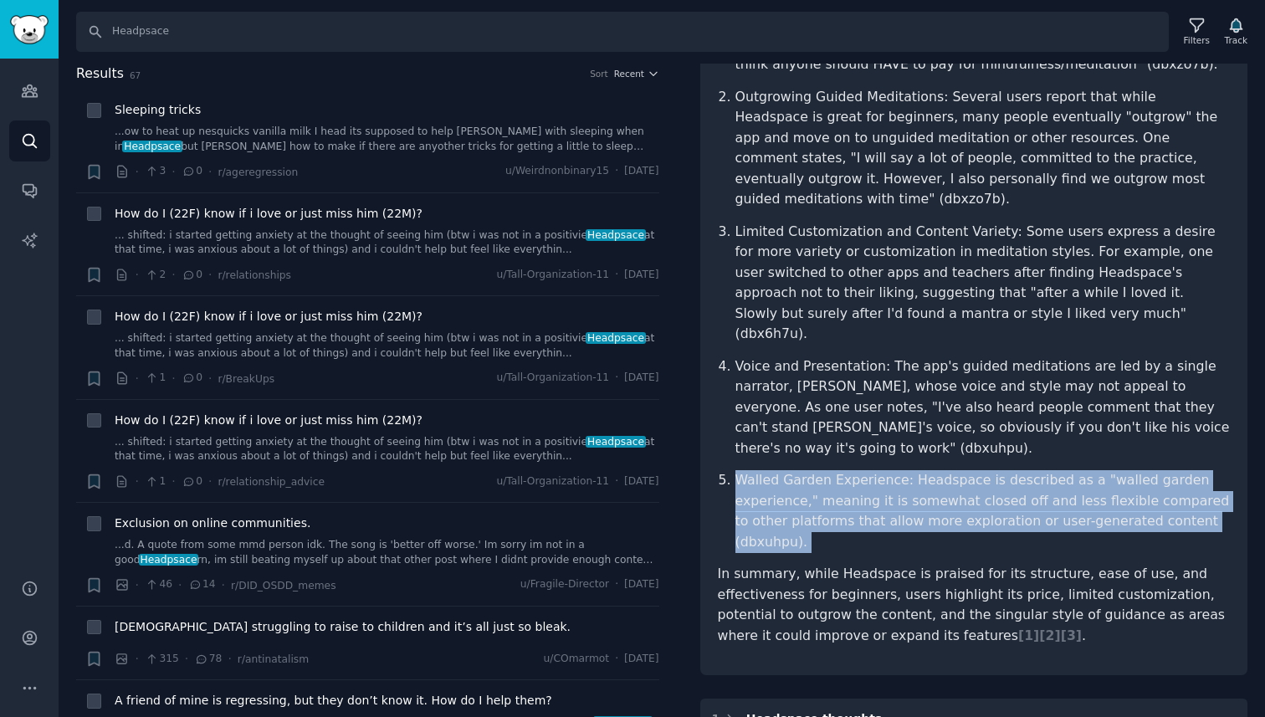
click at [847, 470] on p "Walled Garden Experience: Headspace is described as a "walled garden experience…" at bounding box center [982, 511] width 495 height 82
click at [879, 470] on p "Walled Garden Experience: Headspace is described as a "walled garden experience…" at bounding box center [982, 511] width 495 height 82
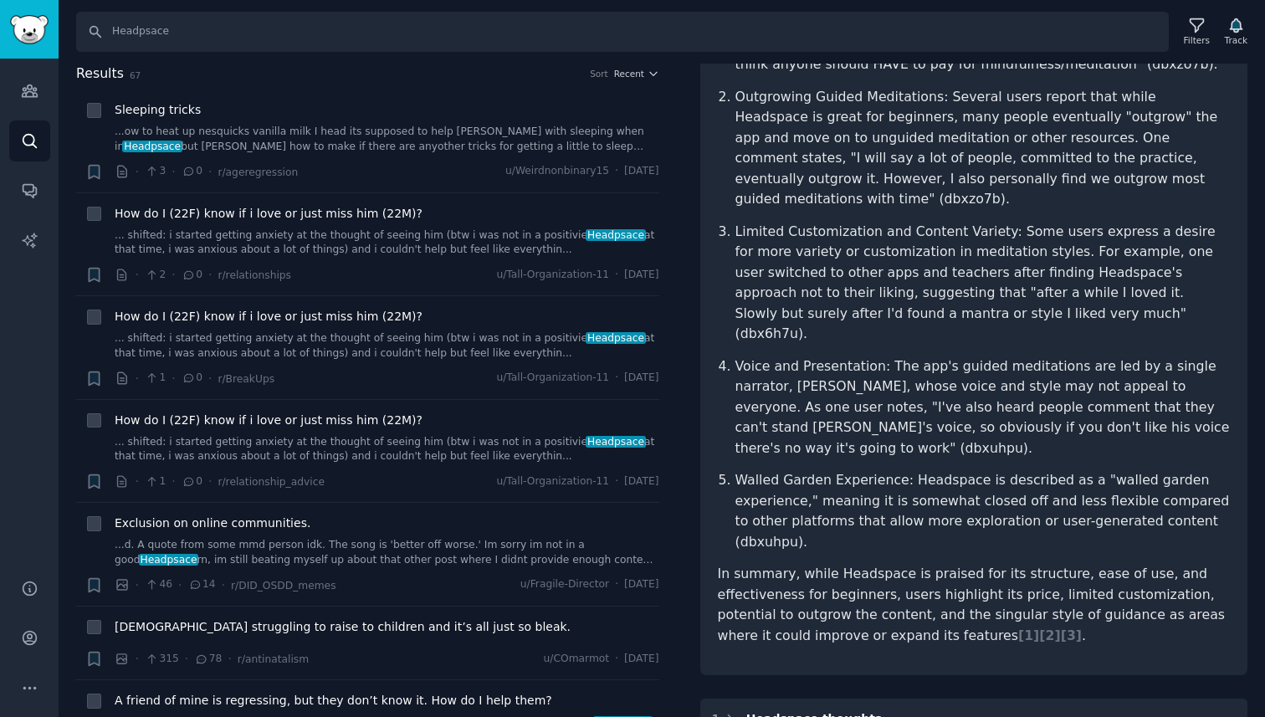
click at [879, 470] on p "Walled Garden Experience: Headspace is described as a "walled garden experience…" at bounding box center [982, 511] width 495 height 82
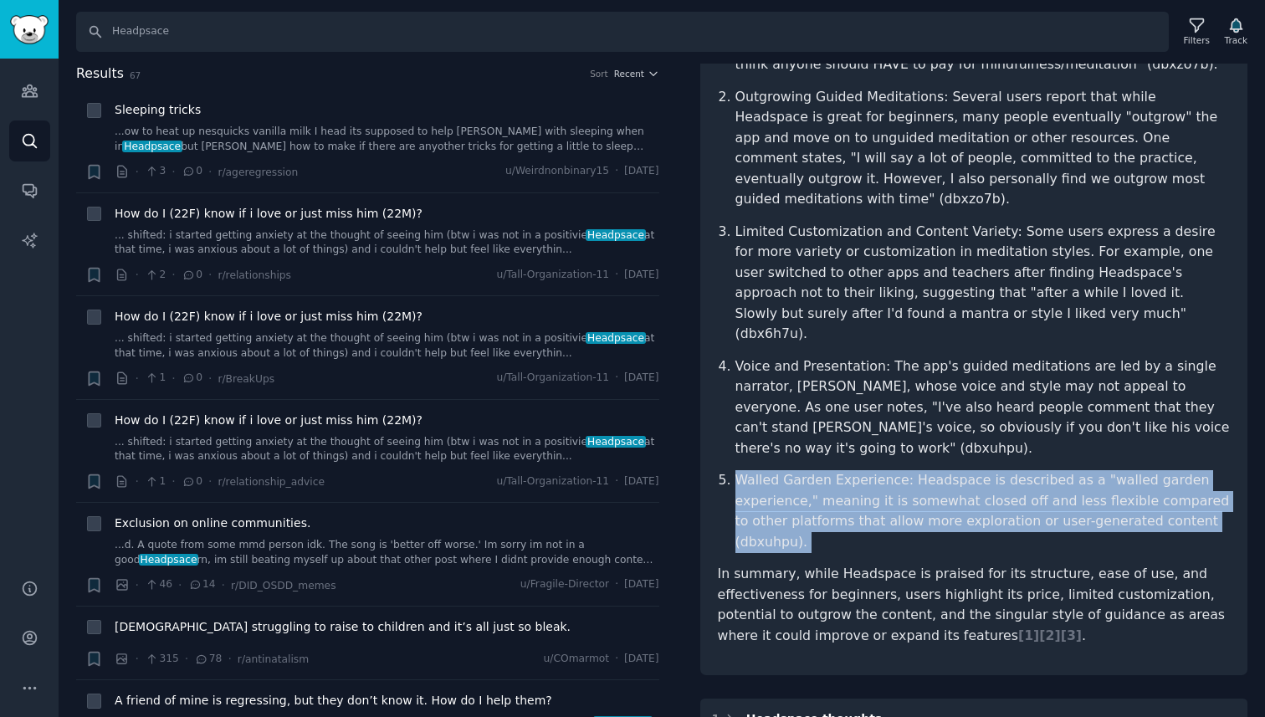
click at [919, 470] on p "Walled Garden Experience: Headspace is described as a "walled garden experience…" at bounding box center [982, 511] width 495 height 82
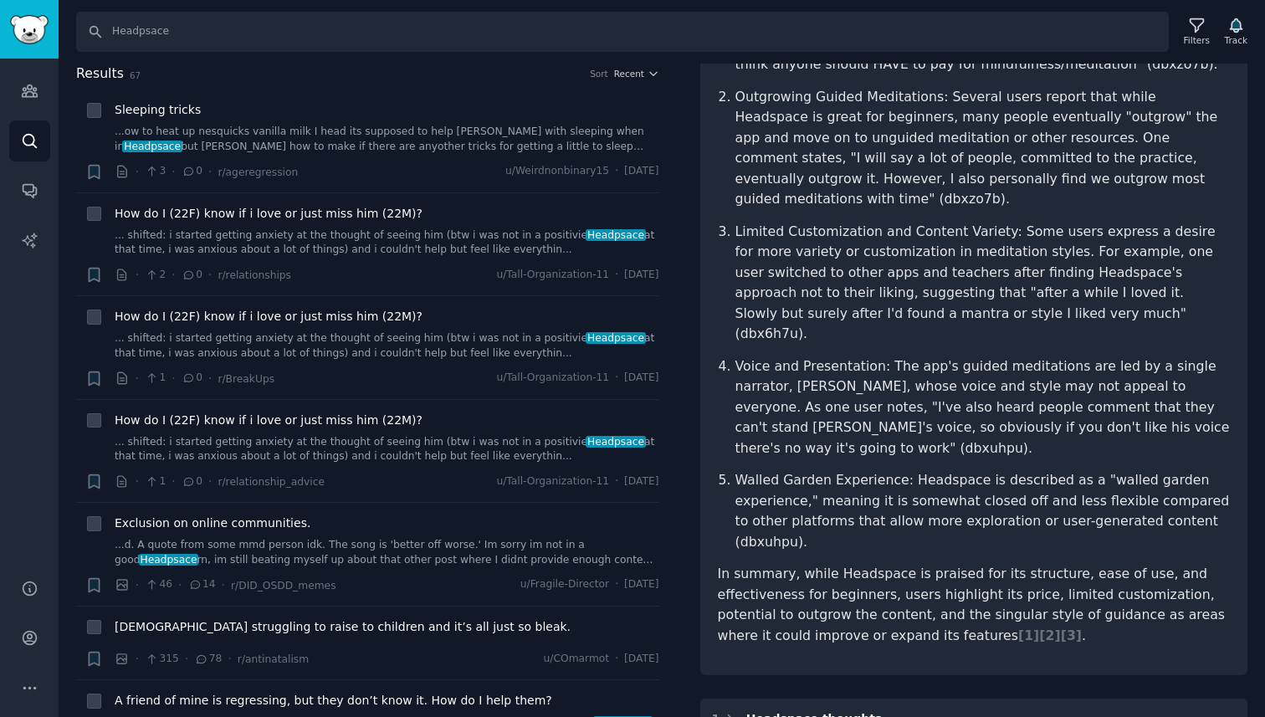
click at [919, 470] on p "Walled Garden Experience: Headspace is described as a "walled garden experience…" at bounding box center [982, 511] width 495 height 82
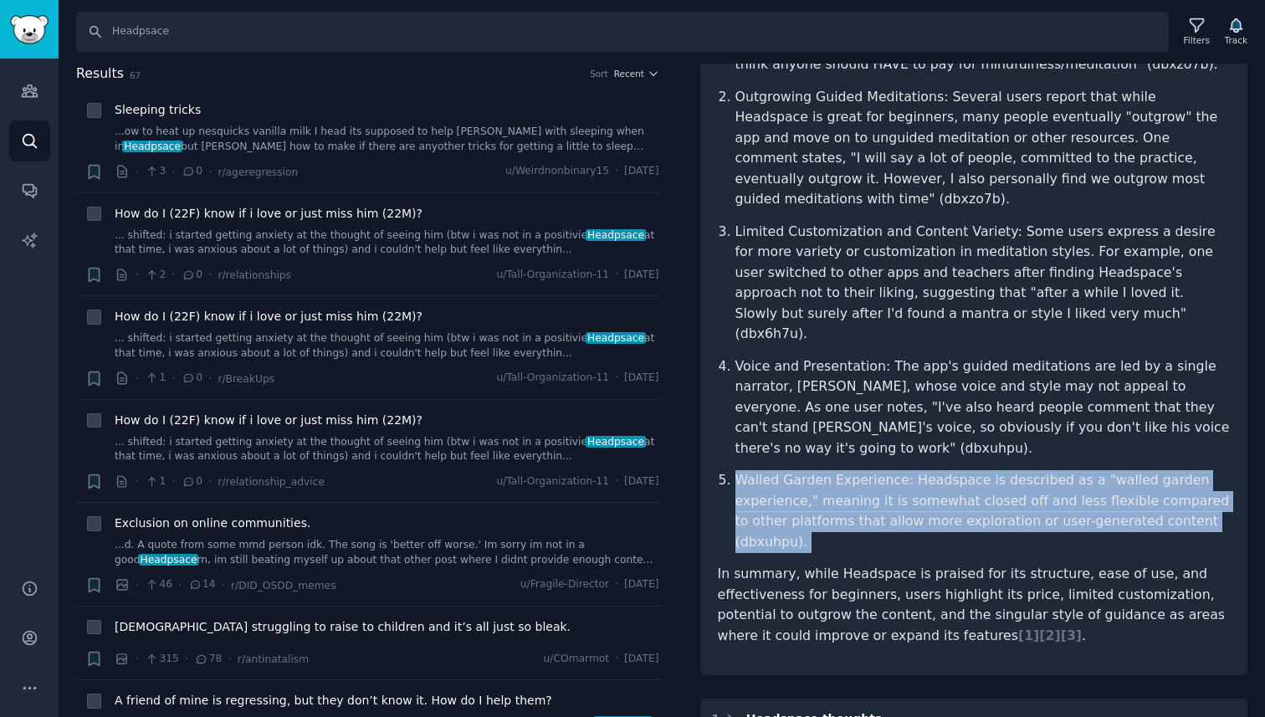
click at [919, 470] on p "Walled Garden Experience: Headspace is described as a "walled garden experience…" at bounding box center [982, 511] width 495 height 82
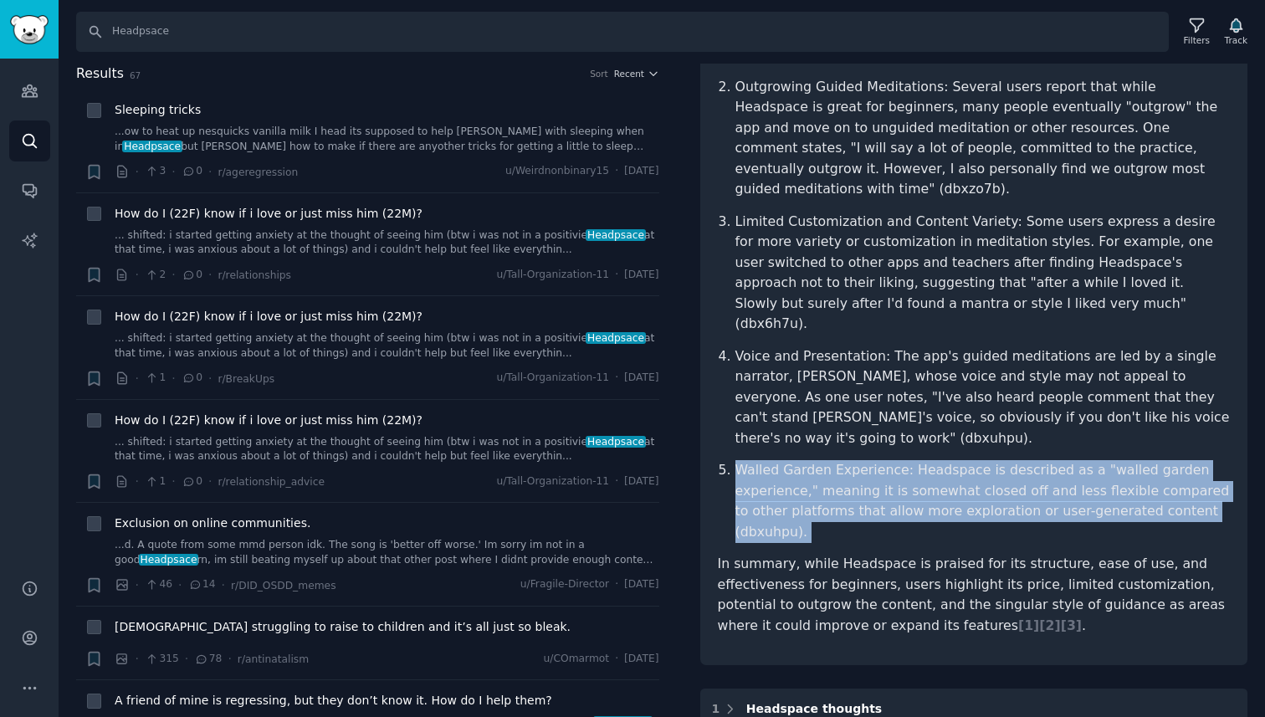
scroll to position [0, 0]
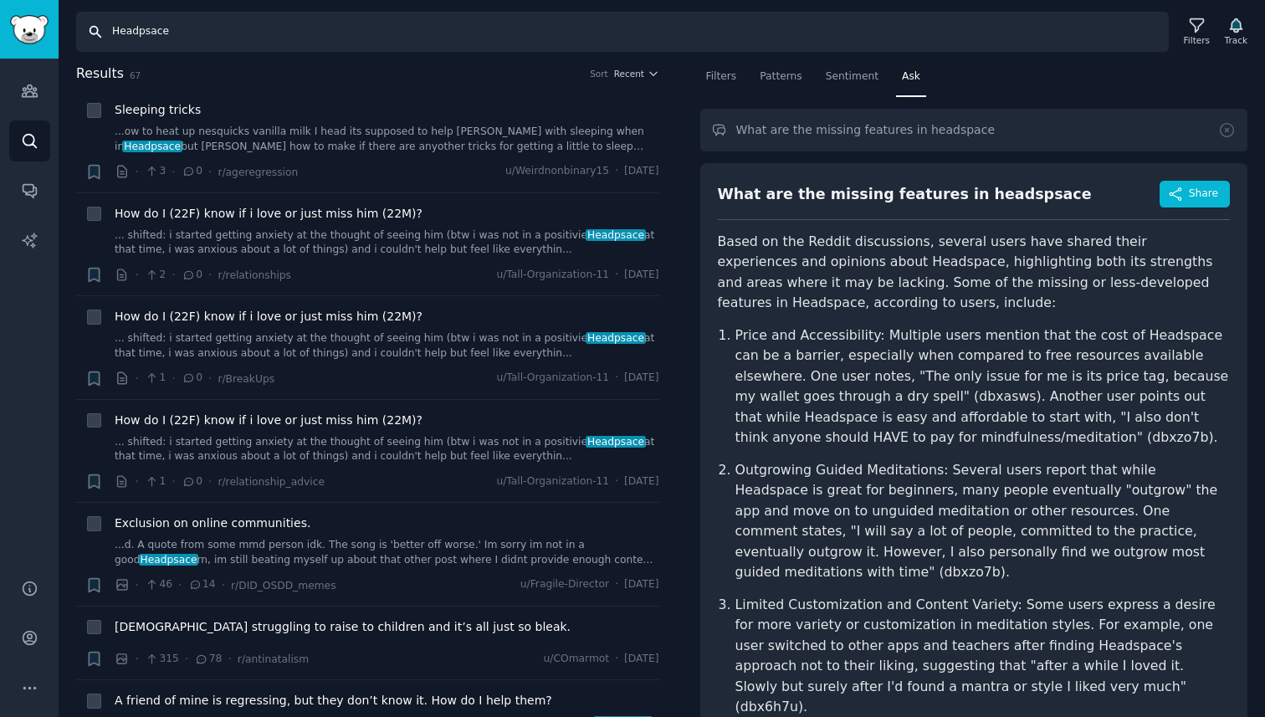
click at [220, 36] on input "Headpsace" at bounding box center [622, 32] width 1093 height 40
type input "Insight"
click at [24, 81] on link "Audiences" at bounding box center [29, 90] width 41 height 41
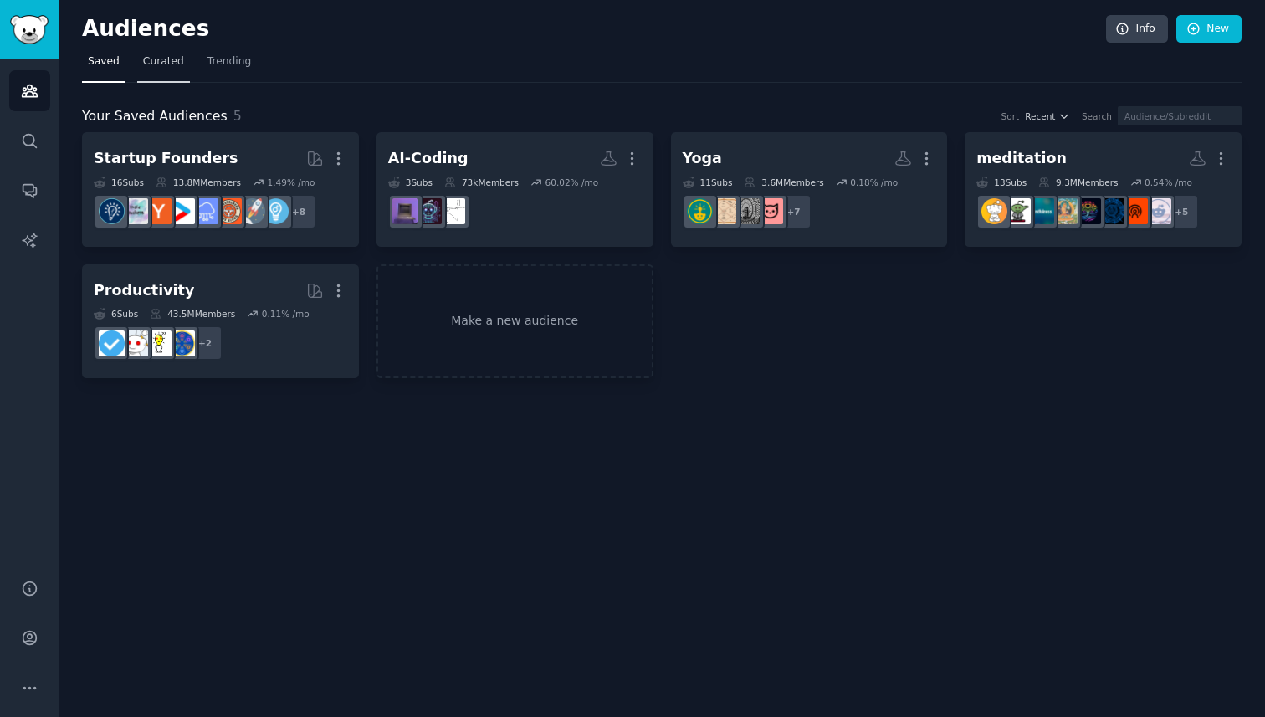
click at [156, 65] on span "Curated" at bounding box center [163, 61] width 41 height 15
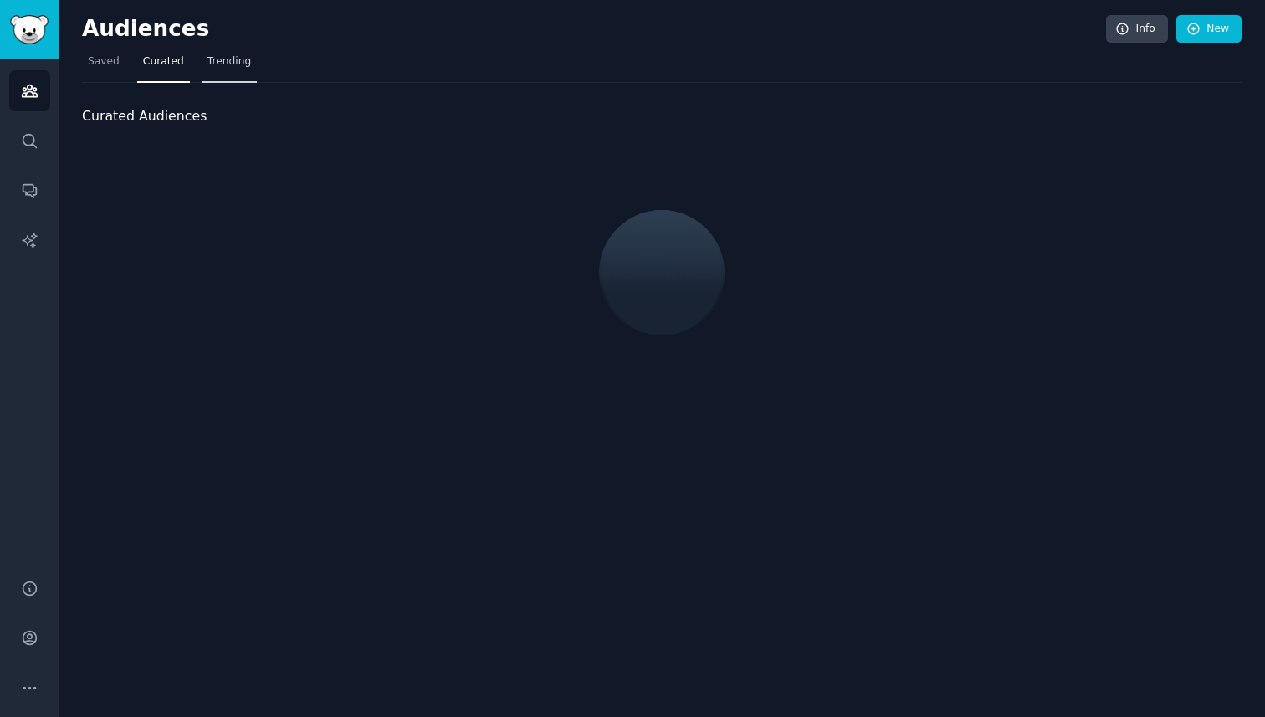
click at [238, 65] on span "Trending" at bounding box center [229, 61] width 44 height 15
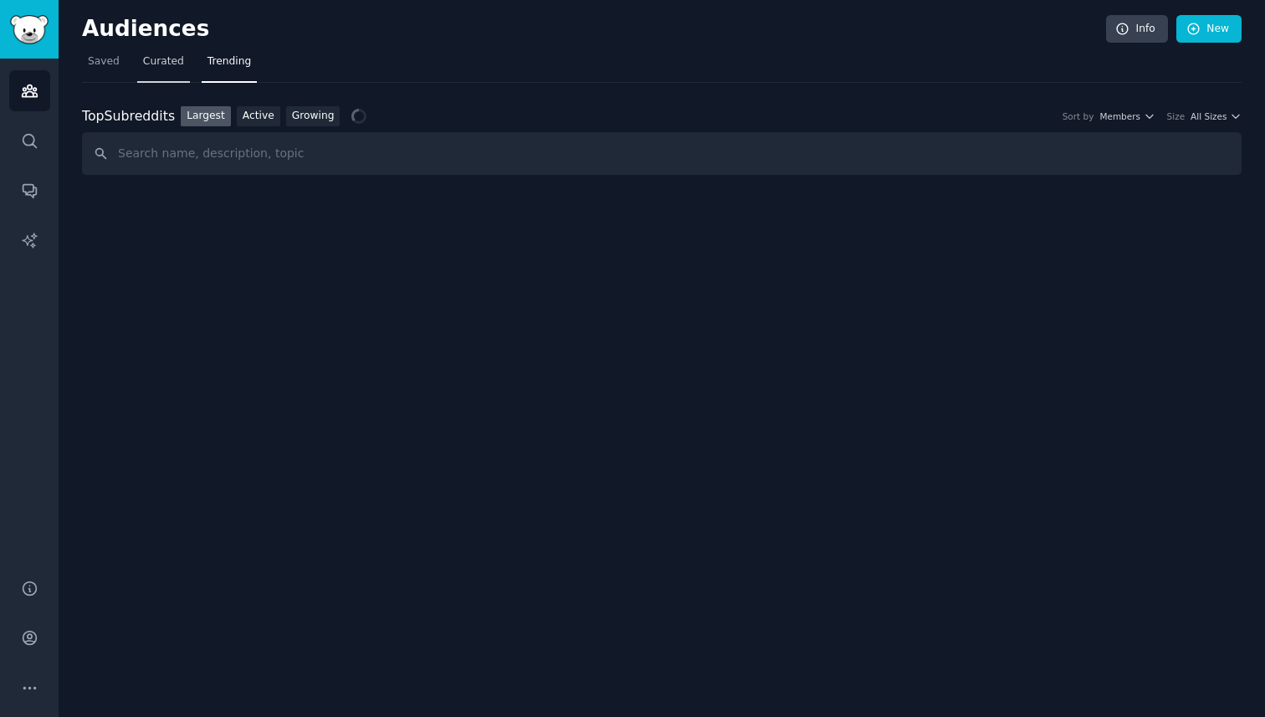
click at [141, 69] on link "Curated" at bounding box center [163, 66] width 53 height 34
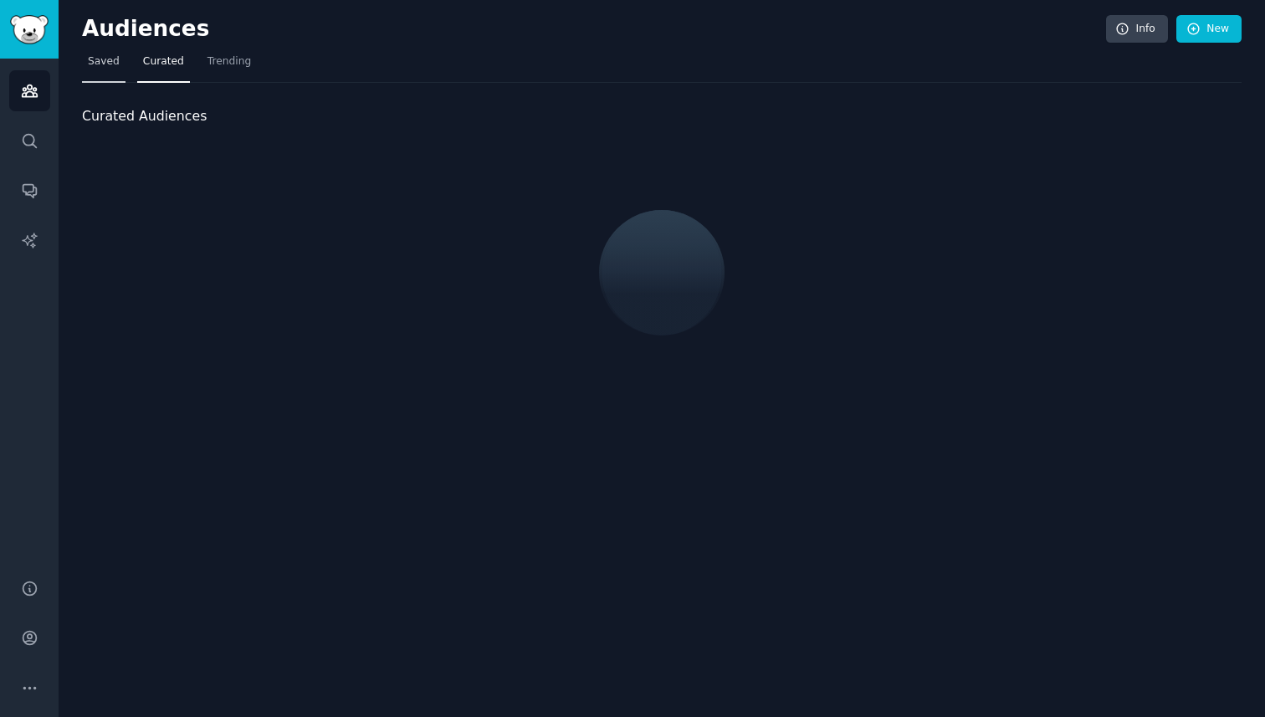
click at [109, 64] on span "Saved" at bounding box center [104, 61] width 32 height 15
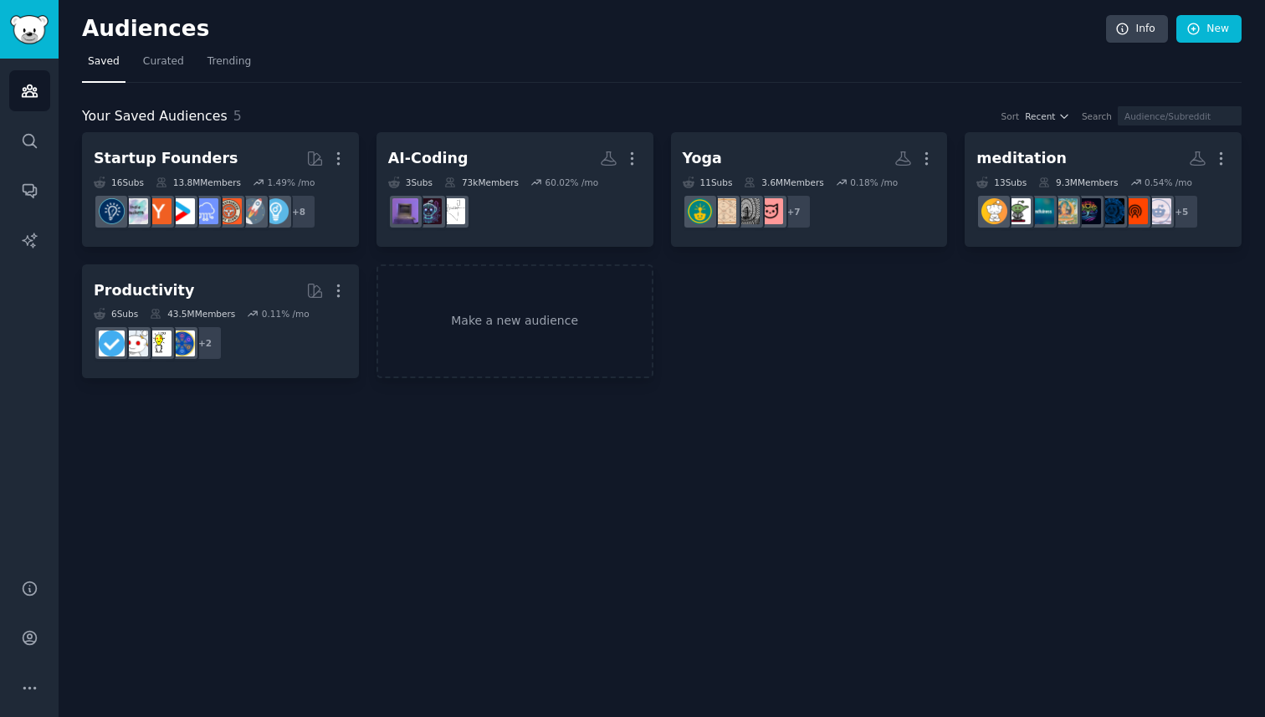
click at [187, 64] on nav "Saved Curated Trending" at bounding box center [662, 66] width 1160 height 34
click at [210, 64] on span "Trending" at bounding box center [229, 61] width 44 height 15
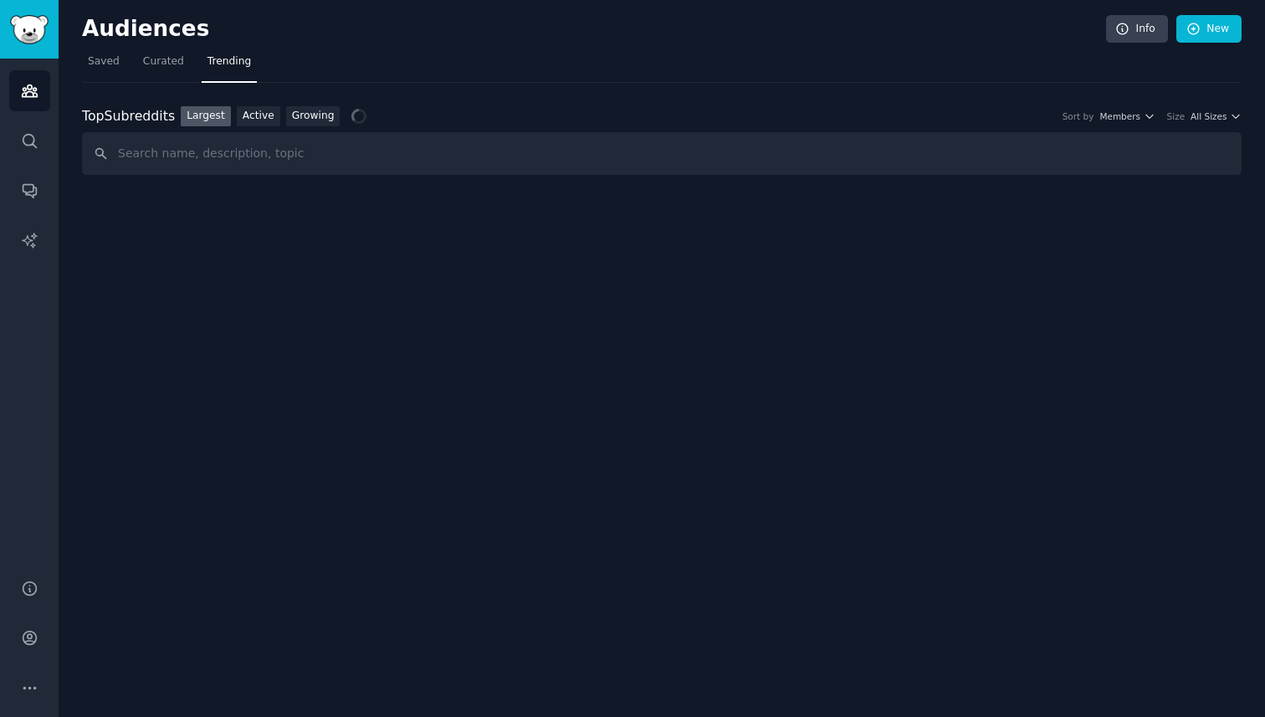
click at [207, 161] on input "text" at bounding box center [662, 153] width 1160 height 43
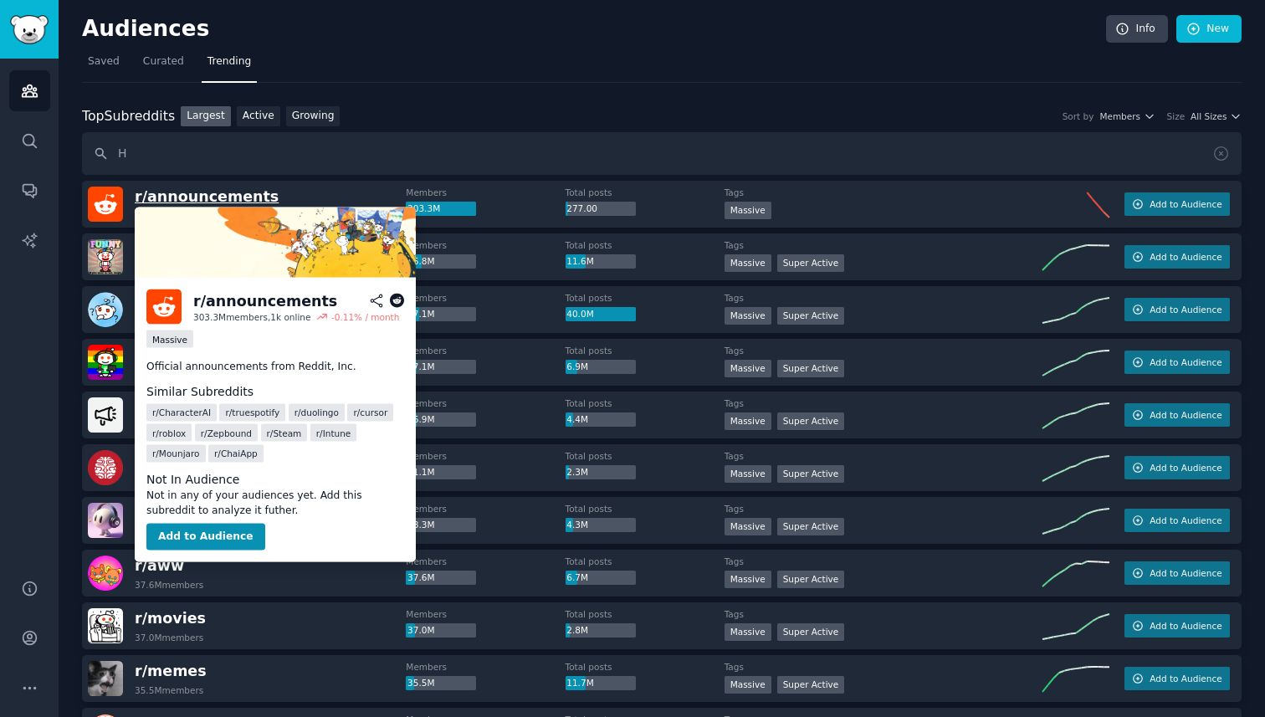
type input "He"
type input "Calm"
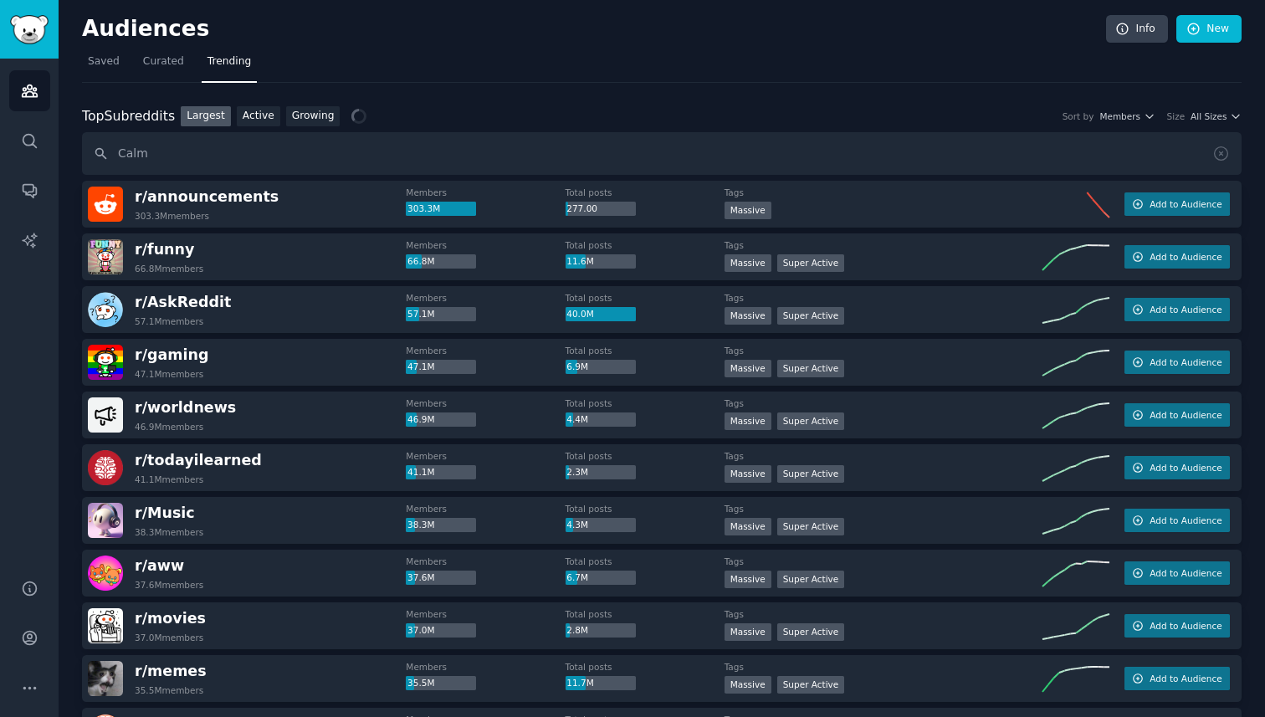
click at [296, 154] on input "Calm" at bounding box center [662, 153] width 1160 height 43
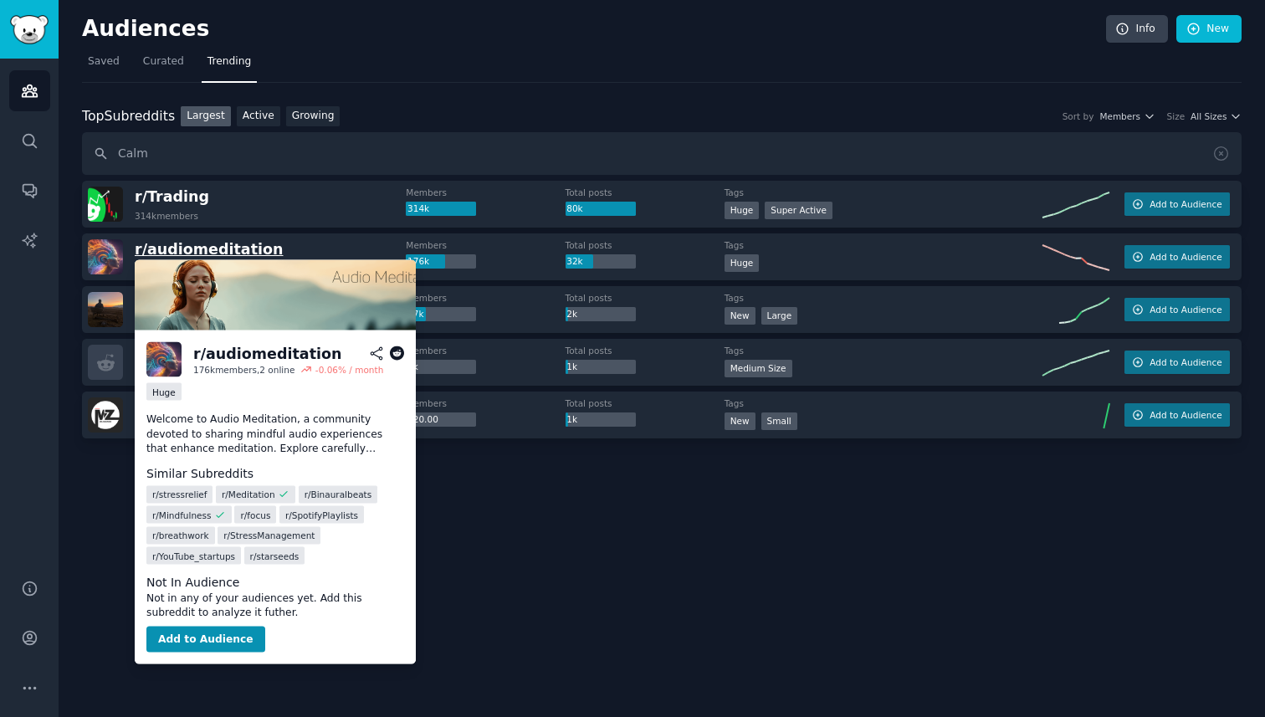
click at [215, 243] on span "r/ audiomeditation" at bounding box center [209, 249] width 149 height 17
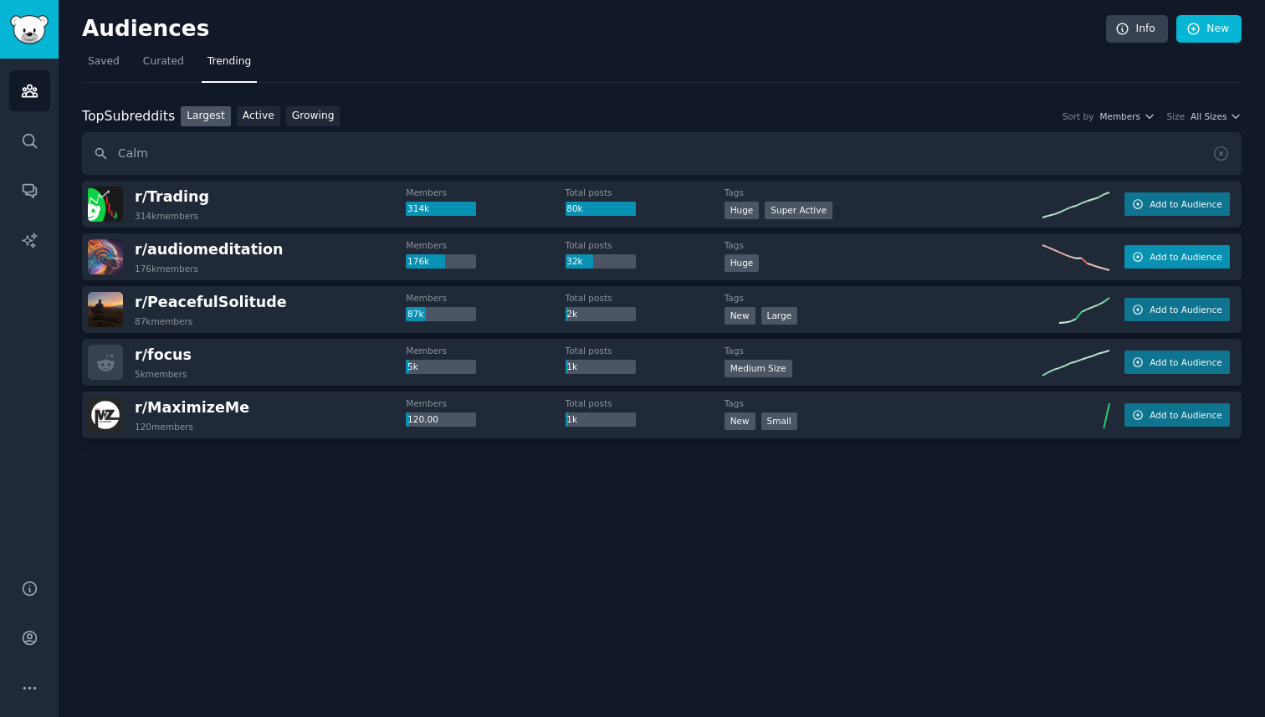
click at [1207, 254] on span "Add to Audience" at bounding box center [1186, 257] width 72 height 12
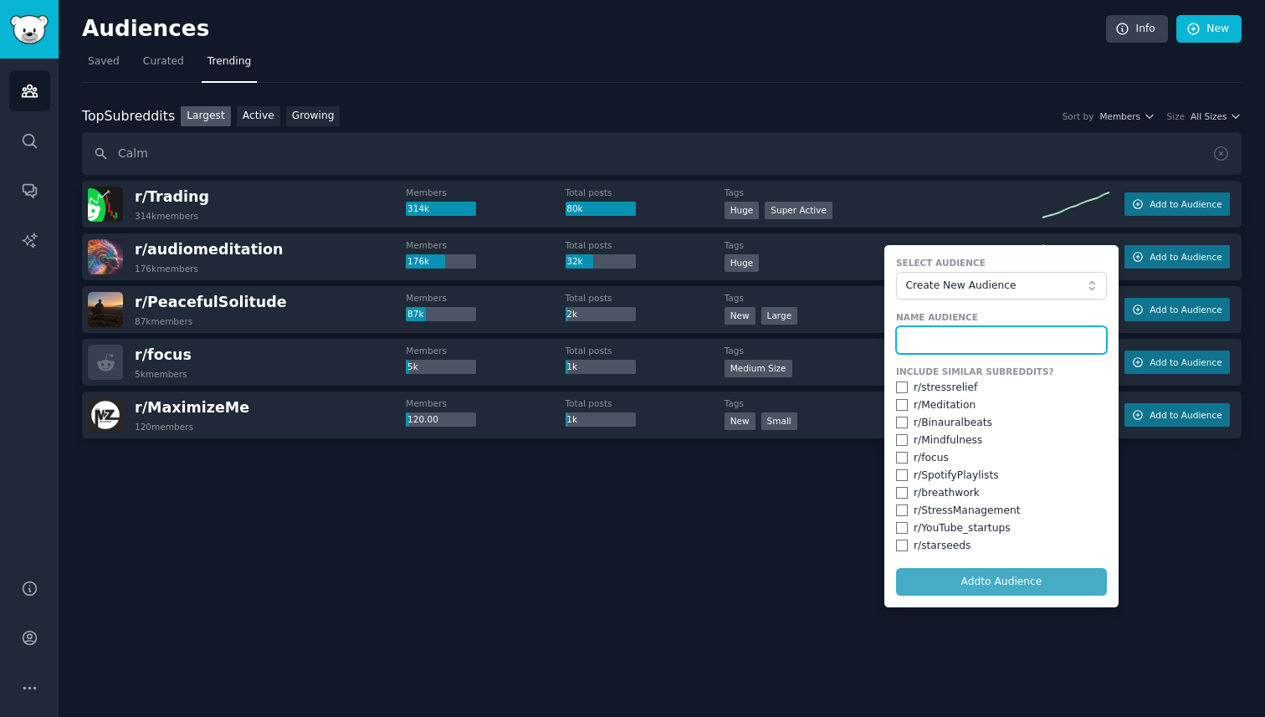
click at [971, 342] on input "text" at bounding box center [1001, 340] width 211 height 28
type input "Meditation"
type input "Media"
click at [973, 284] on span "Create New Audience" at bounding box center [996, 286] width 183 height 15
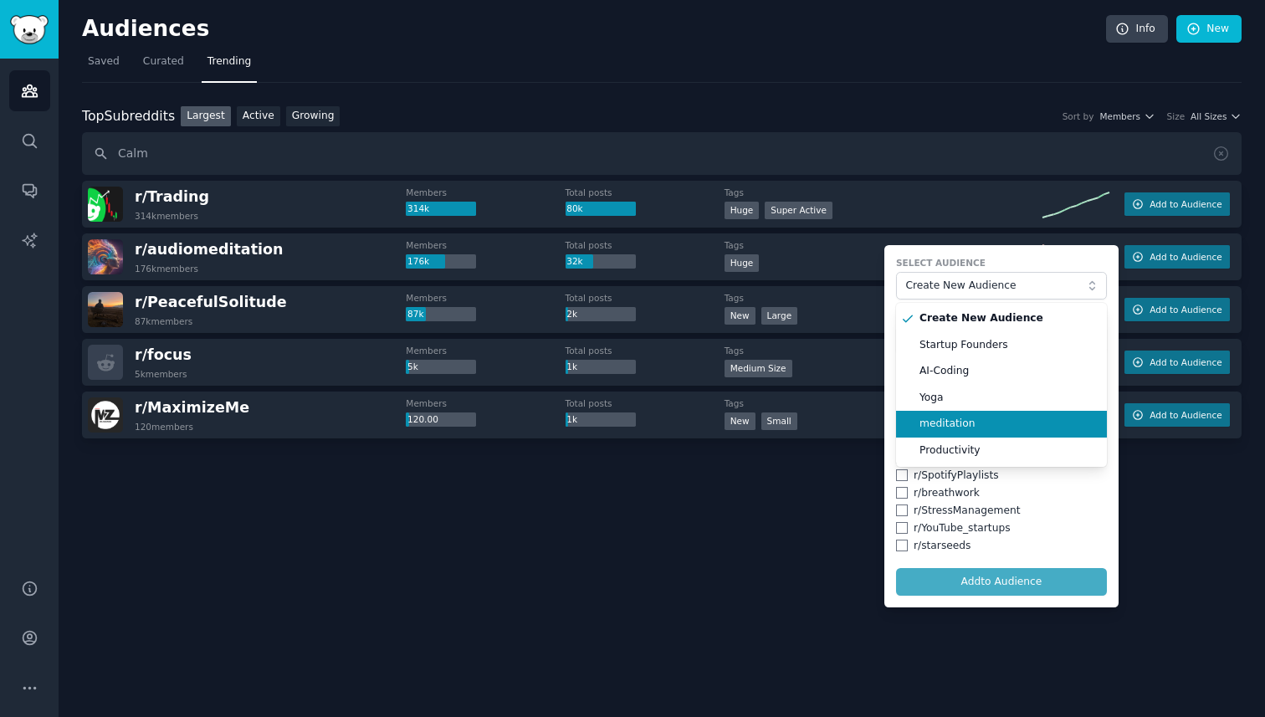
click at [979, 420] on span "meditation" at bounding box center [1008, 424] width 176 height 15
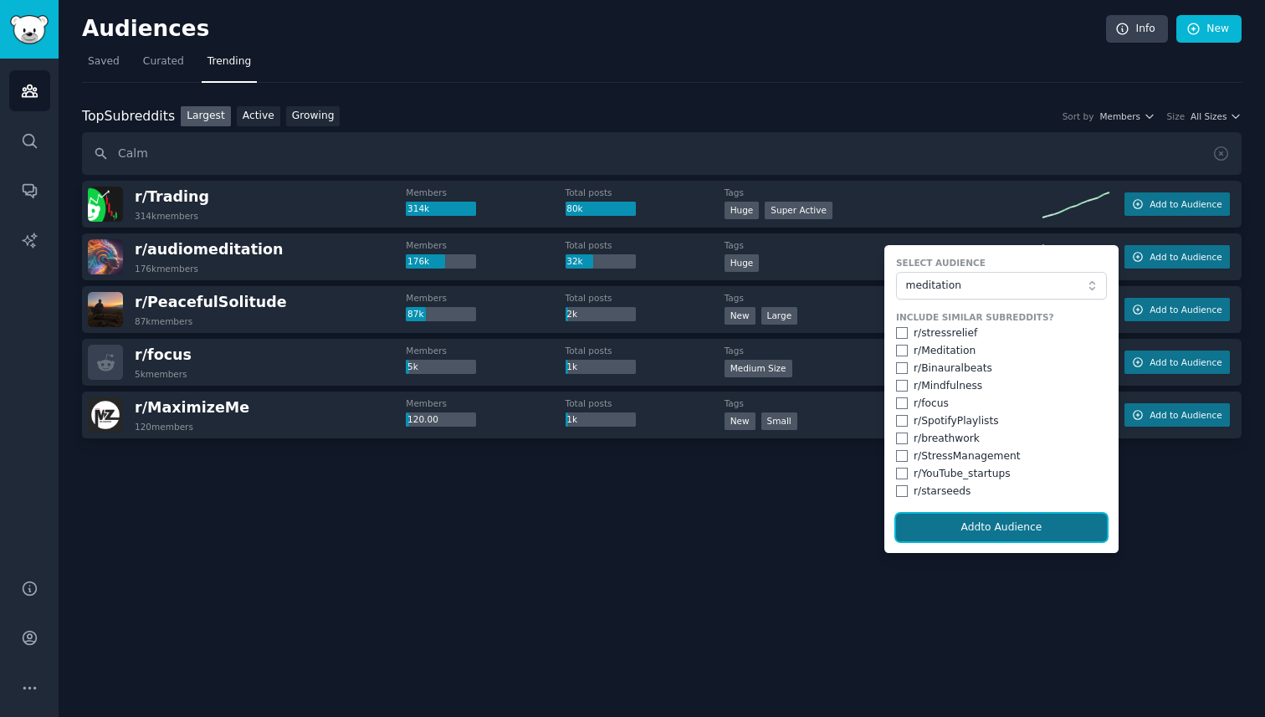
click at [1007, 527] on button "Add to Audience" at bounding box center [1001, 528] width 211 height 28
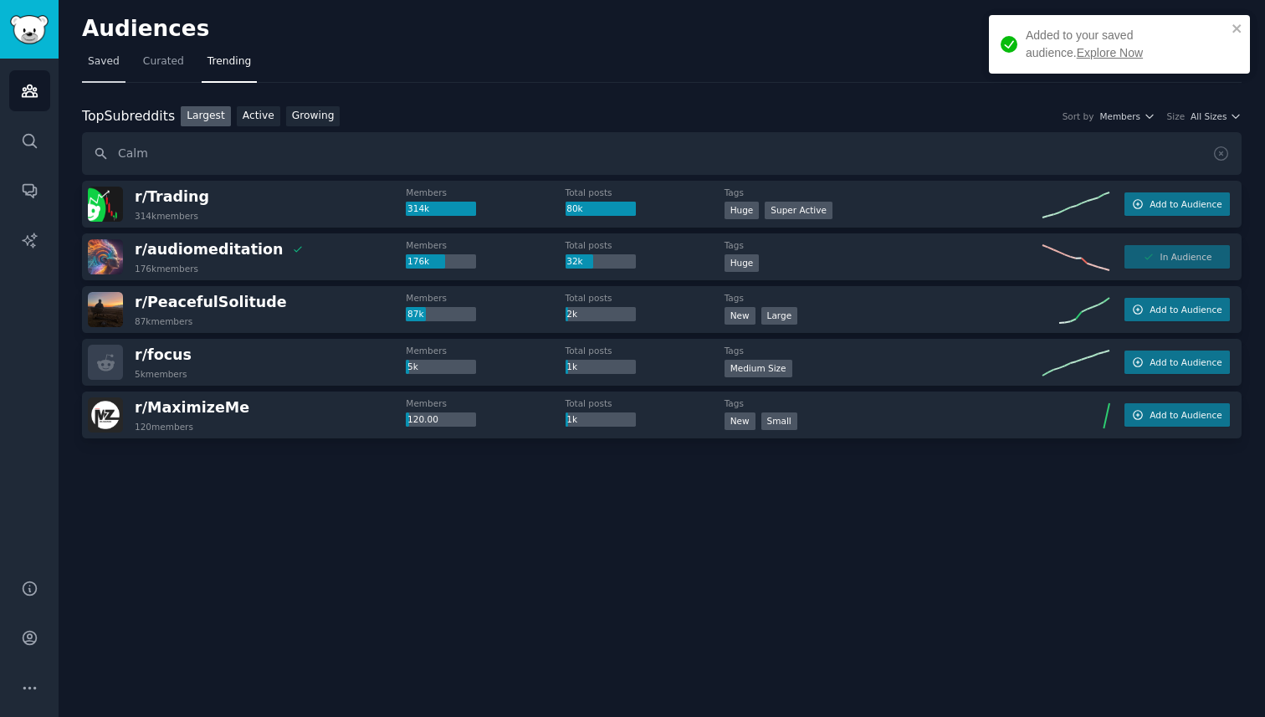
click at [117, 57] on span "Saved" at bounding box center [104, 61] width 32 height 15
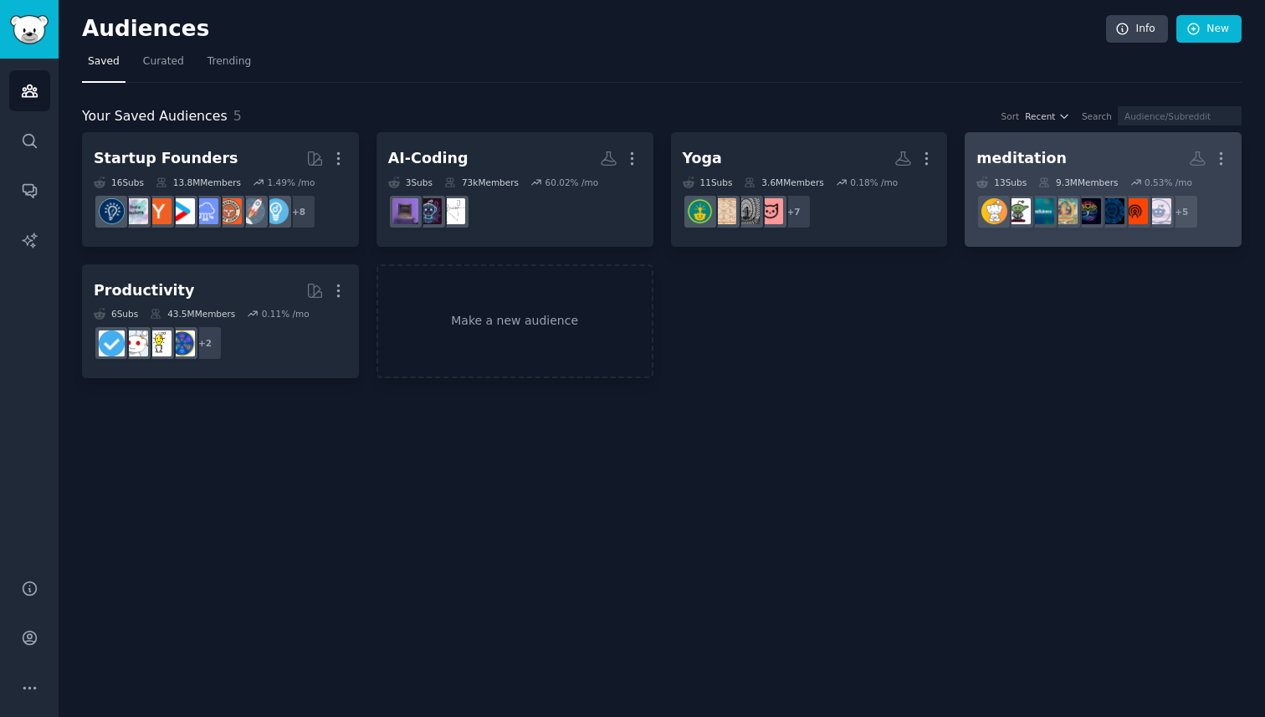
click at [1058, 154] on h2 "meditation More" at bounding box center [1103, 158] width 254 height 29
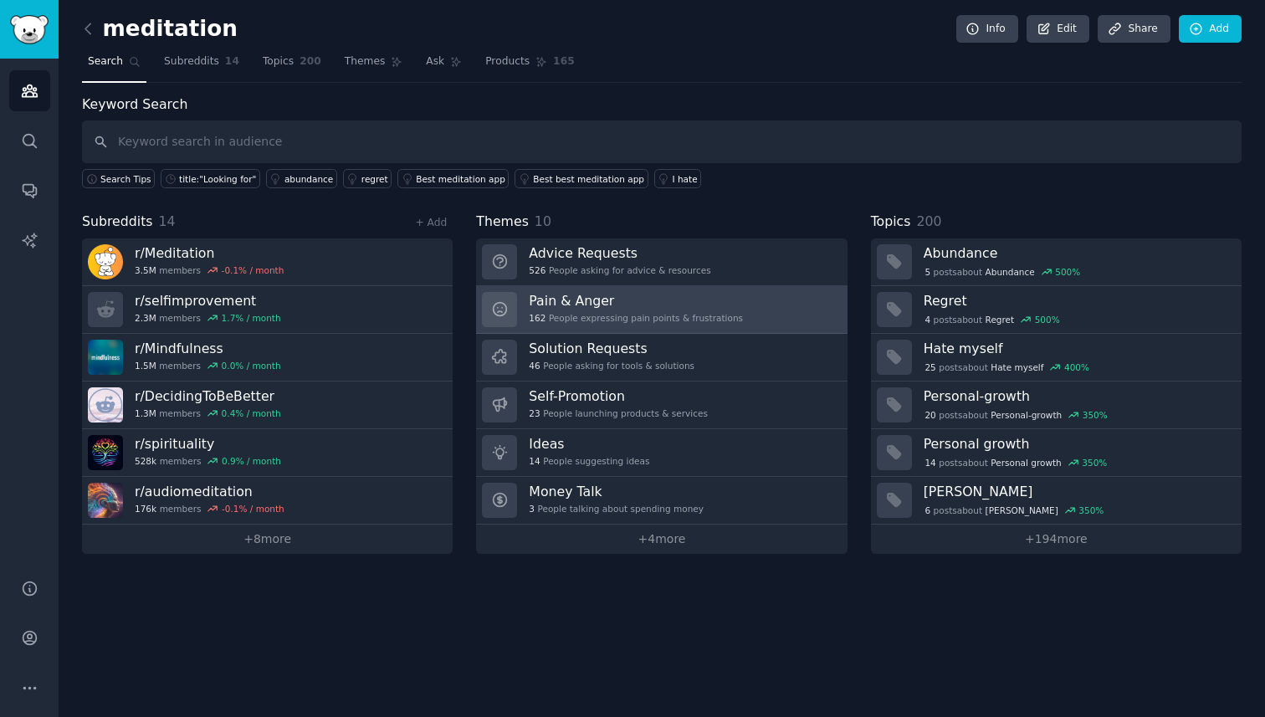
click at [668, 320] on div "162 People expressing pain points & frustrations" at bounding box center [636, 318] width 214 height 12
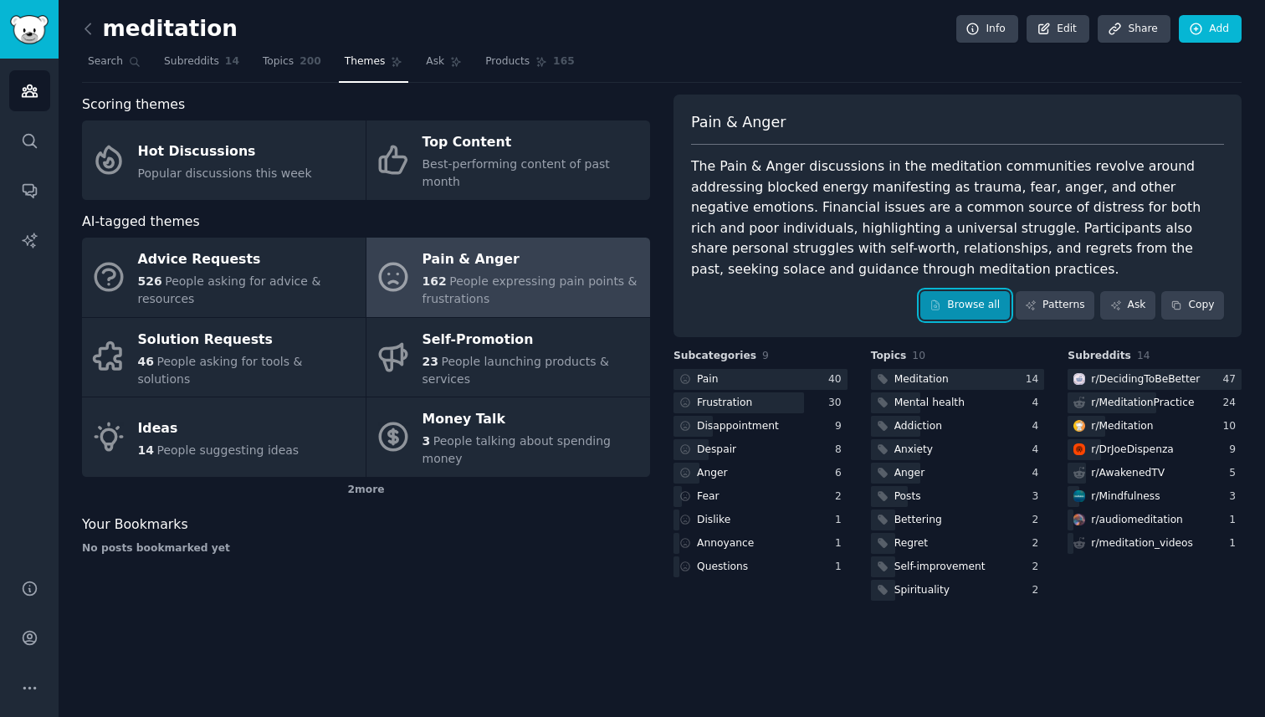
click at [975, 301] on link "Browse all" at bounding box center [965, 305] width 90 height 28
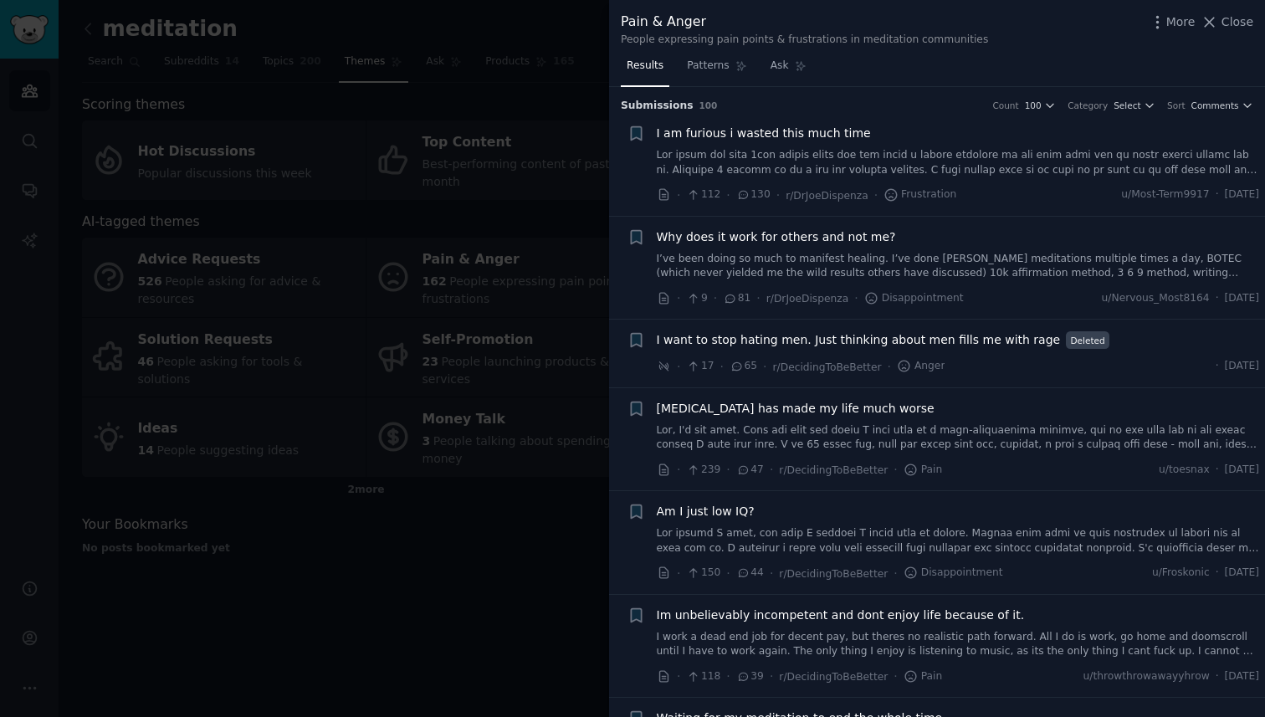
click at [512, 63] on div at bounding box center [632, 358] width 1265 height 717
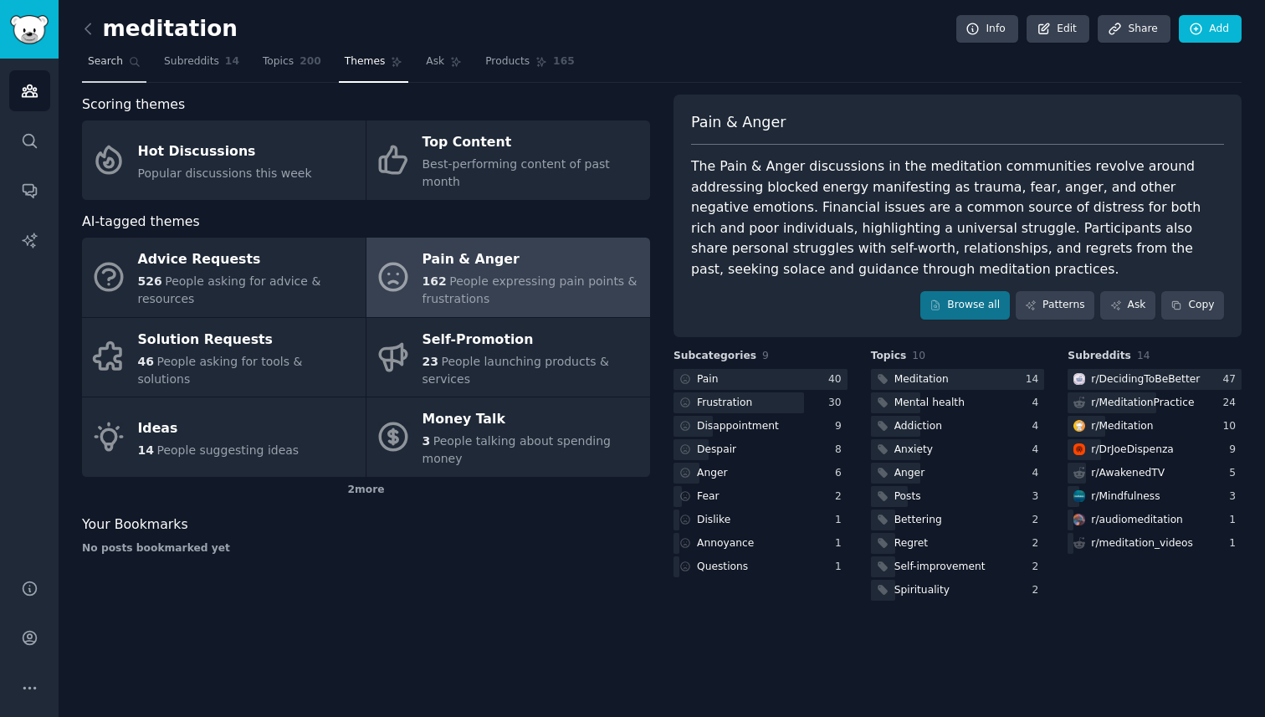
click at [126, 59] on link "Search" at bounding box center [114, 66] width 64 height 34
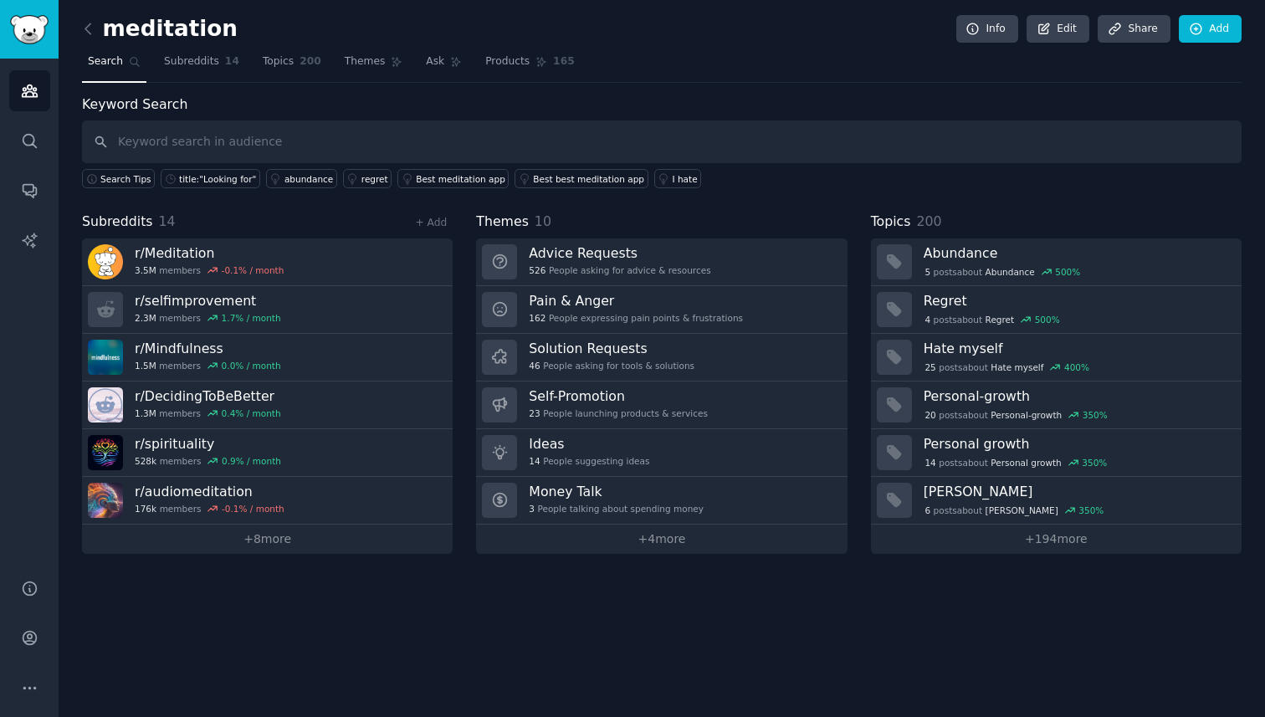
click at [284, 141] on input "text" at bounding box center [662, 141] width 1160 height 43
click at [641, 543] on link "+ 4 more" at bounding box center [661, 539] width 371 height 29
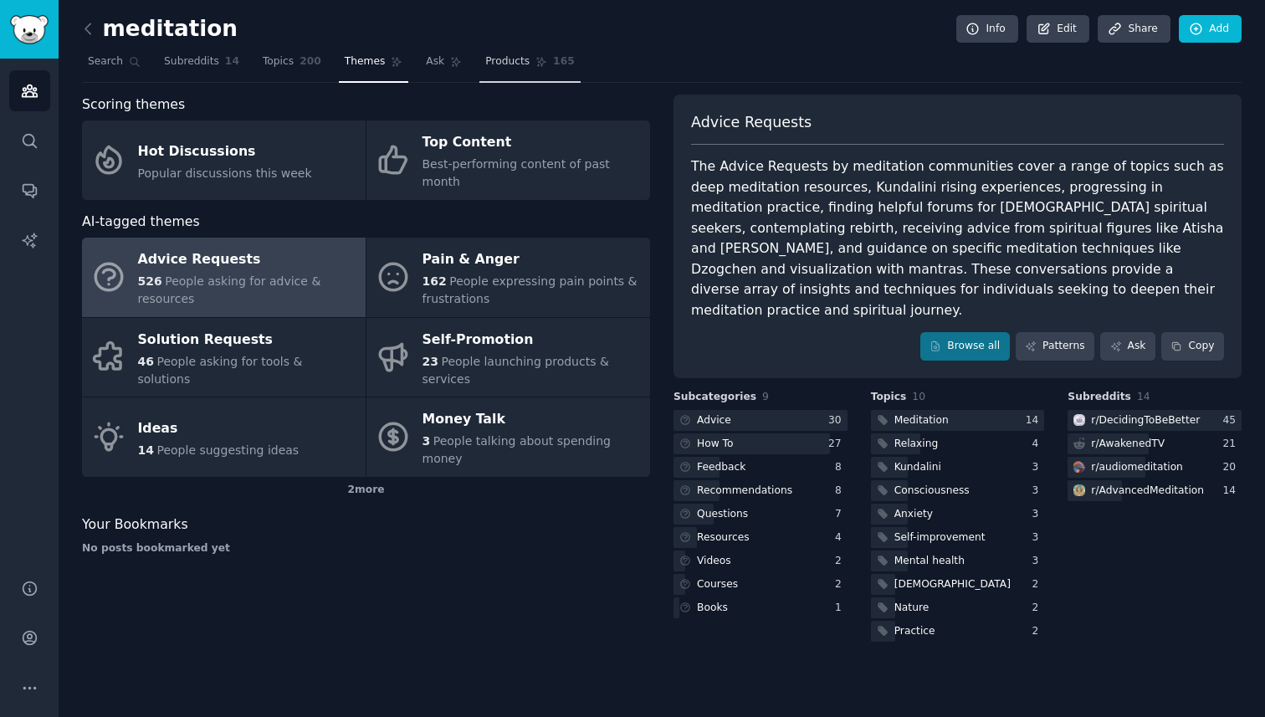
click at [503, 69] on link "Products 165" at bounding box center [529, 66] width 100 height 34
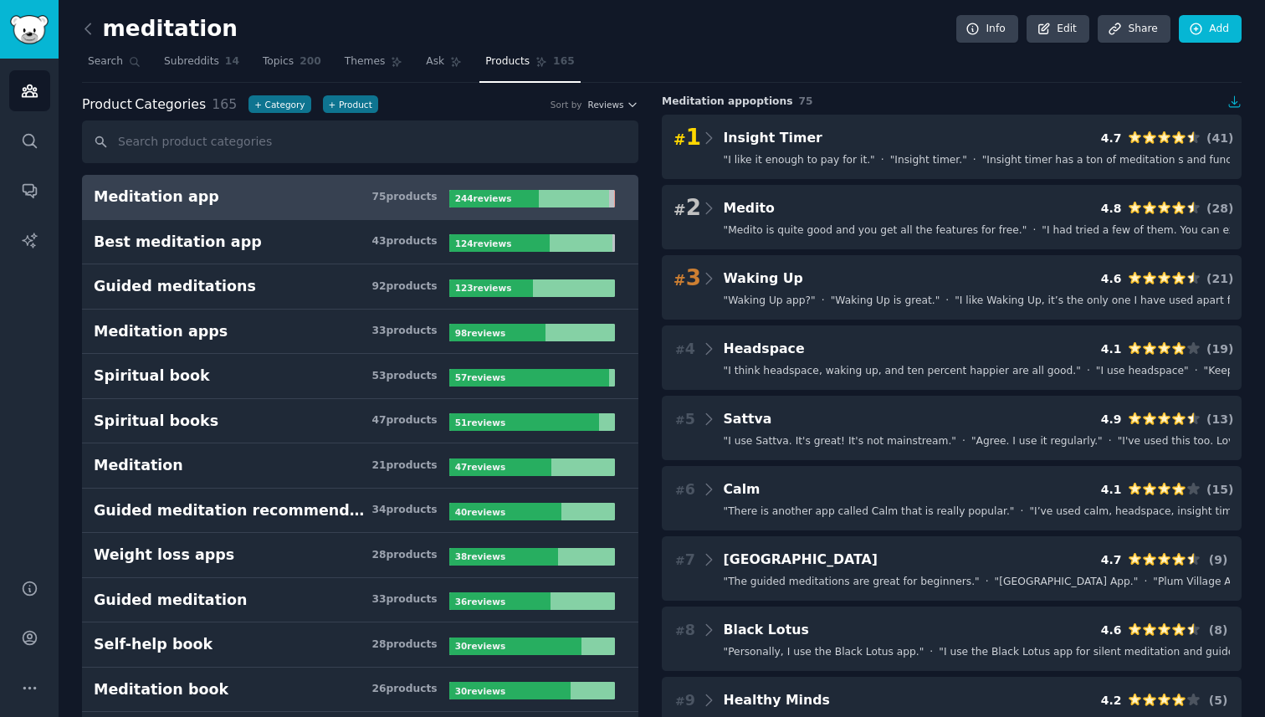
click at [351, 200] on h3 "Meditation app 75 product s" at bounding box center [272, 197] width 356 height 21
click at [131, 54] on link "Search" at bounding box center [114, 66] width 64 height 34
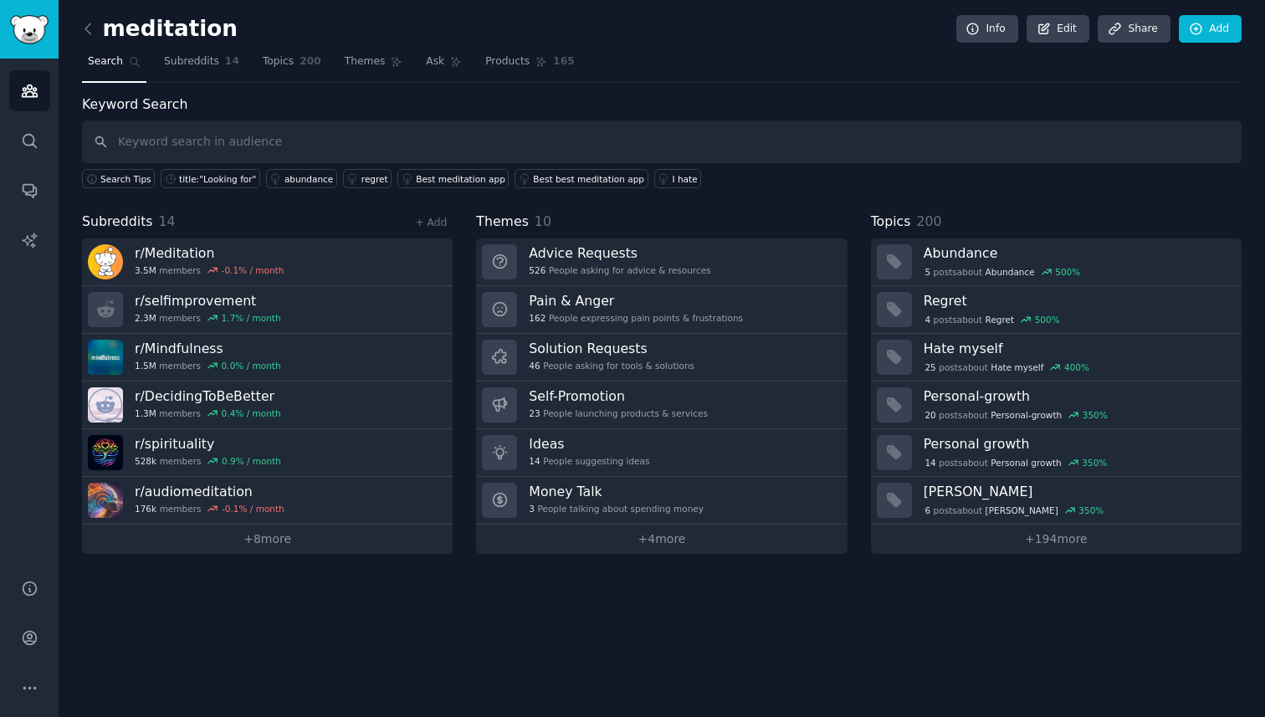
click at [269, 145] on input "text" at bounding box center [662, 141] width 1160 height 43
type input "Insight time"
click at [106, 36] on h2 "meditation" at bounding box center [160, 29] width 156 height 27
click at [92, 34] on icon at bounding box center [88, 29] width 18 height 18
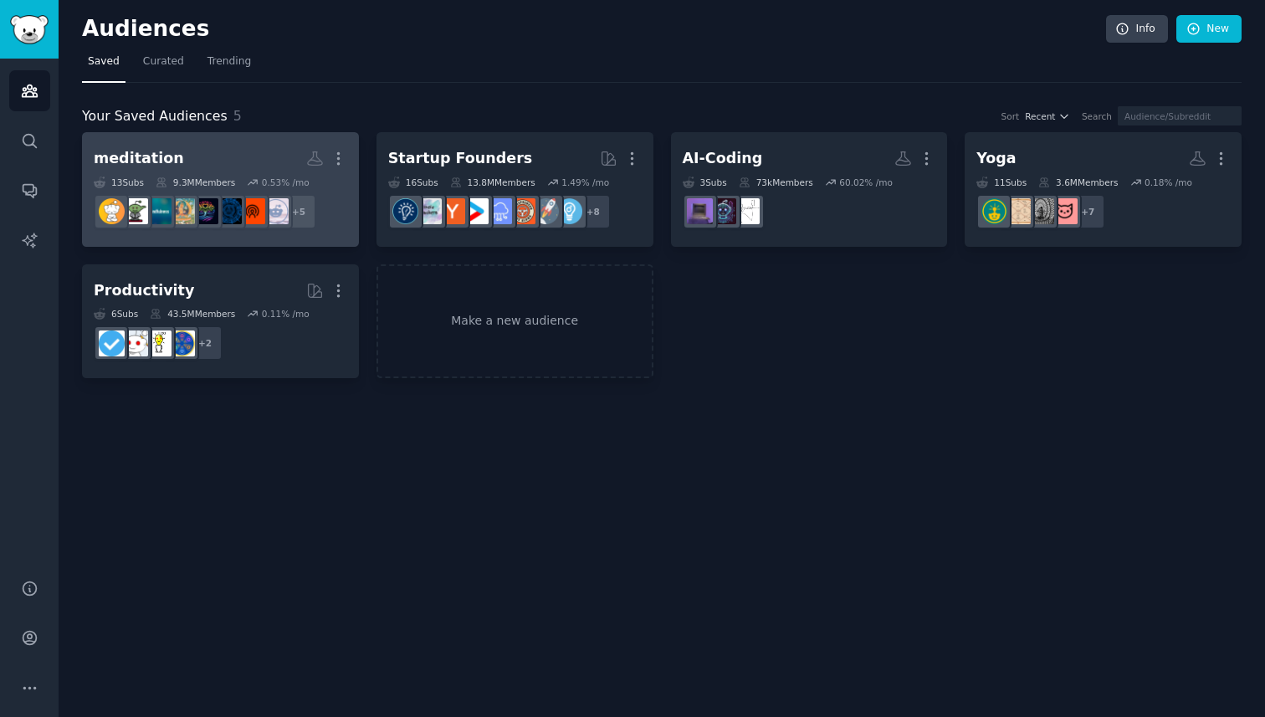
click at [197, 156] on h2 "meditation More" at bounding box center [221, 158] width 254 height 29
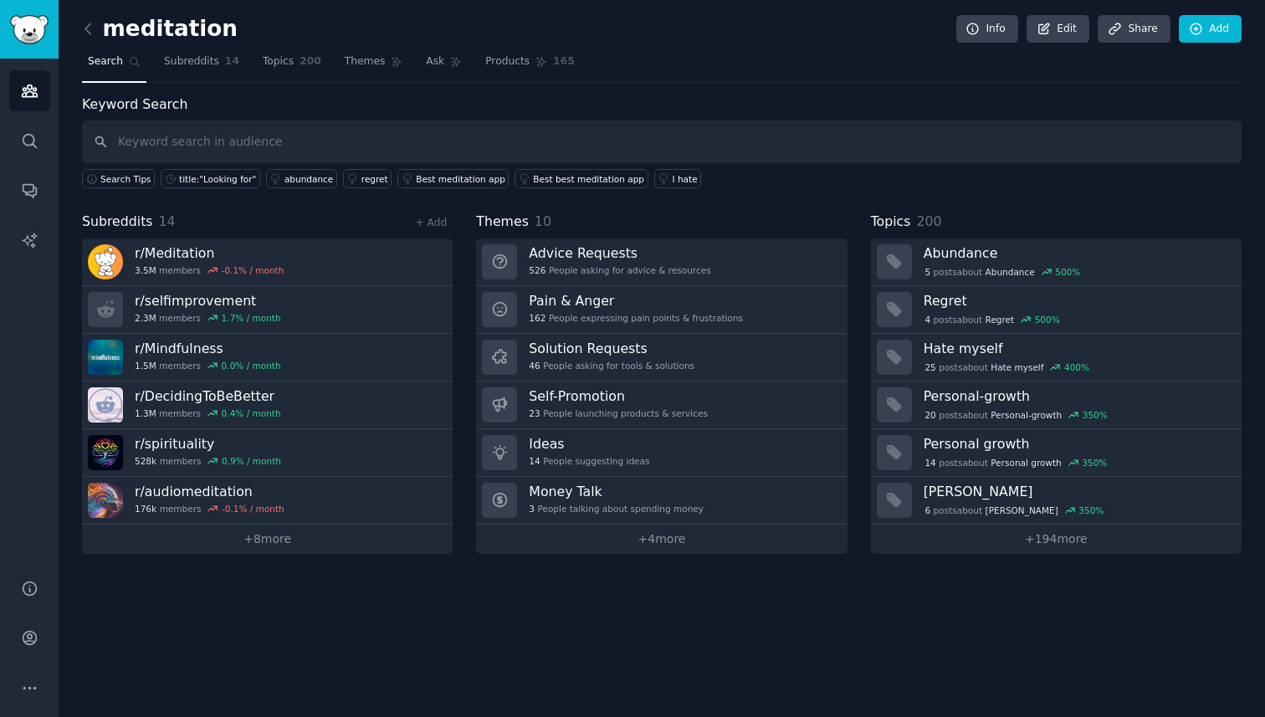
click at [258, 147] on input "text" at bounding box center [662, 141] width 1160 height 43
click at [441, 59] on link "Ask" at bounding box center [444, 66] width 48 height 34
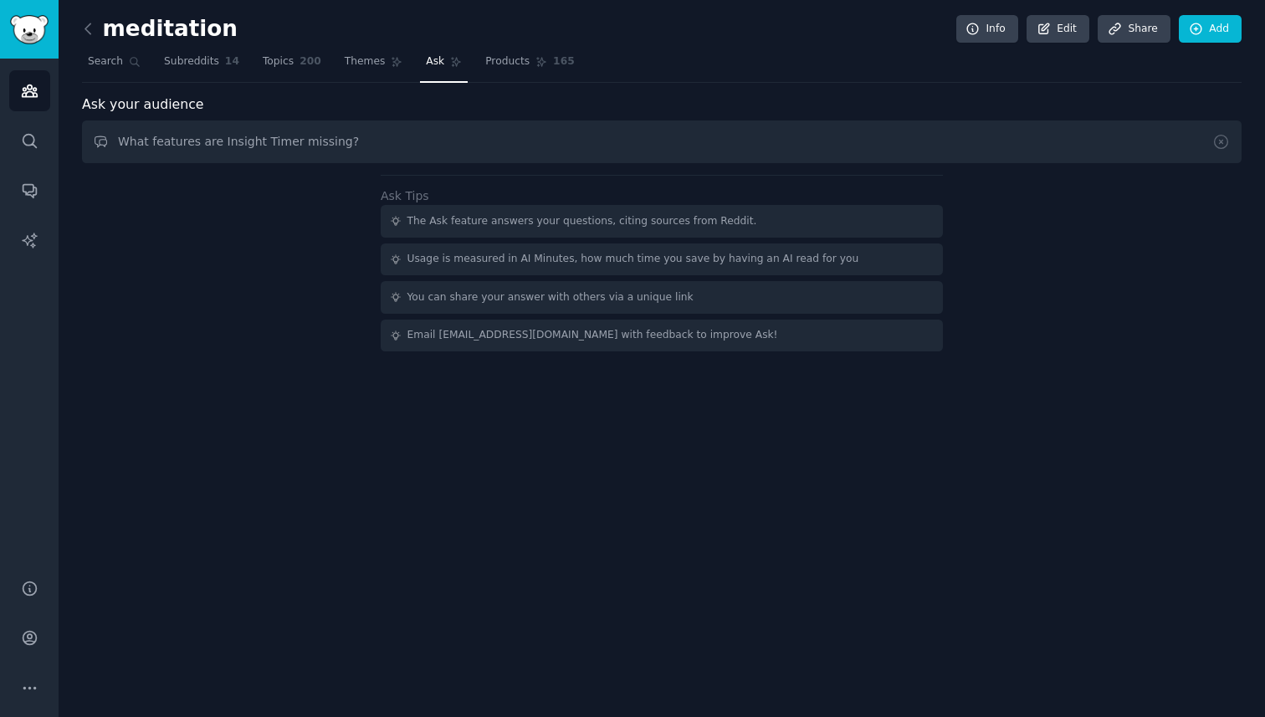
type input "What features are Insight Timer missing?"
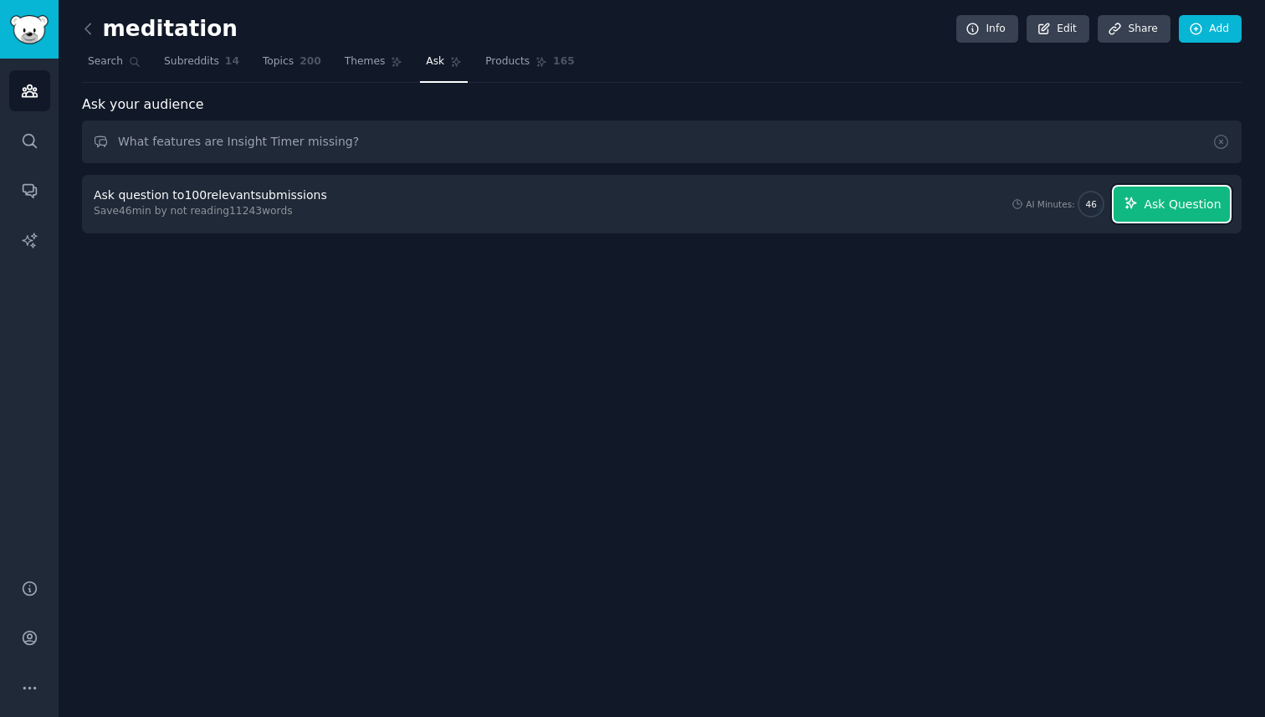
click at [1155, 200] on span "Ask Question" at bounding box center [1182, 205] width 77 height 18
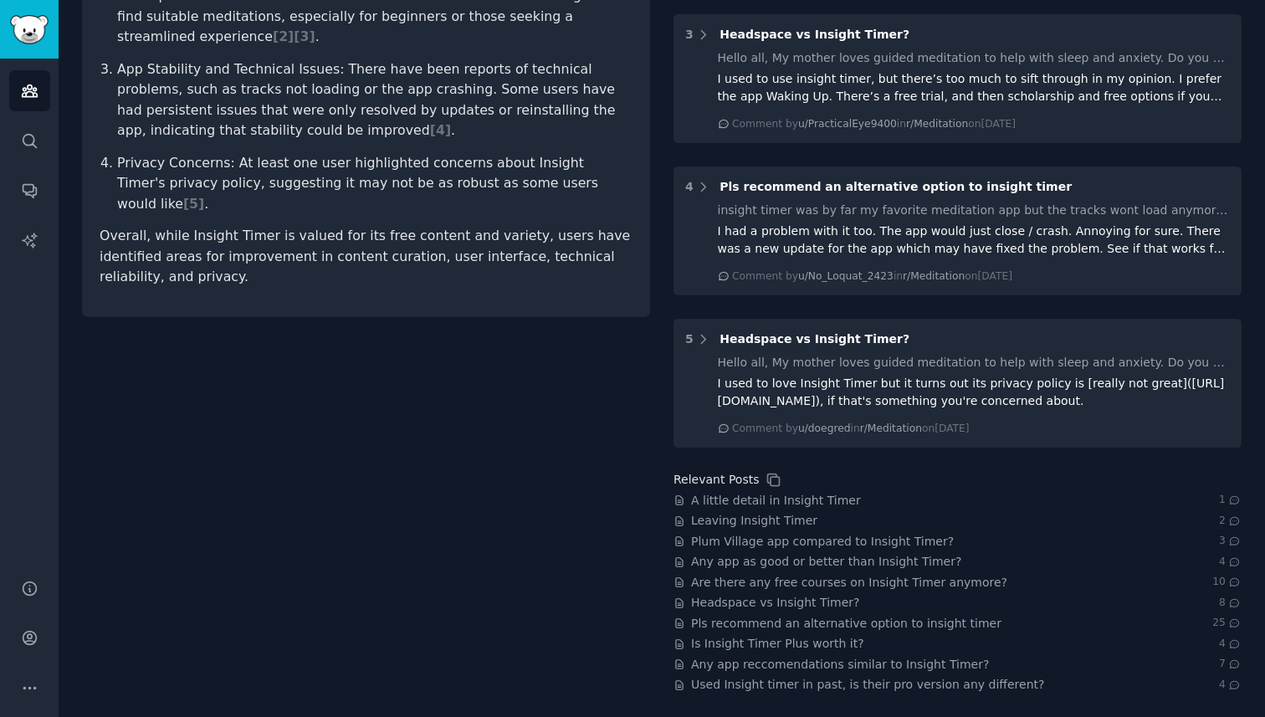
scroll to position [251, 0]
